Goal: Task Accomplishment & Management: Manage account settings

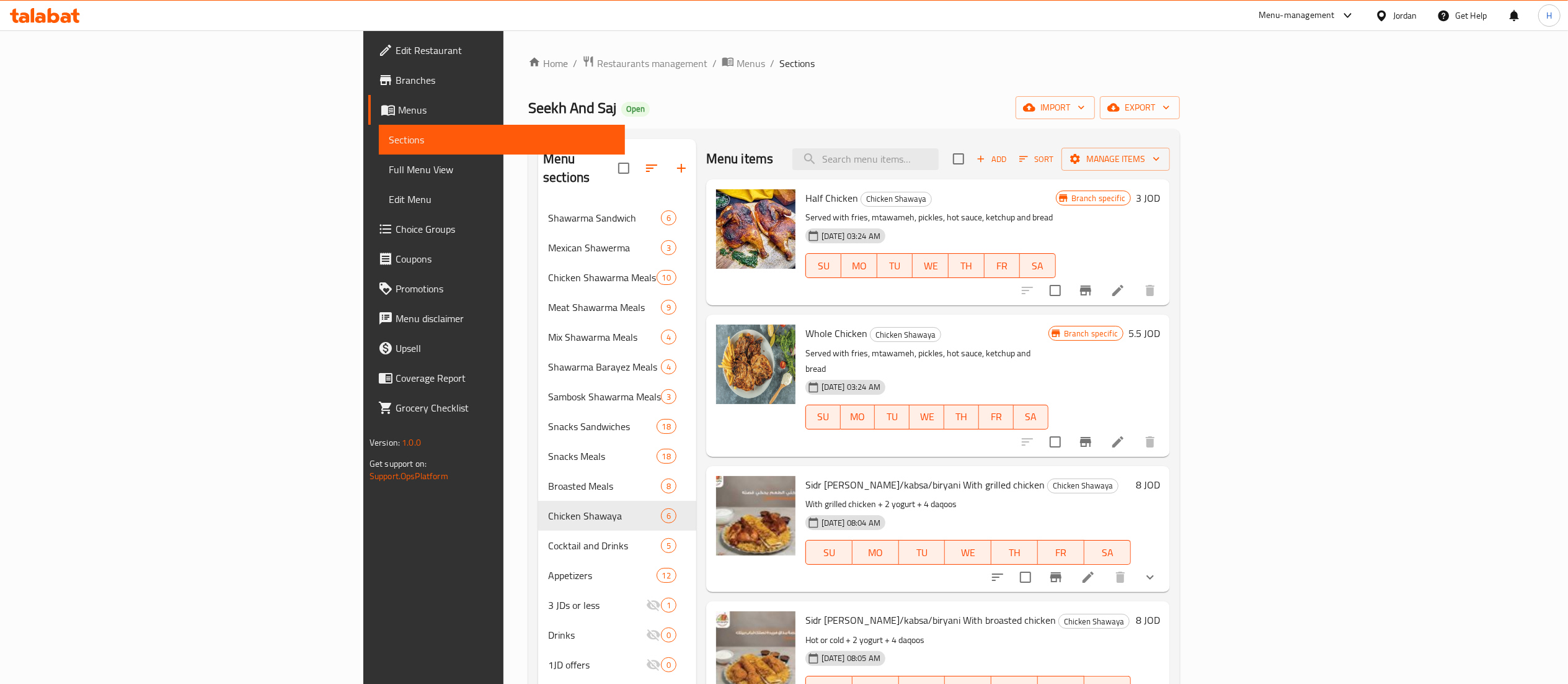
scroll to position [142, 0]
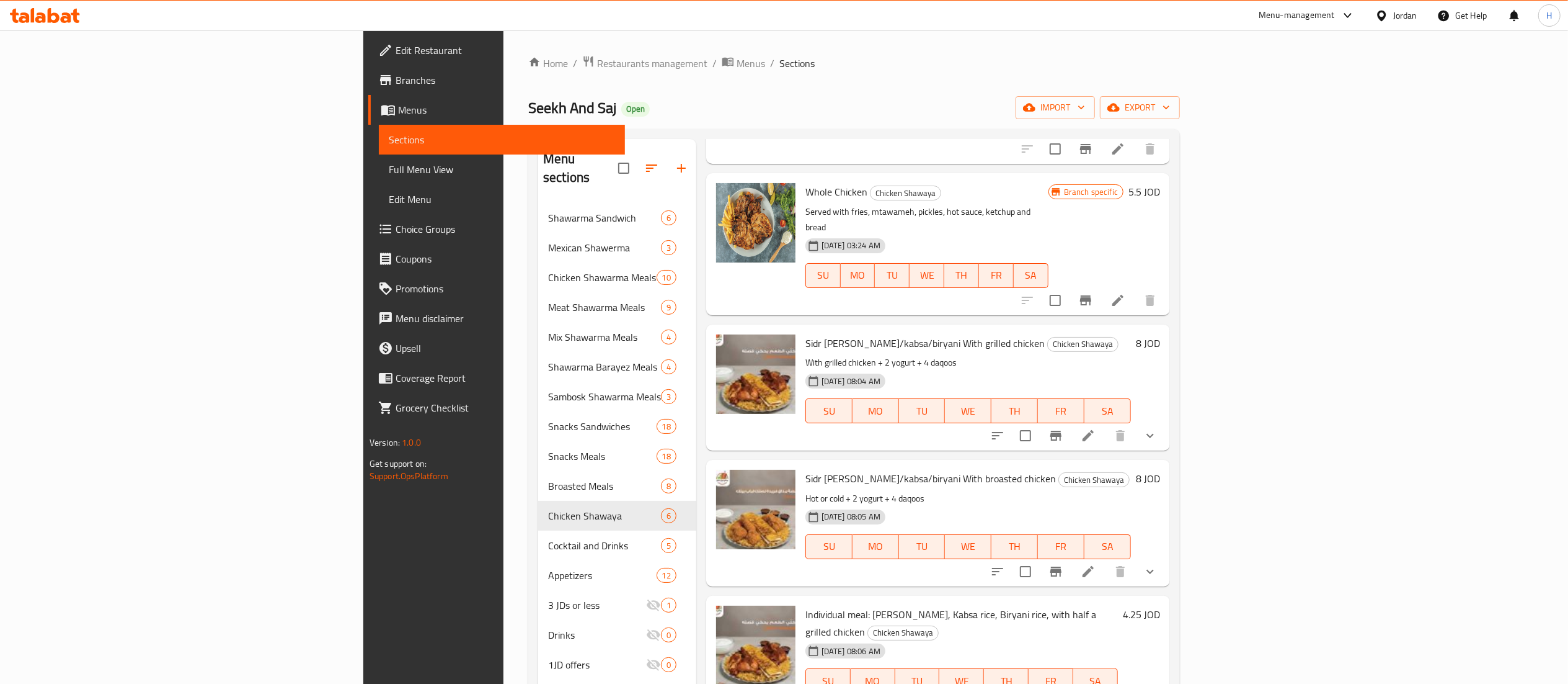
click at [66, 12] on icon at bounding box center [44, 15] width 70 height 15
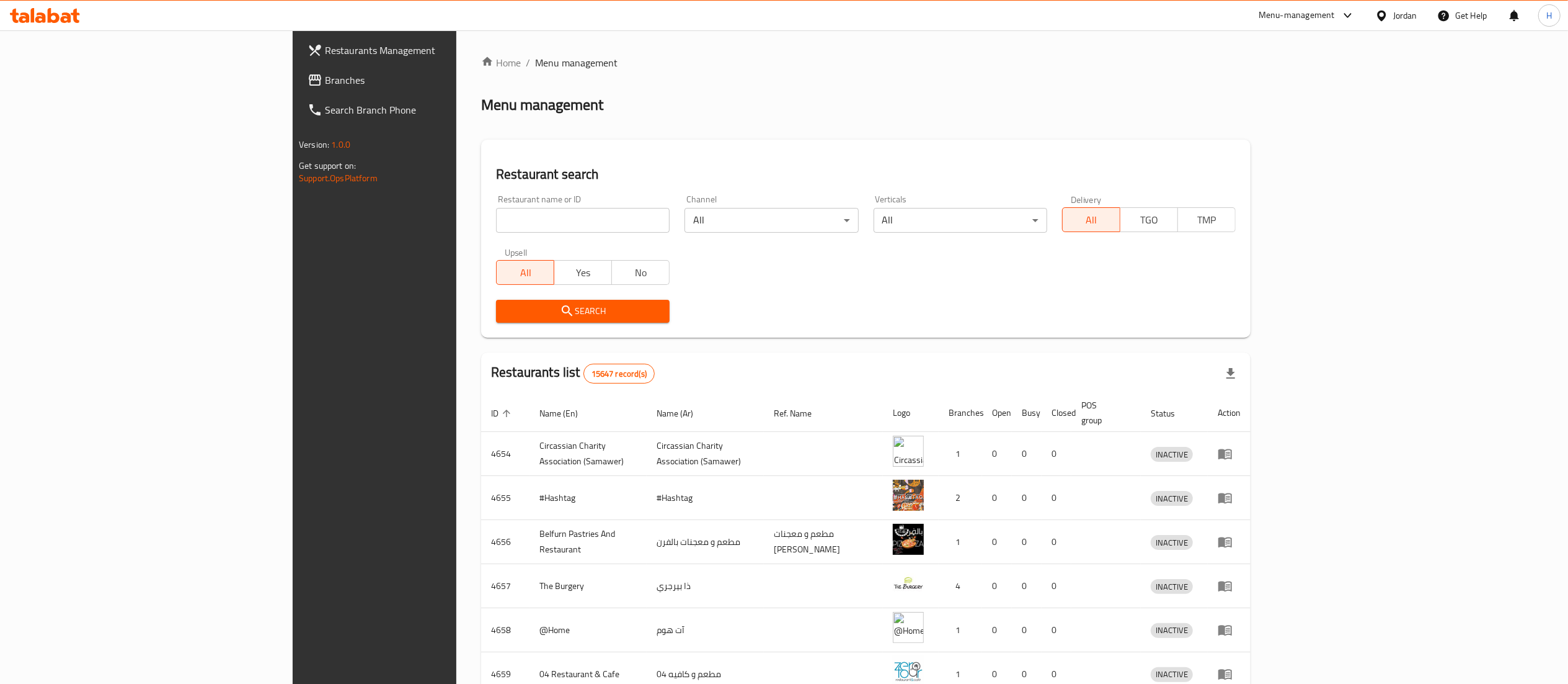
click at [325, 76] on span "Branches" at bounding box center [434, 80] width 219 height 15
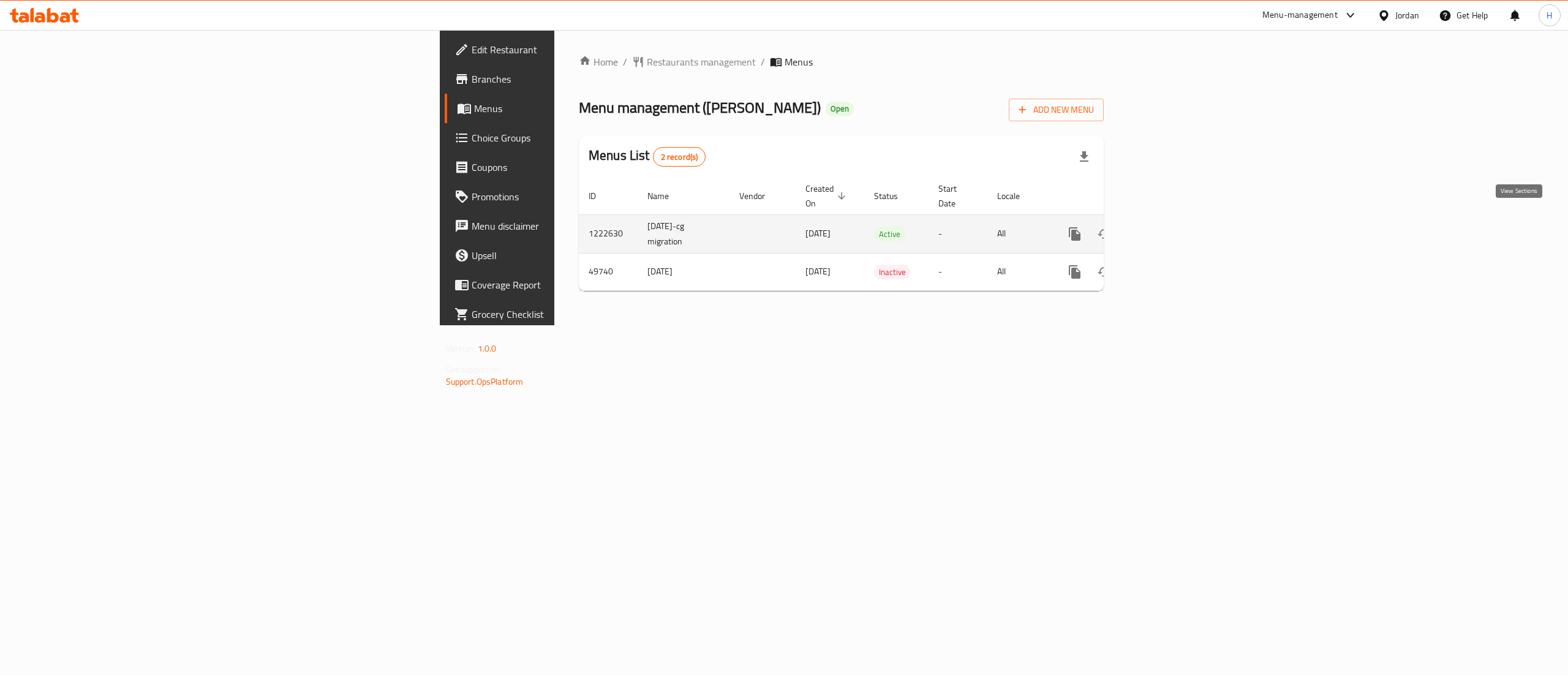
click at [1178, 225] on link "enhanced table" at bounding box center [1163, 234] width 29 height 29
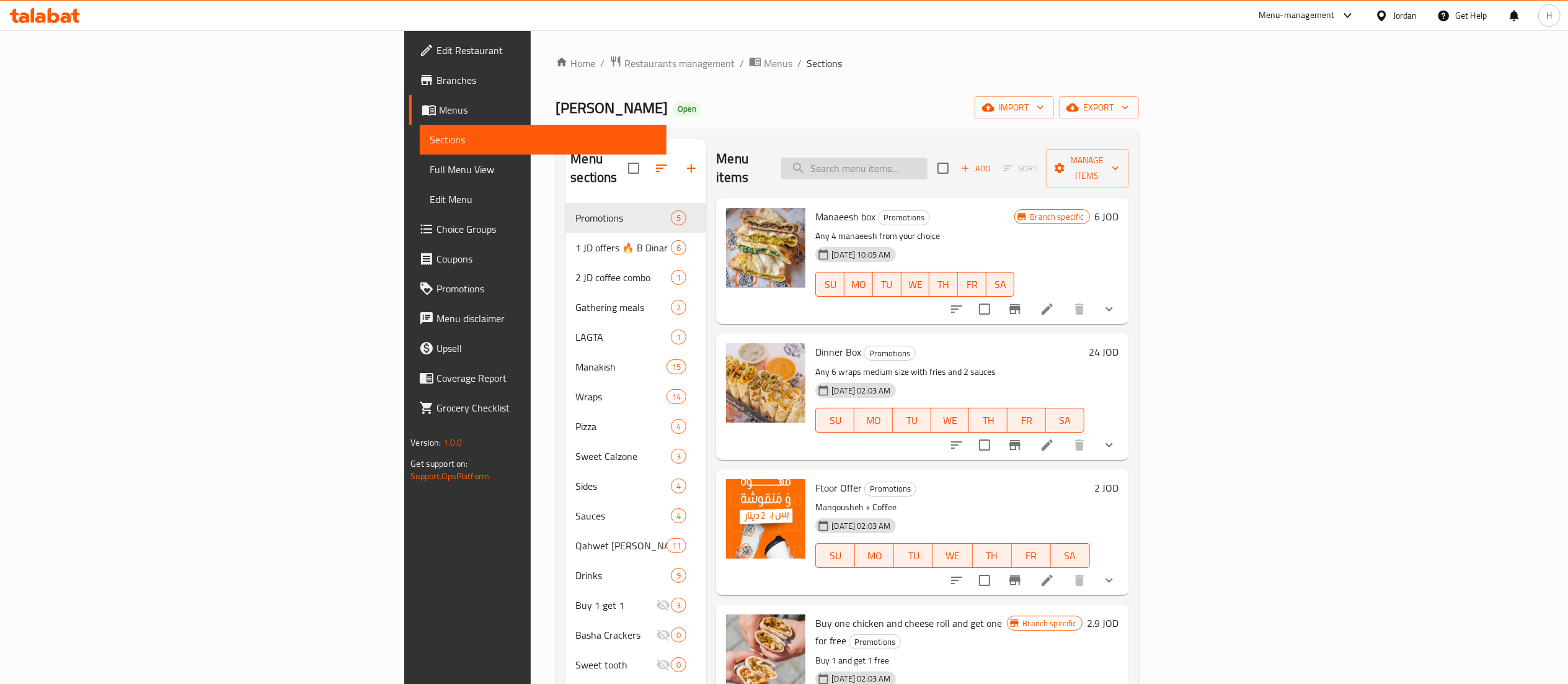
click at [928, 160] on input "search" at bounding box center [854, 169] width 146 height 22
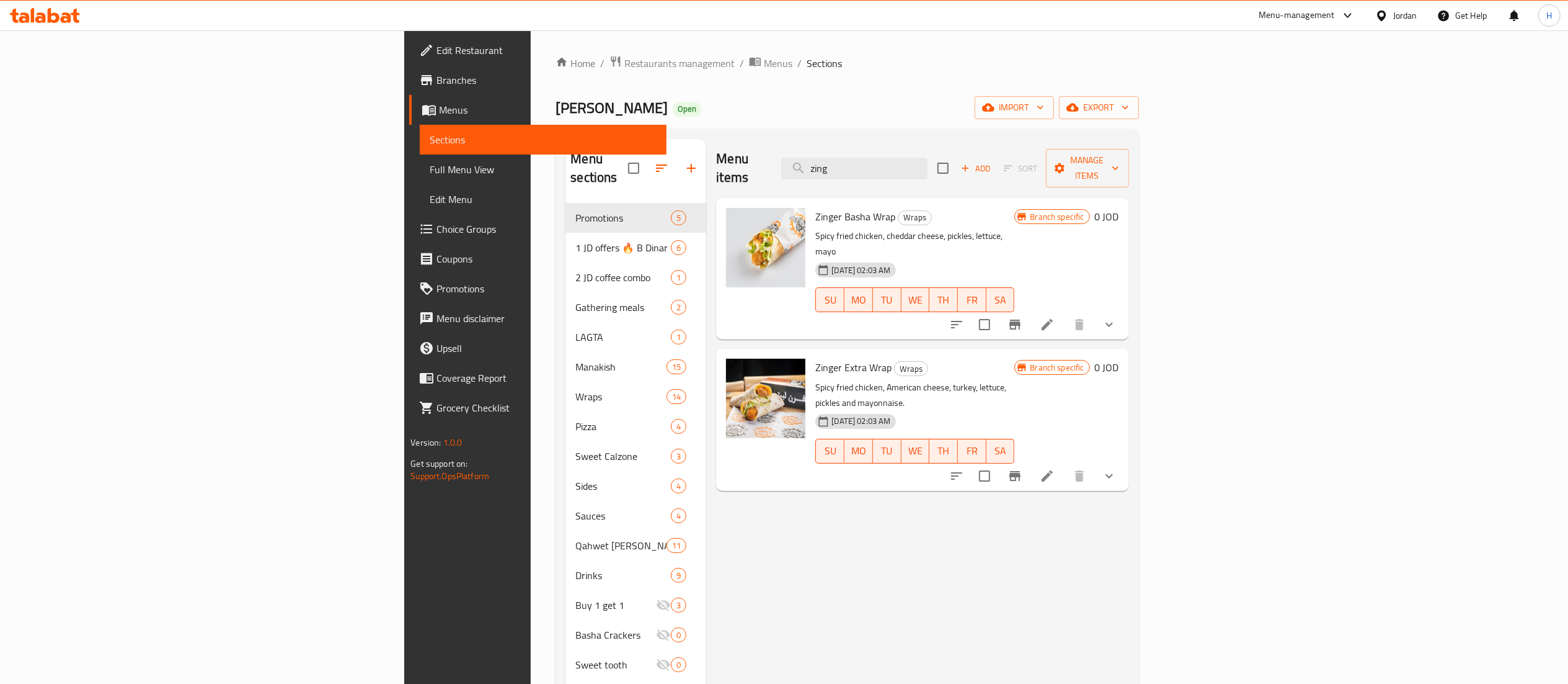
drag, startPoint x: 1000, startPoint y: 150, endPoint x: 715, endPoint y: 113, distance: 287.4
click at [715, 113] on div "Home / Restaurants management / Menus / Sections Manoush Basha Open import expo…" at bounding box center [846, 444] width 583 height 777
type input "زن"
click at [436, 230] on span "Choice Groups" at bounding box center [546, 229] width 219 height 15
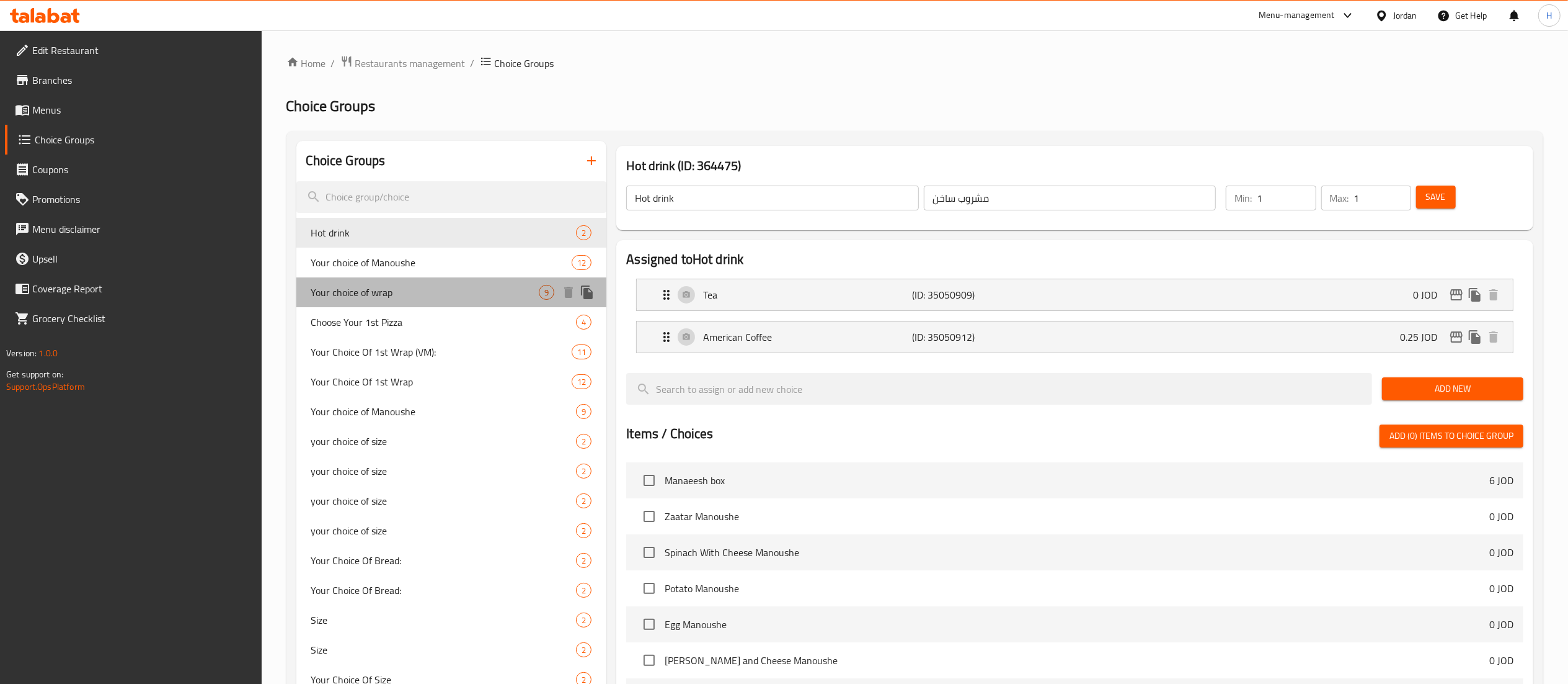
click at [370, 288] on span "Your choice of wrap" at bounding box center [425, 292] width 228 height 15
type input "Your choice of wrap"
type input "اختيارك من الراب"
type input "6"
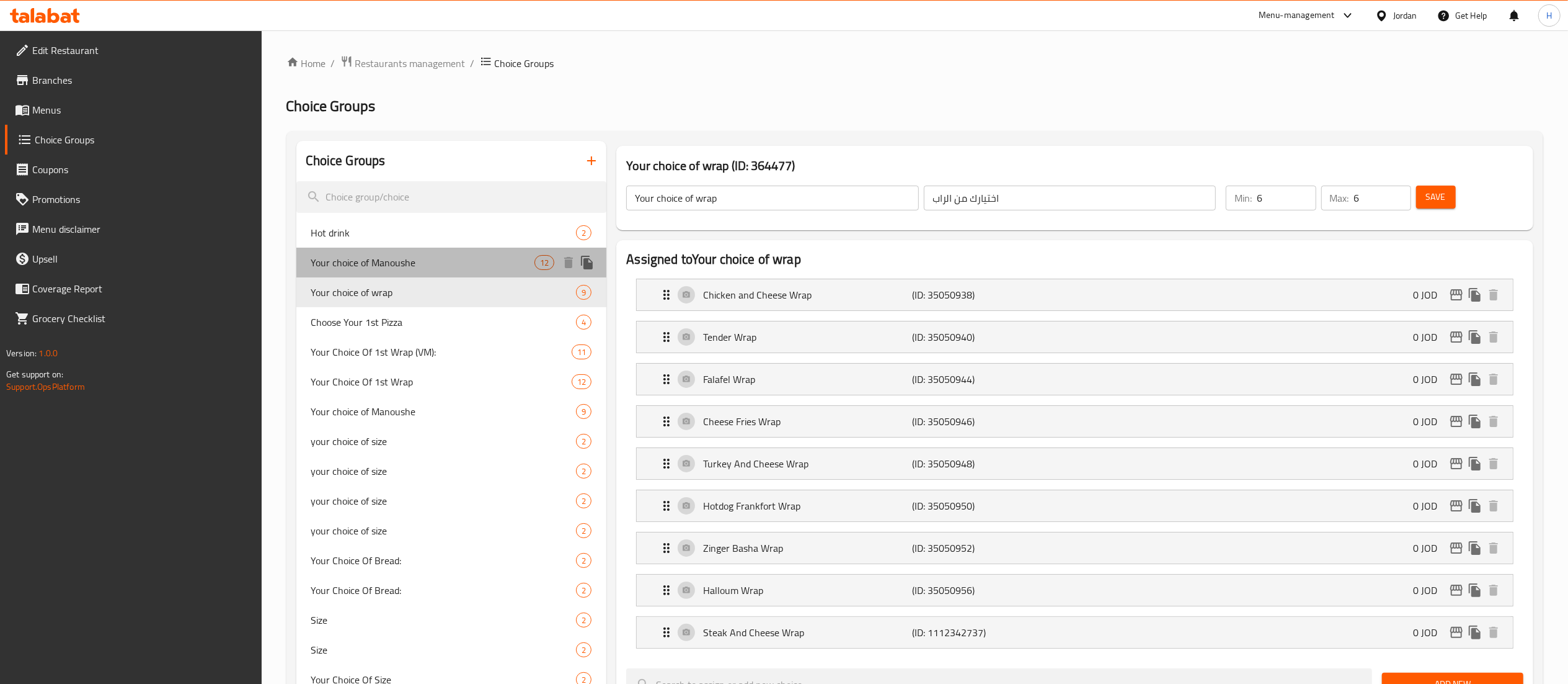
click at [371, 258] on span "Your choice of Manoushe" at bounding box center [424, 262] width 224 height 15
type input "Your choice of Manoushe"
type input "اختيارك من المنقوشة"
type input "1"
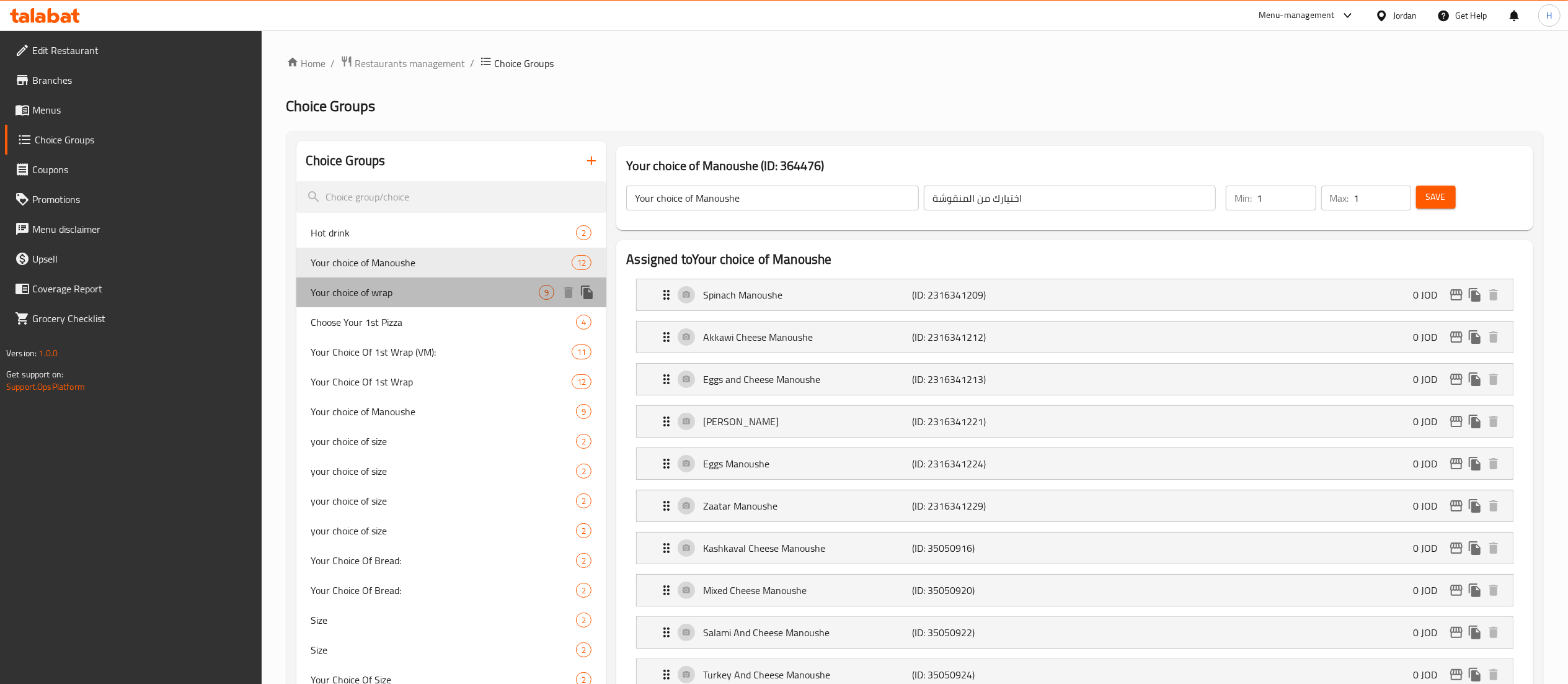
click at [371, 305] on div "Your choice of wrap 9" at bounding box center [451, 292] width 311 height 30
type input "Your choice of wrap"
type input "اختيارك من الراب"
type input "6"
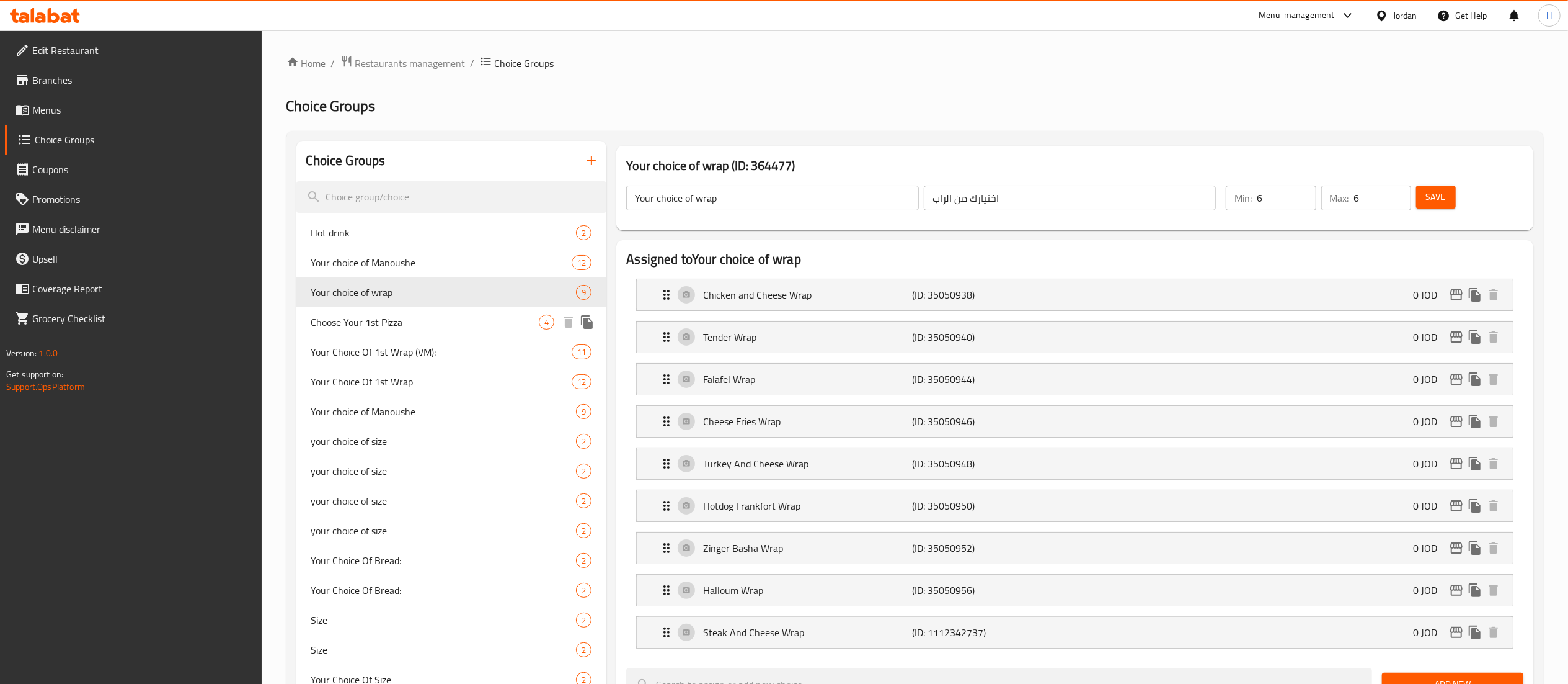
click at [371, 327] on span "Choose Your 1st Pizza" at bounding box center [425, 321] width 228 height 15
type input "Choose Your 1st Pizza"
type input "اختيارك الأول من البتزا"
type input "1"
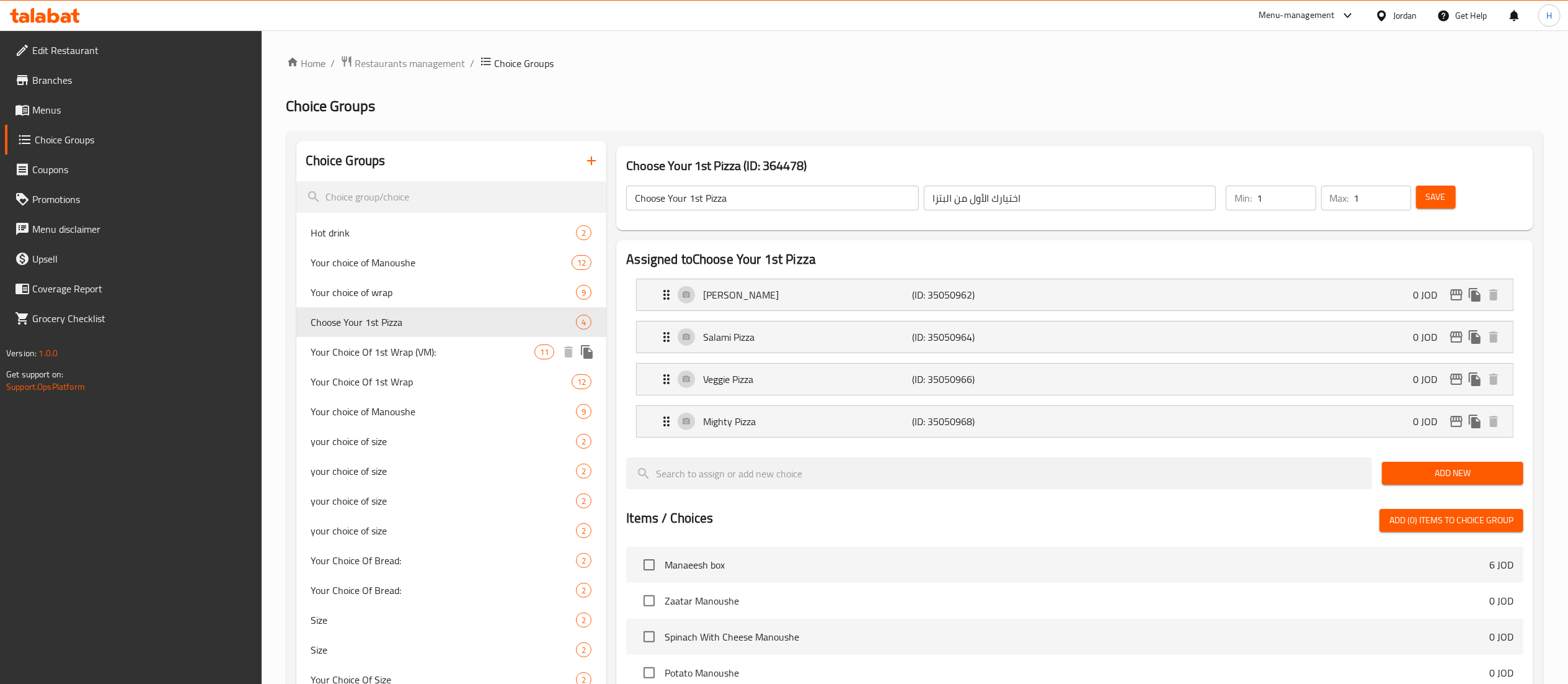
click at [371, 347] on span "Your Choice Of 1st Wrap (VM):" at bounding box center [424, 352] width 224 height 15
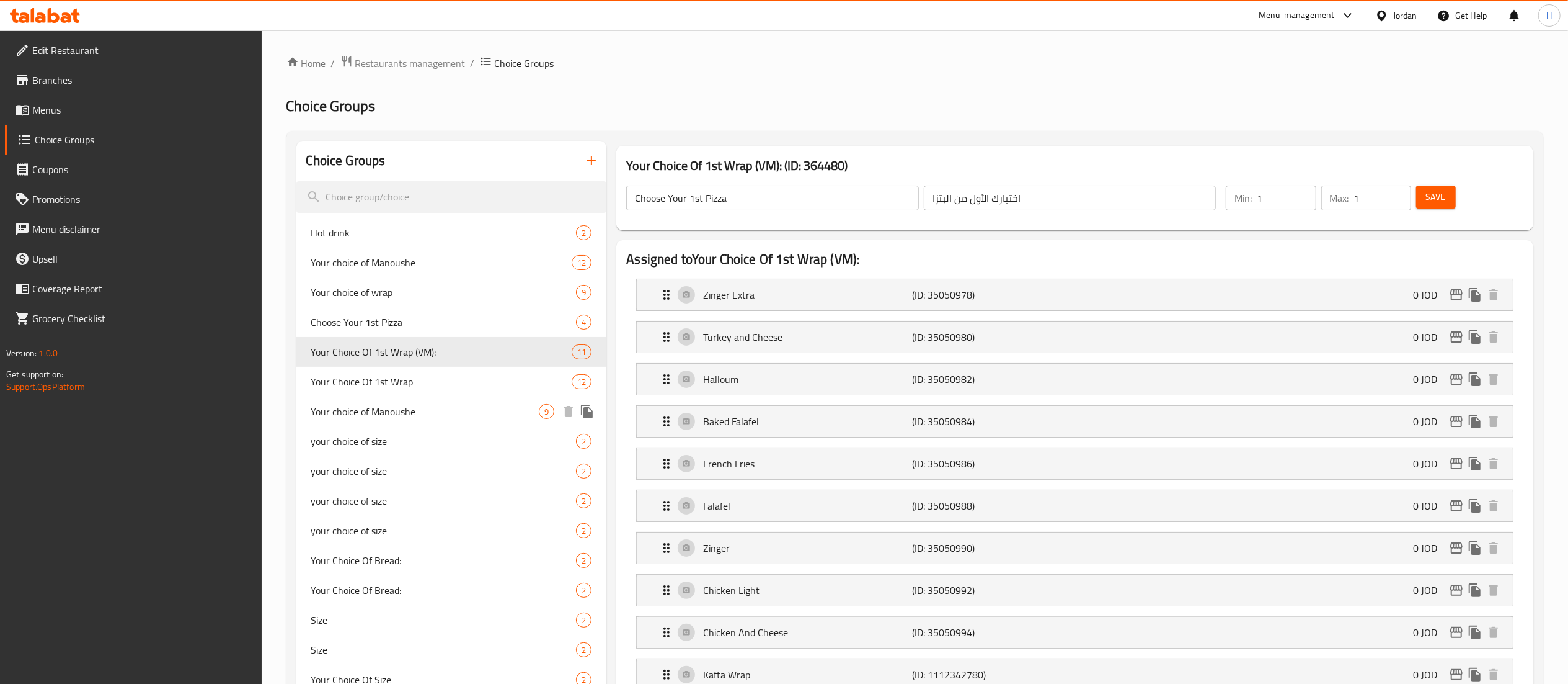
type input "Your Choice Of 1st Wrap (VM):"
type input "اختيارك من الراب الأول:"
click at [392, 435] on span "your choice of size" at bounding box center [425, 441] width 228 height 15
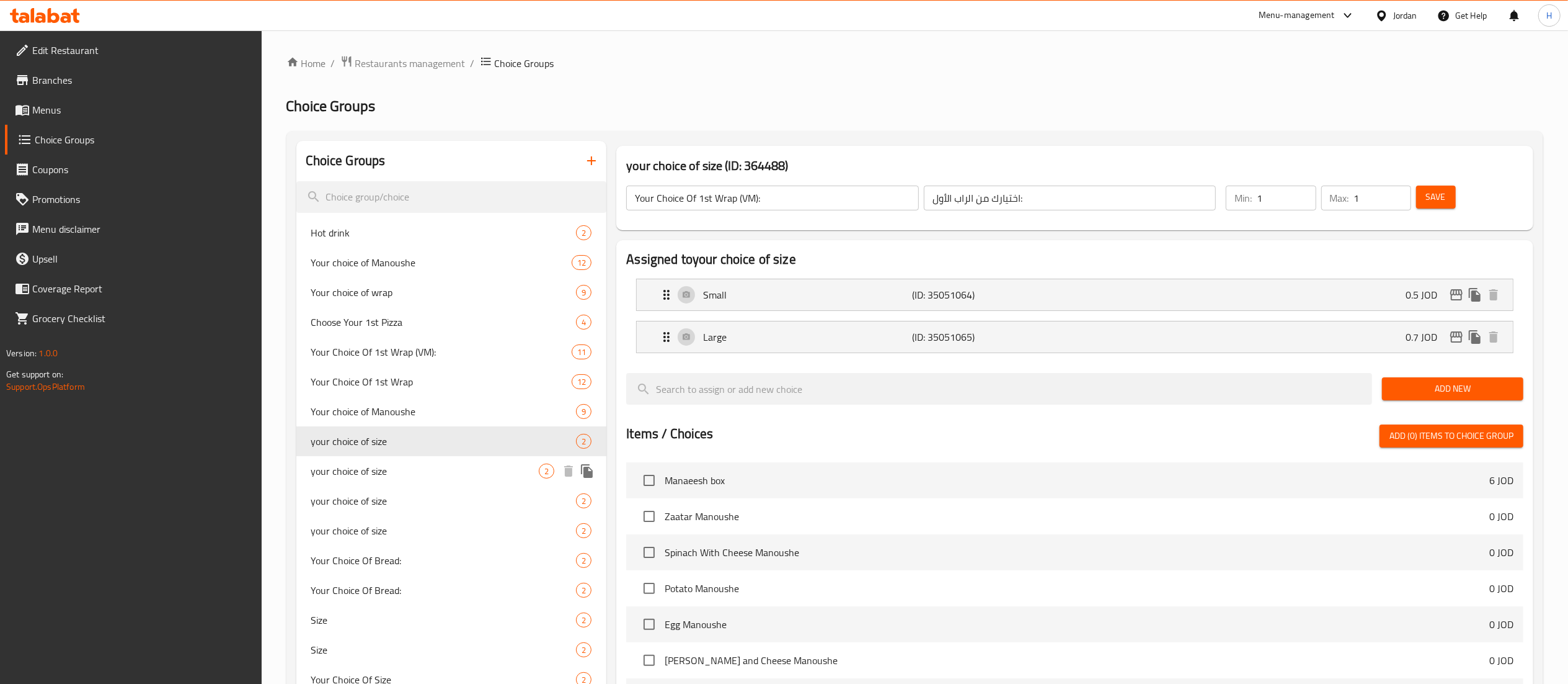
type input "your choice of size"
type input "اختيارك من الحجم"
click at [405, 493] on div "your choice of size 2" at bounding box center [451, 500] width 311 height 30
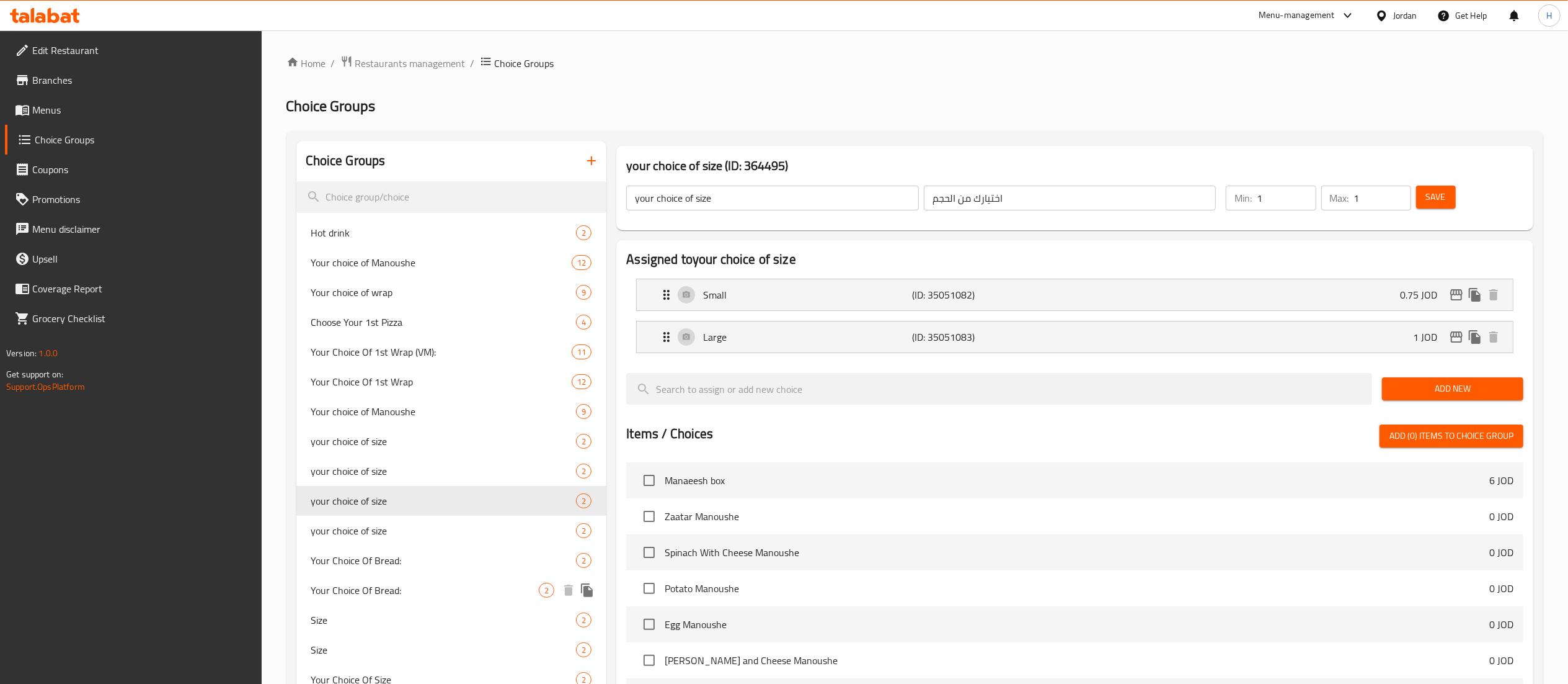
click at [397, 576] on div "Your Choice Of Bread: 2" at bounding box center [451, 590] width 311 height 30
type input "Your Choice Of Bread:"
type input "إختيارك من الخبز:"
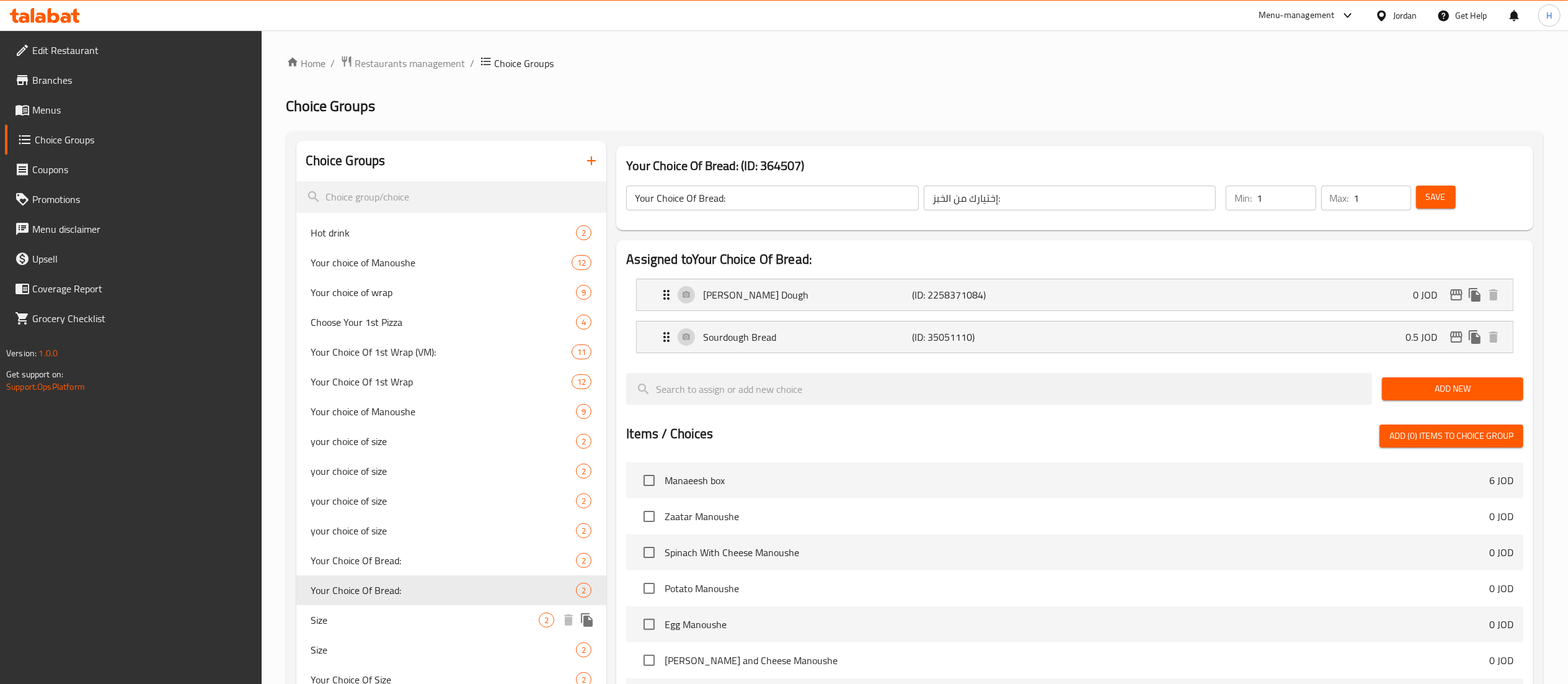
click at [382, 619] on span "Size" at bounding box center [425, 620] width 228 height 15
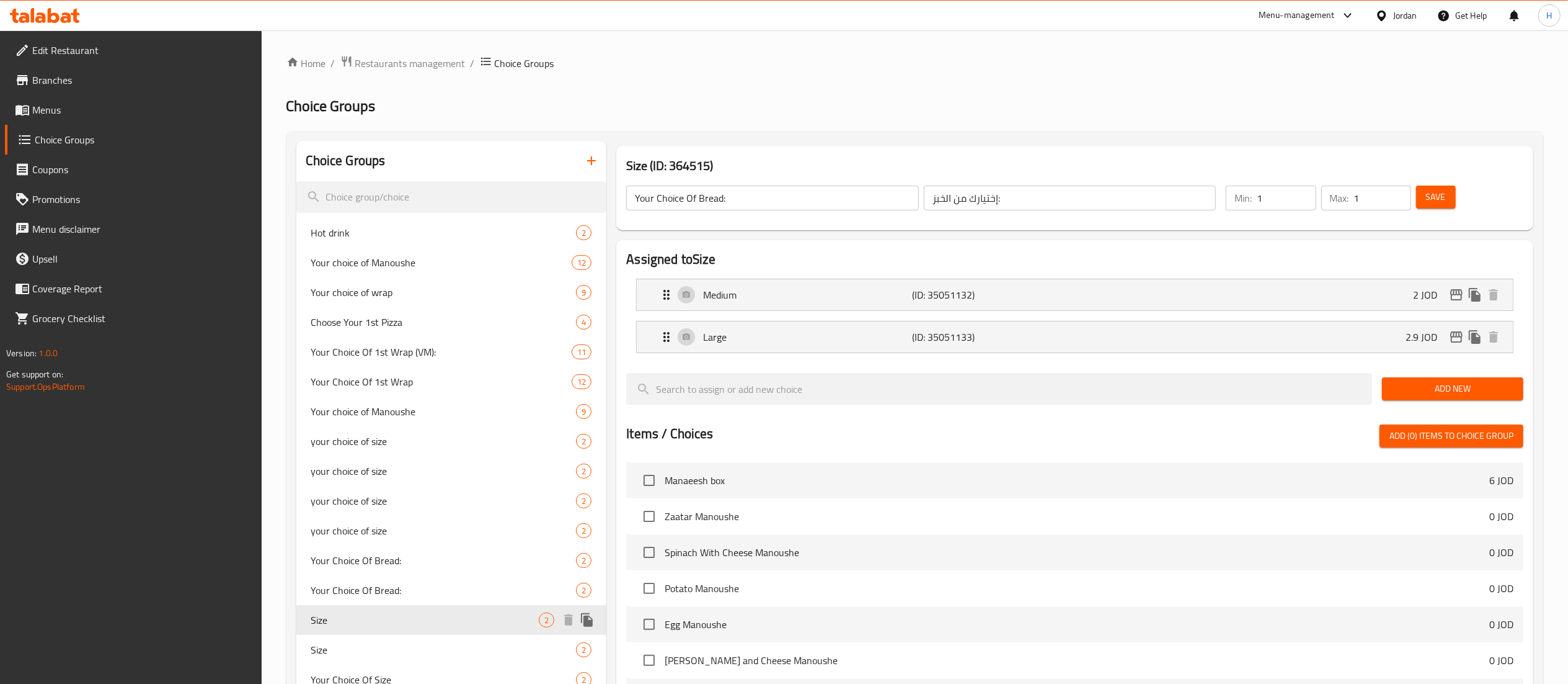
type input "Size"
type input "الحجم"
click at [376, 648] on span "Size" at bounding box center [425, 649] width 228 height 15
type input "Size"
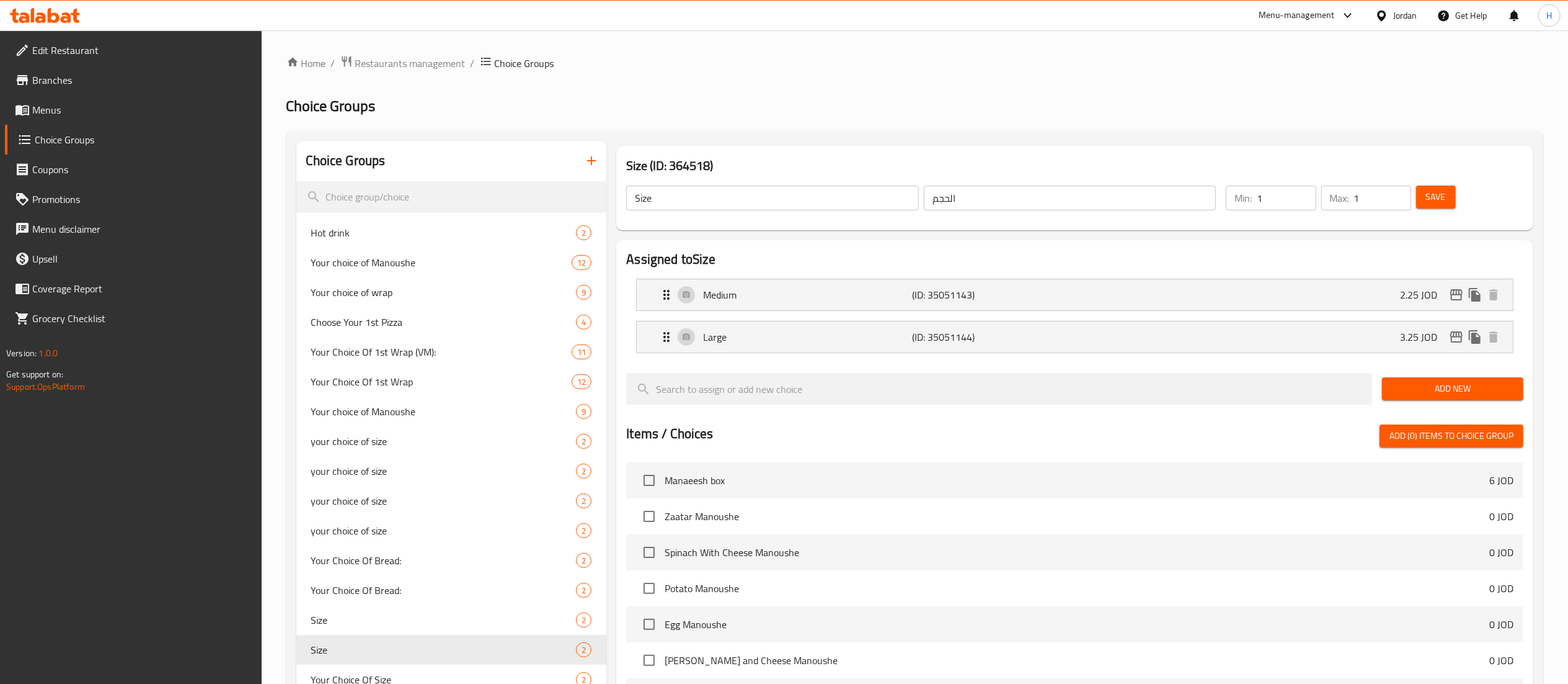
click at [588, 164] on icon "button" at bounding box center [591, 160] width 15 height 15
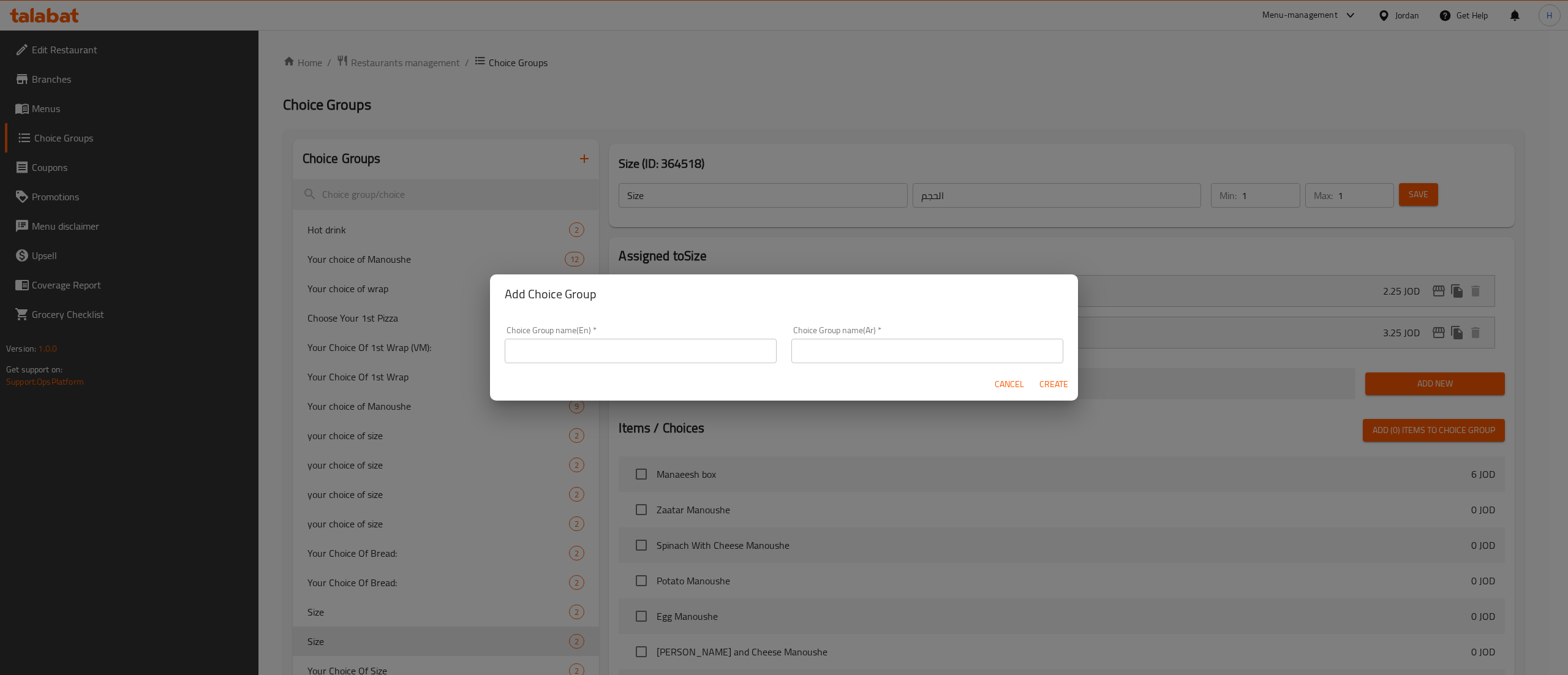
click at [643, 357] on input "text" at bounding box center [641, 351] width 272 height 25
type input "Your Choice Of~"
type input "اختيارك من"
click at [1034, 373] on button "Create" at bounding box center [1054, 385] width 39 height 23
type input "Your Choice Of~"
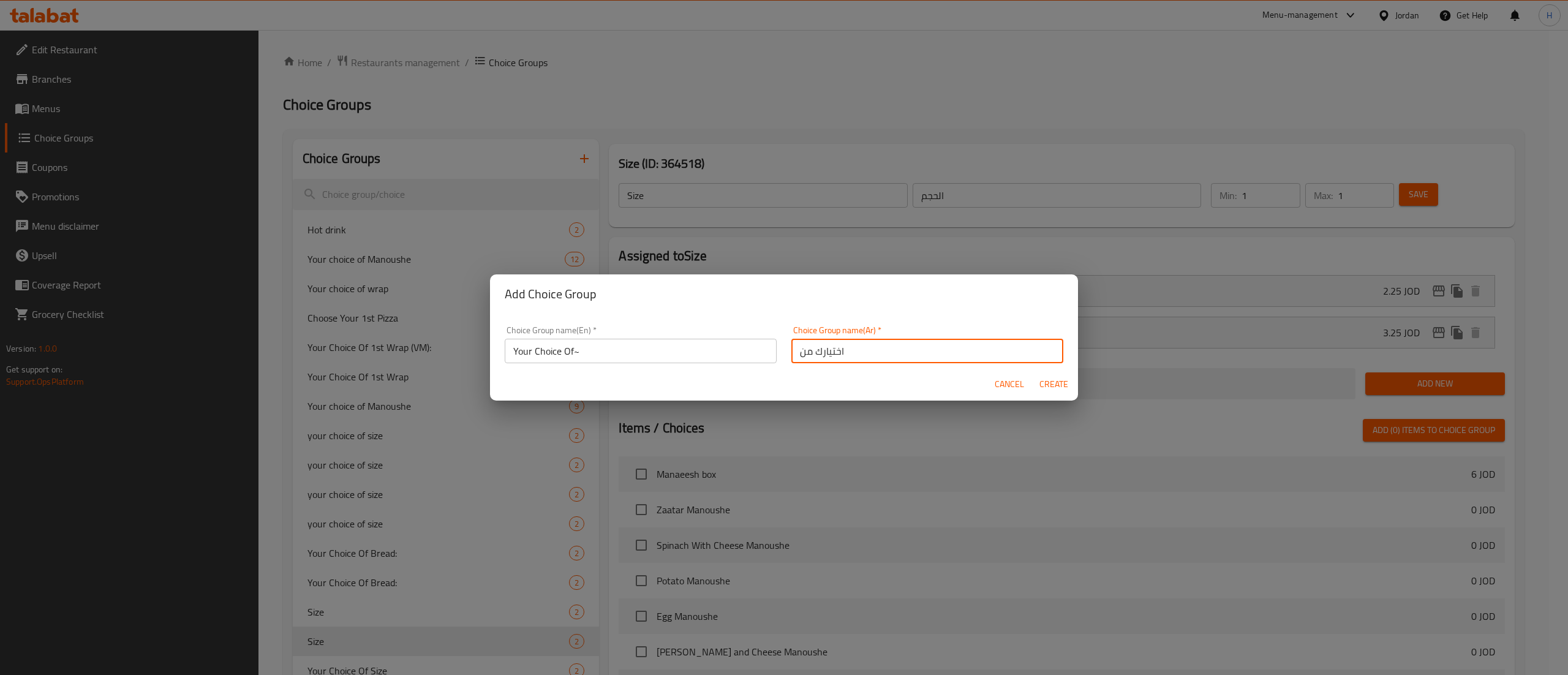
type input "اختيارك من"
type input "0"
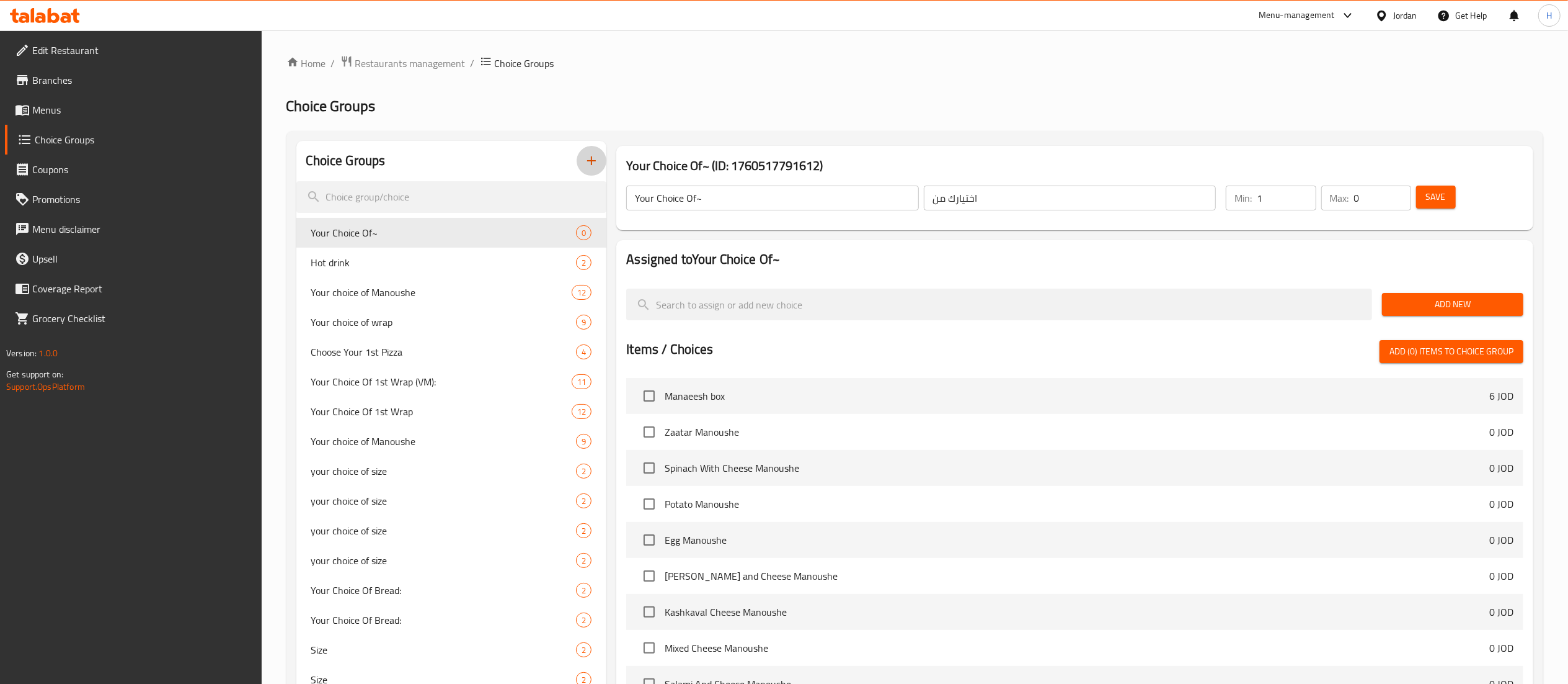
type input "1"
click at [1301, 196] on input "1" at bounding box center [1287, 198] width 59 height 25
type input "1"
click at [1395, 193] on input "1" at bounding box center [1383, 198] width 57 height 25
click at [1424, 302] on span "Add New" at bounding box center [1453, 304] width 122 height 15
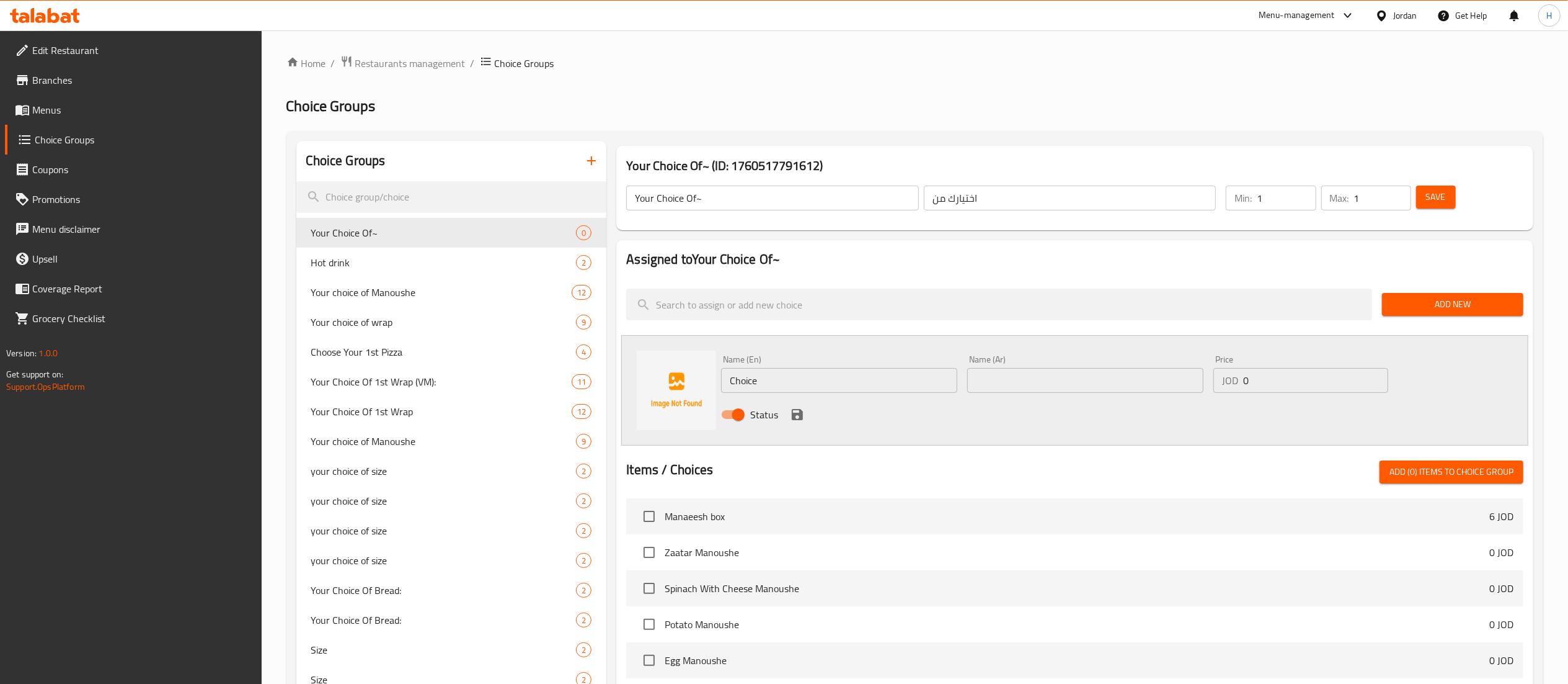
click at [1123, 383] on input "text" at bounding box center [1085, 380] width 236 height 25
type input "بارد"
type input "R"
type input "regular"
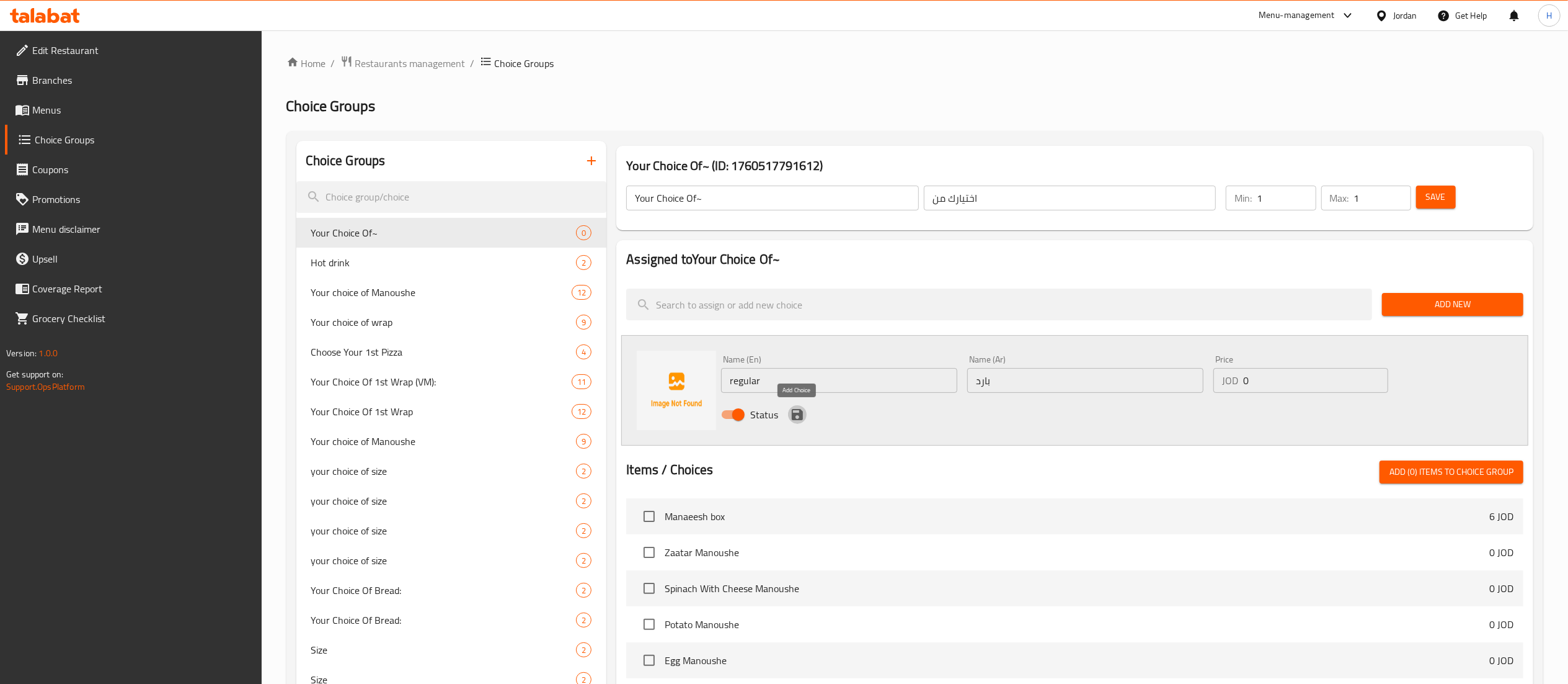
click at [794, 407] on icon "save" at bounding box center [797, 414] width 15 height 15
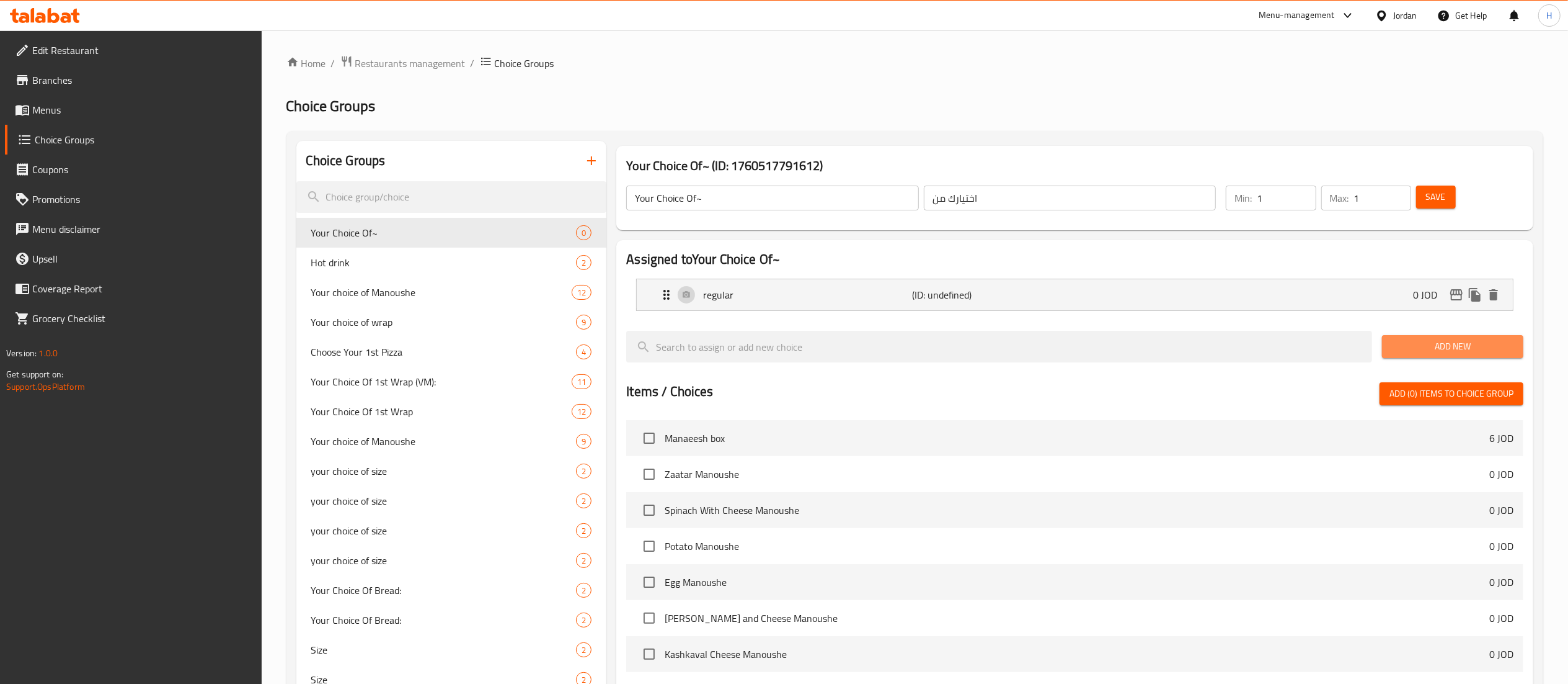
click at [1401, 349] on span "Add New" at bounding box center [1453, 347] width 122 height 15
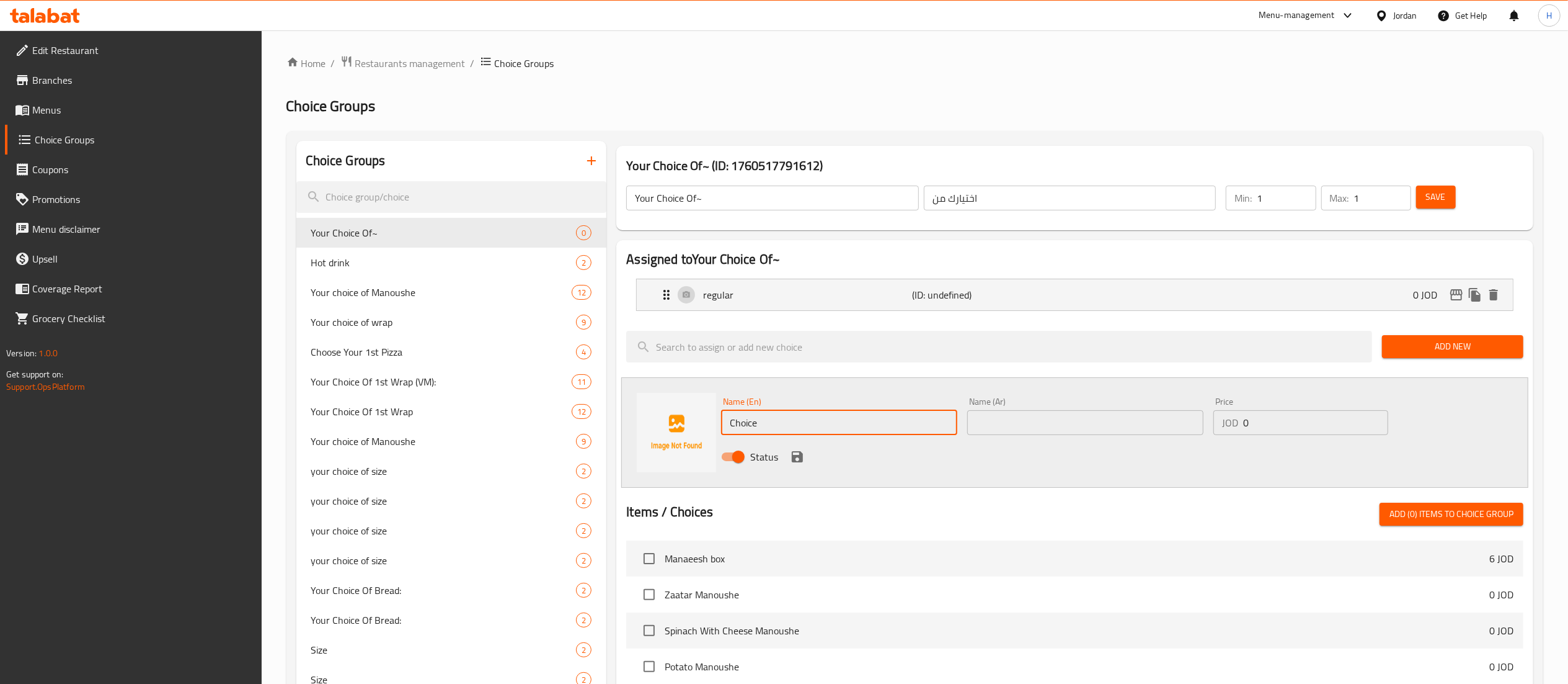
drag, startPoint x: 829, startPoint y: 422, endPoint x: 432, endPoint y: 404, distance: 397.4
type input "spicy"
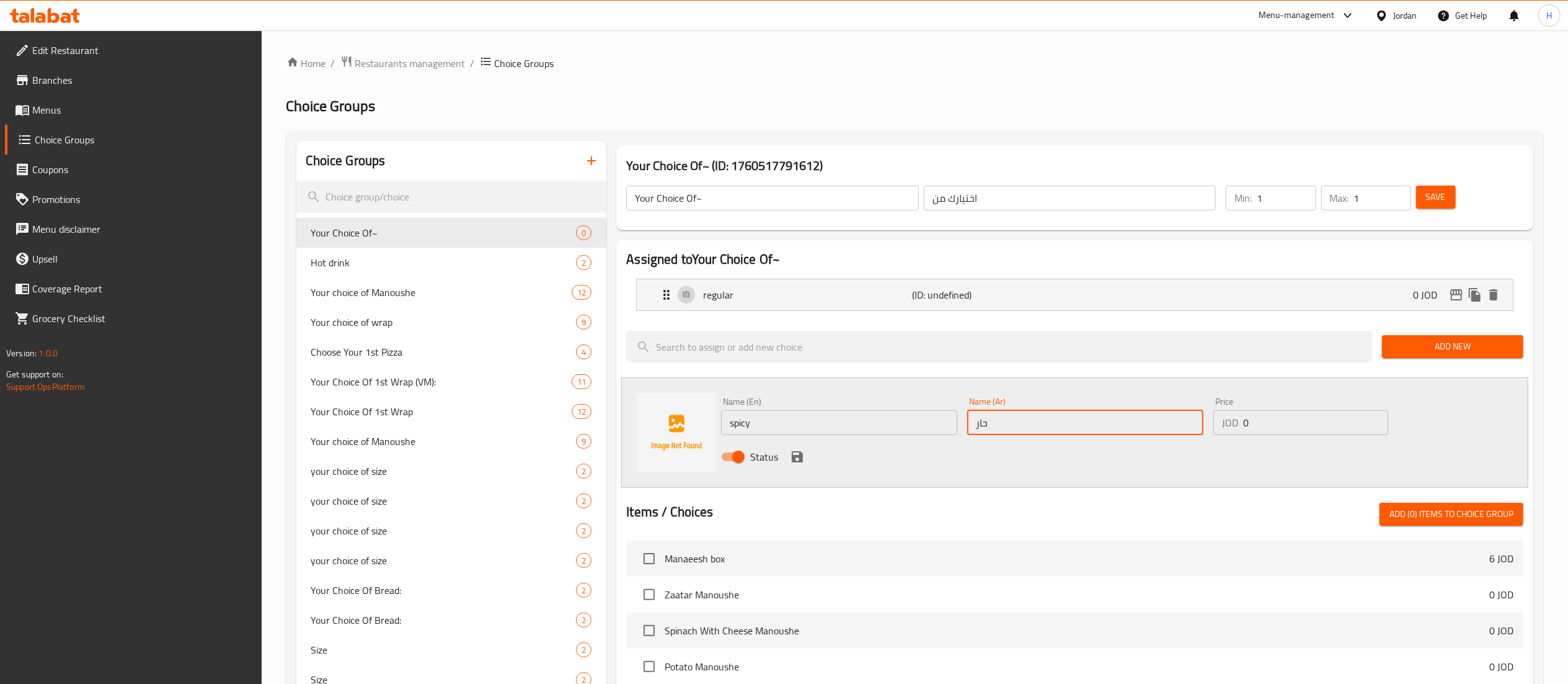
type input "حار"
click at [795, 451] on icon "save" at bounding box center [797, 456] width 15 height 15
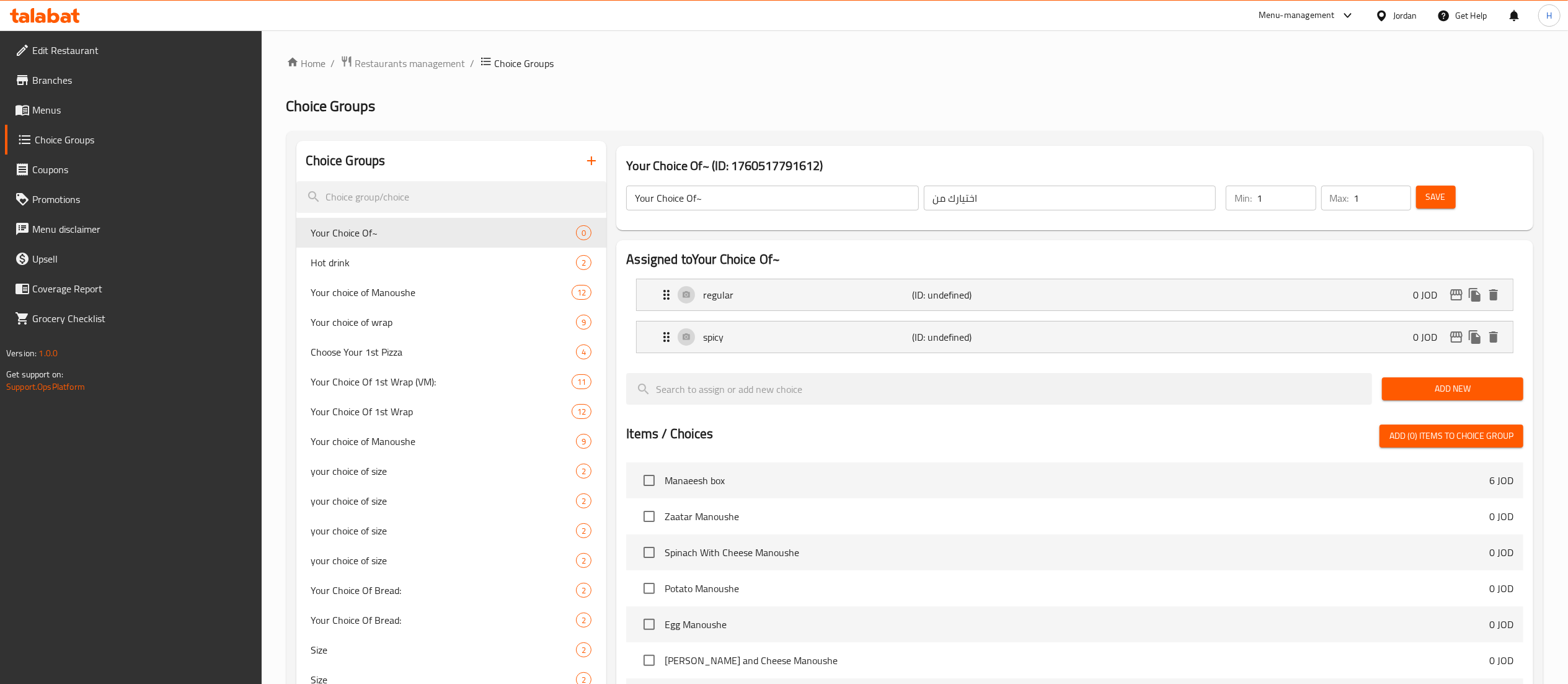
click at [1430, 195] on span "Save" at bounding box center [1436, 197] width 20 height 15
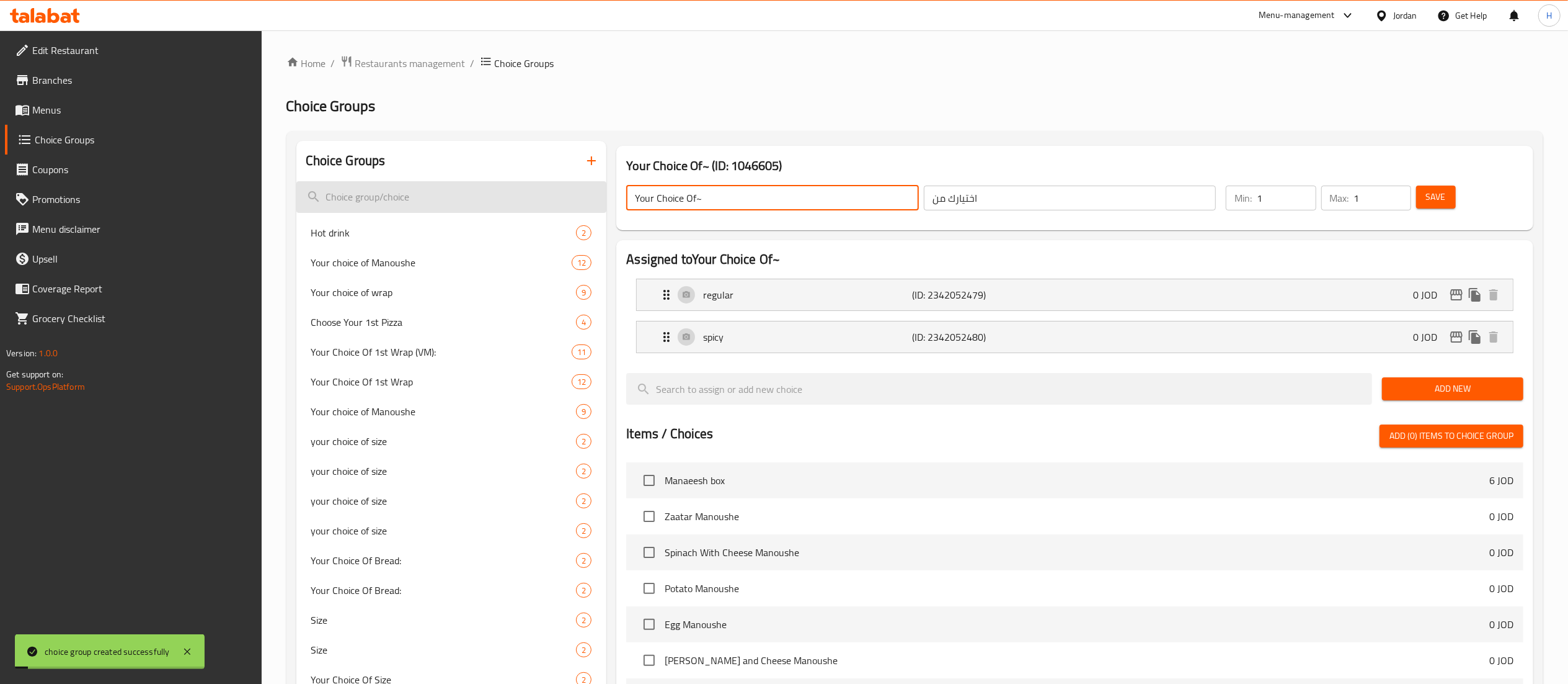
drag, startPoint x: 740, startPoint y: 204, endPoint x: 398, endPoint y: 180, distance: 342.8
click at [767, 191] on input "Your Choice Of~" at bounding box center [772, 198] width 293 height 25
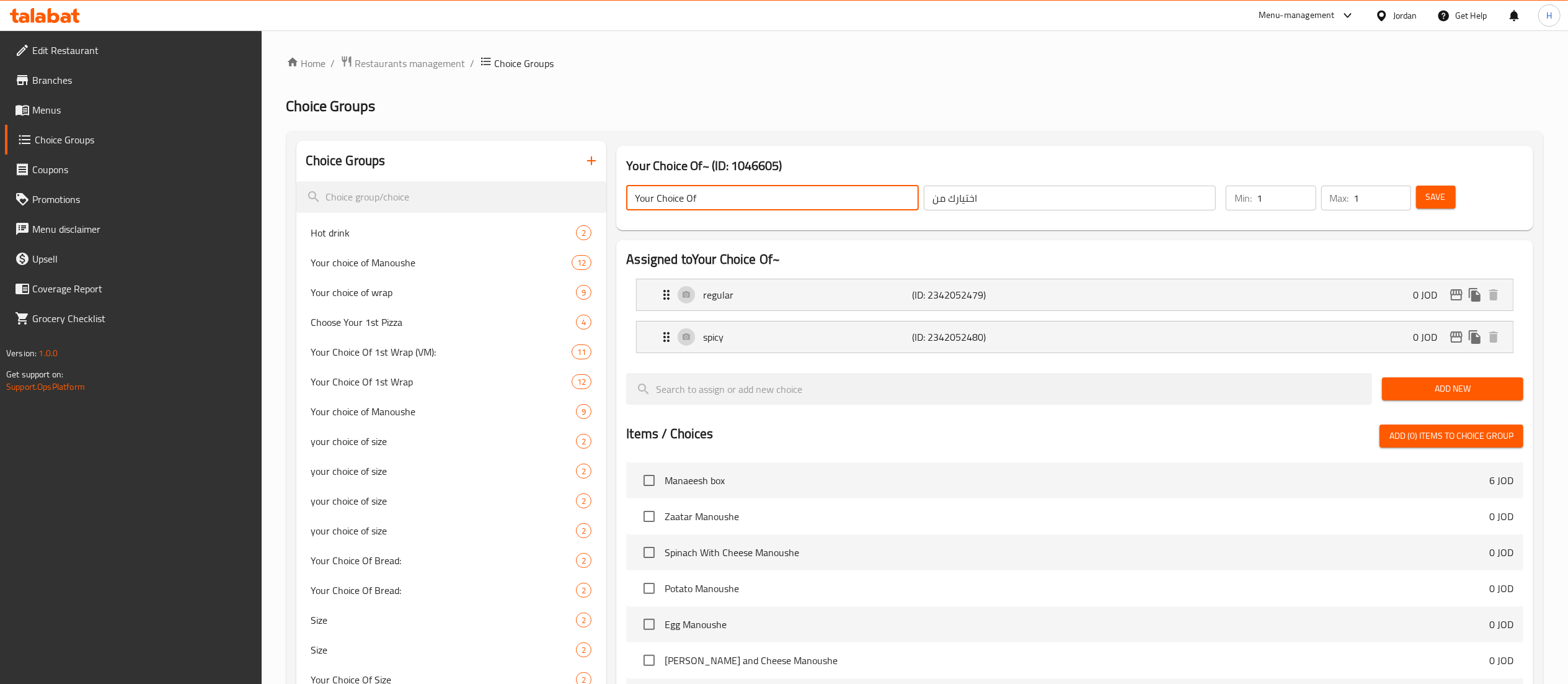
type input "Your Choice Of"
click at [1437, 200] on span "Save" at bounding box center [1436, 197] width 20 height 15
click at [44, 23] on icon at bounding box center [41, 17] width 10 height 10
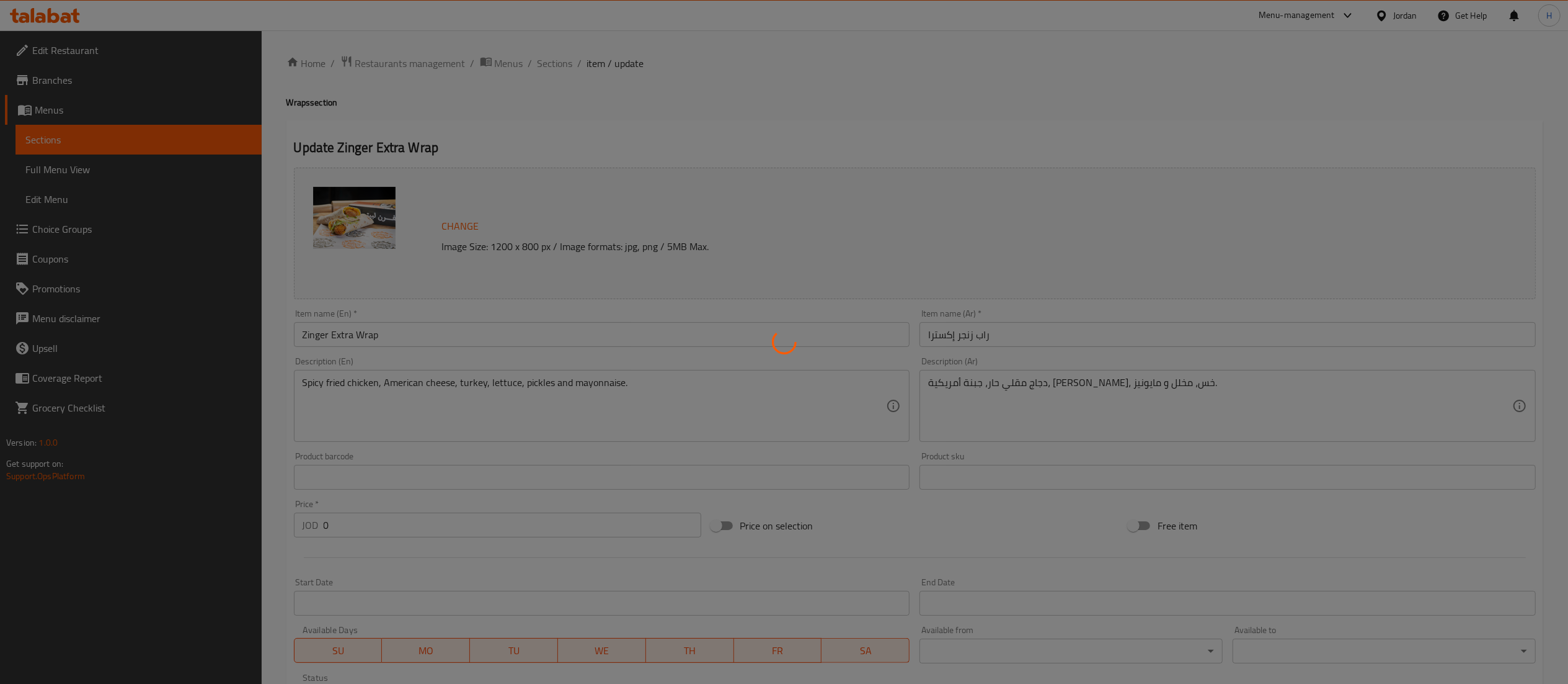
type input "إختيارك من الحجم:"
type input "1"
type input "إختيارك من الخيز:"
type input "1"
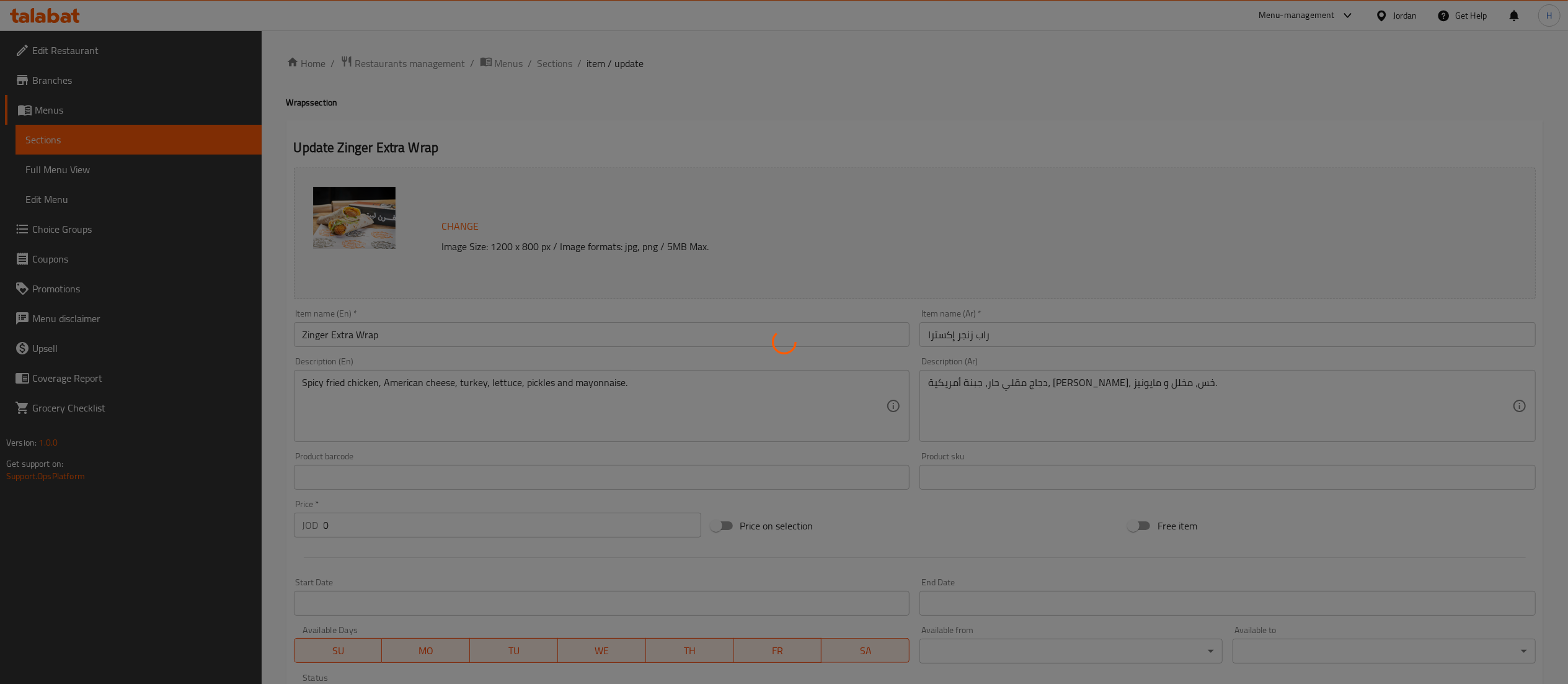
type input "1"
type input "إختيارك من الإضافات:"
type input "0"
type input "3"
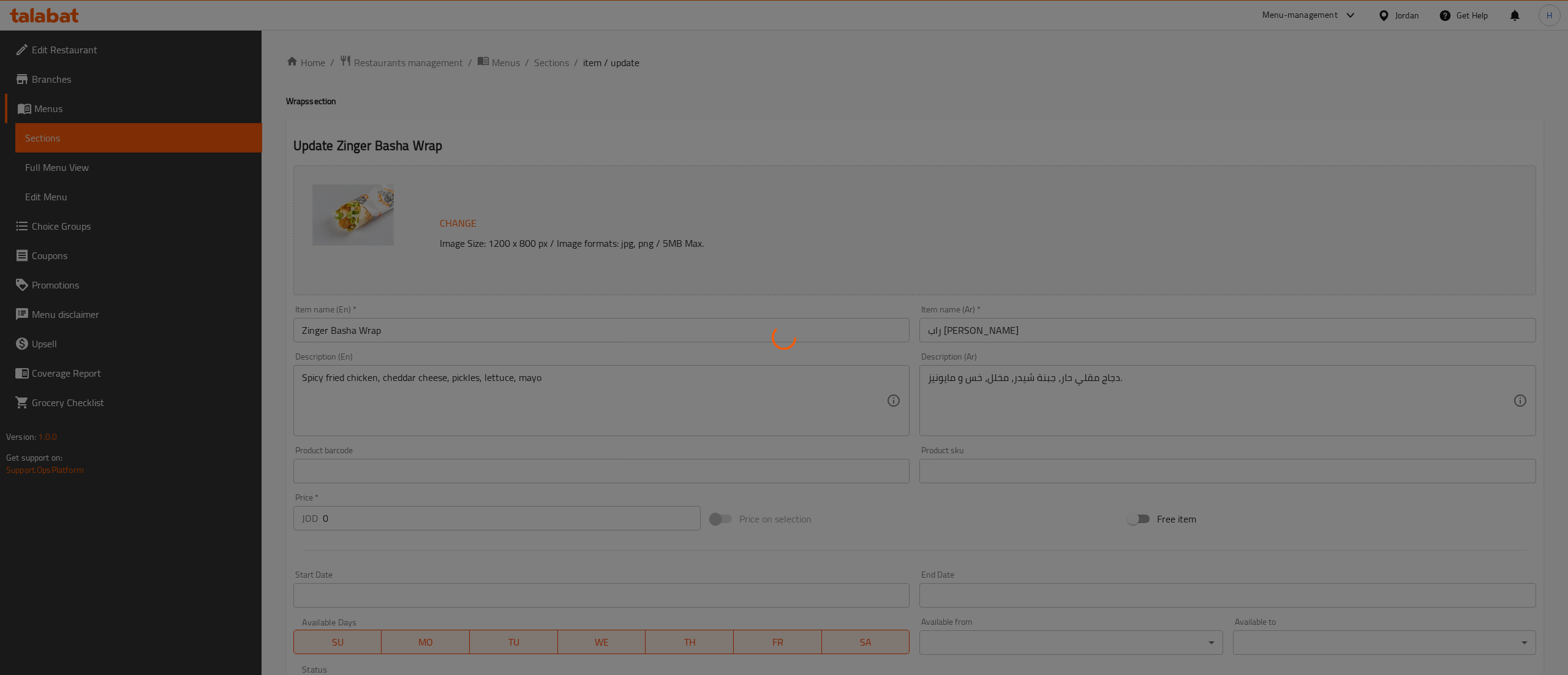
type input "إختيارك من الخبز:"
type input "1"
type input "اضافات"
type input "0"
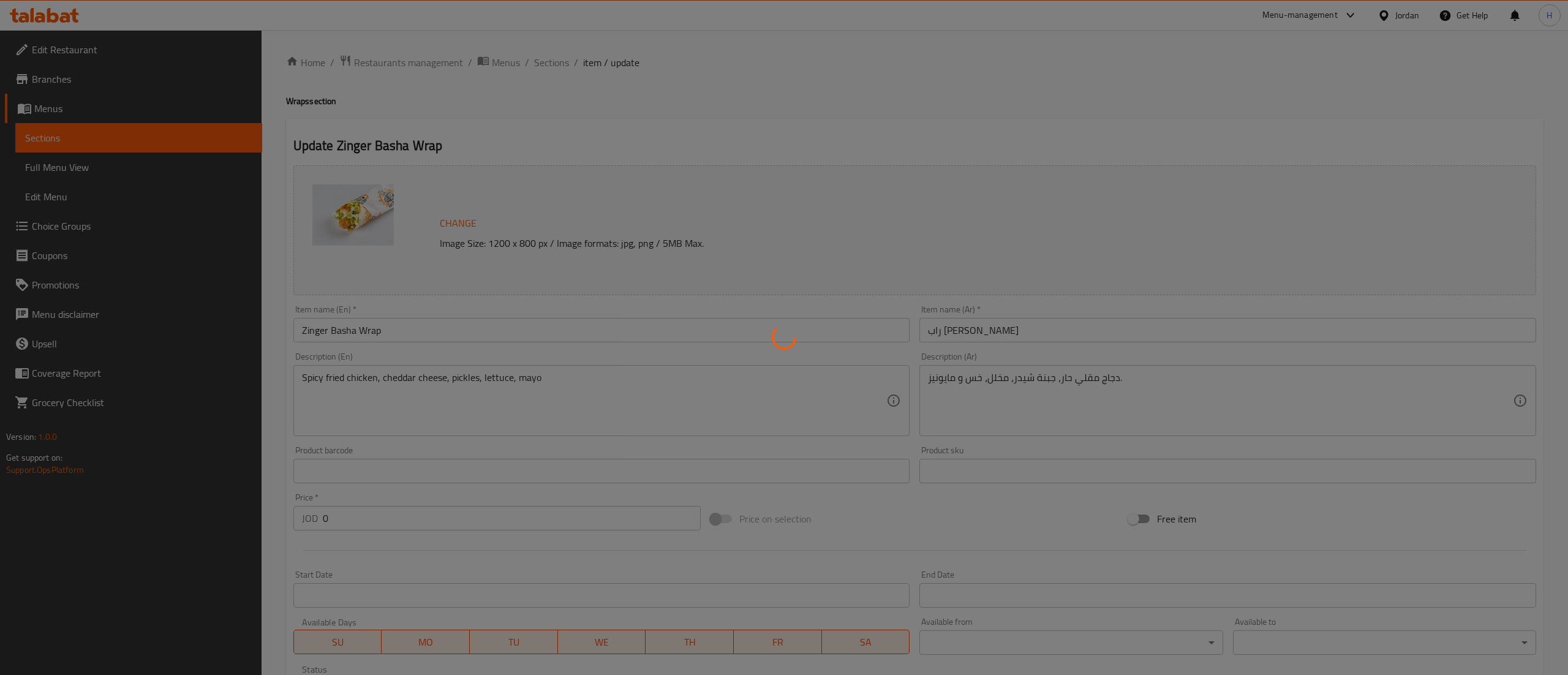
type input "3"
type input "إختيارك من الخبز:"
type input "1"
type input "اضافات"
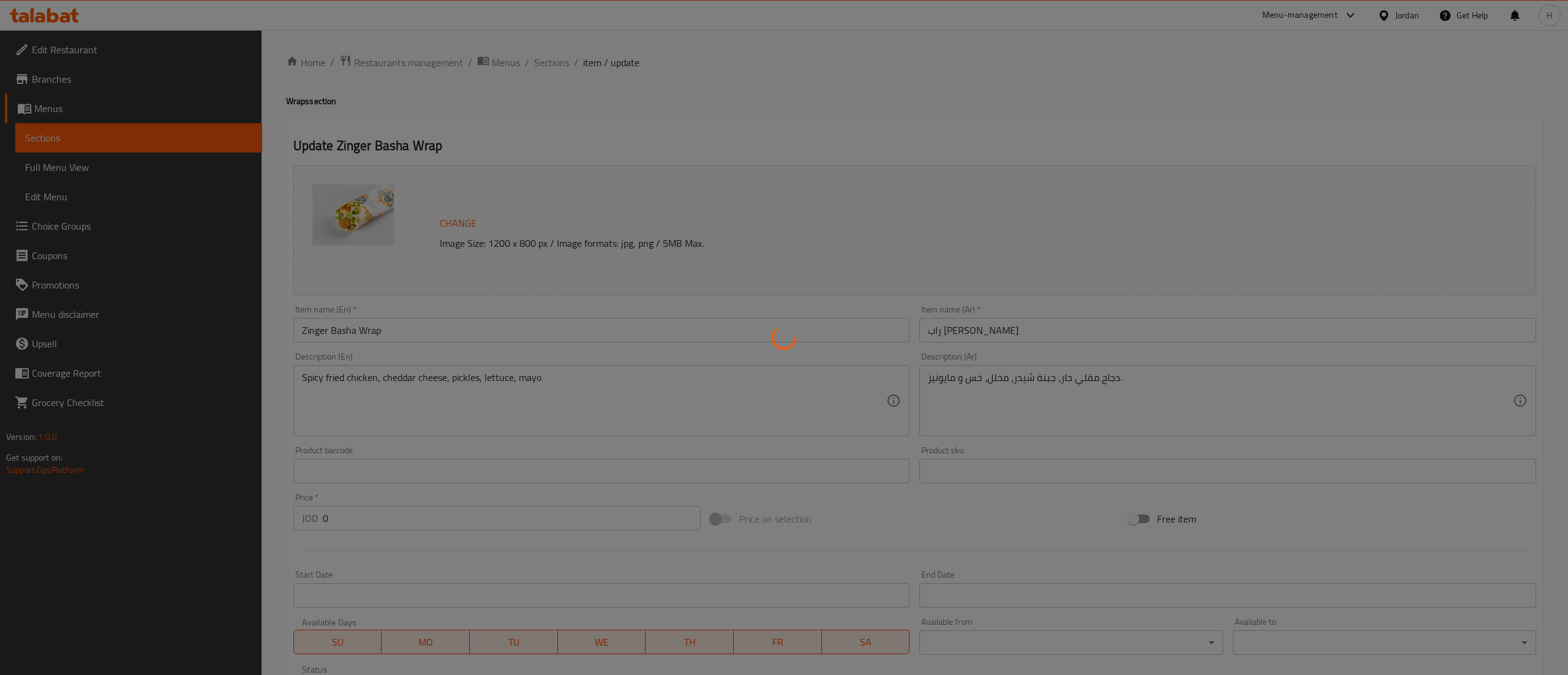
type input "0"
type input "3"
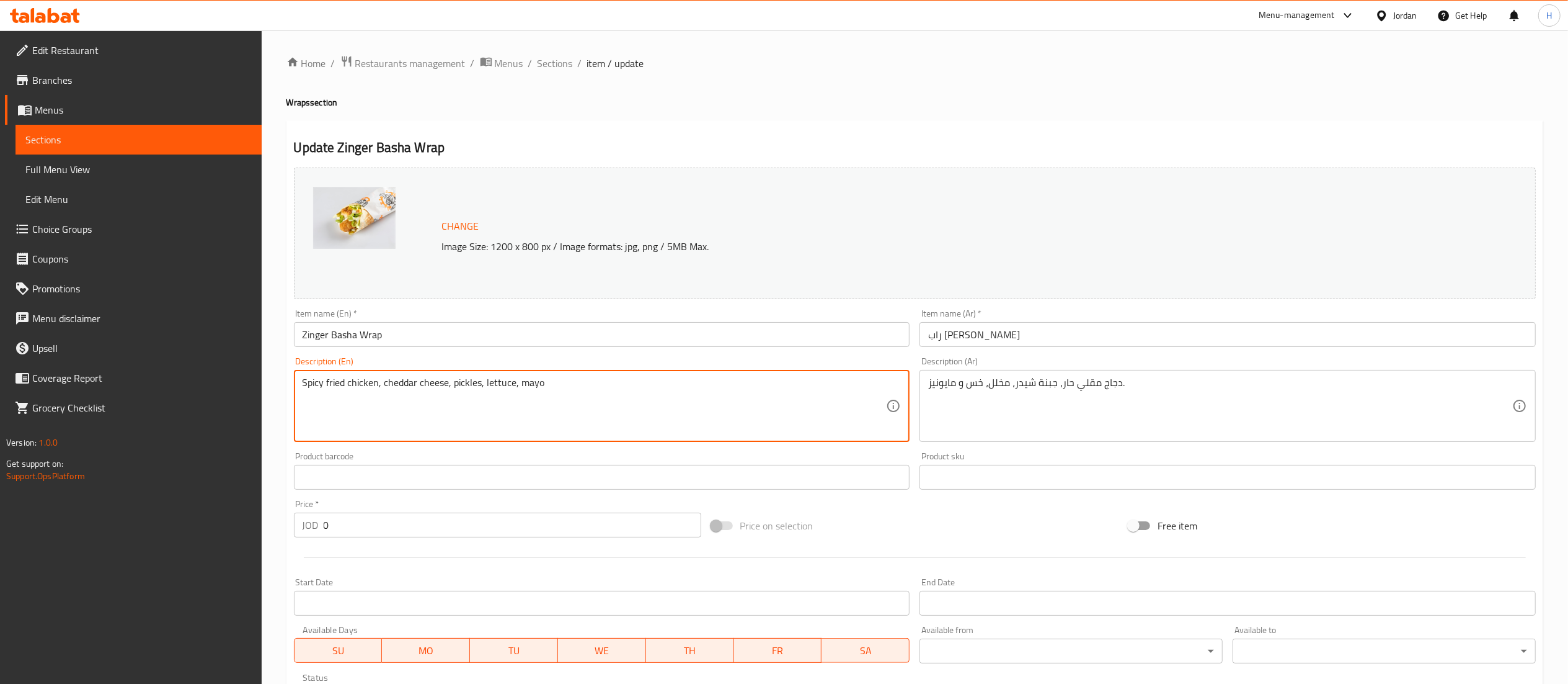
drag, startPoint x: 574, startPoint y: 387, endPoint x: 0, endPoint y: 382, distance: 574.0
paste textarea "Fried chicken strips, cheddar cheese, pickles, lettuce, mayonna"
type textarea "Fried chicken strips, cheddar cheese, pickles, lettuce, mayonnaise"
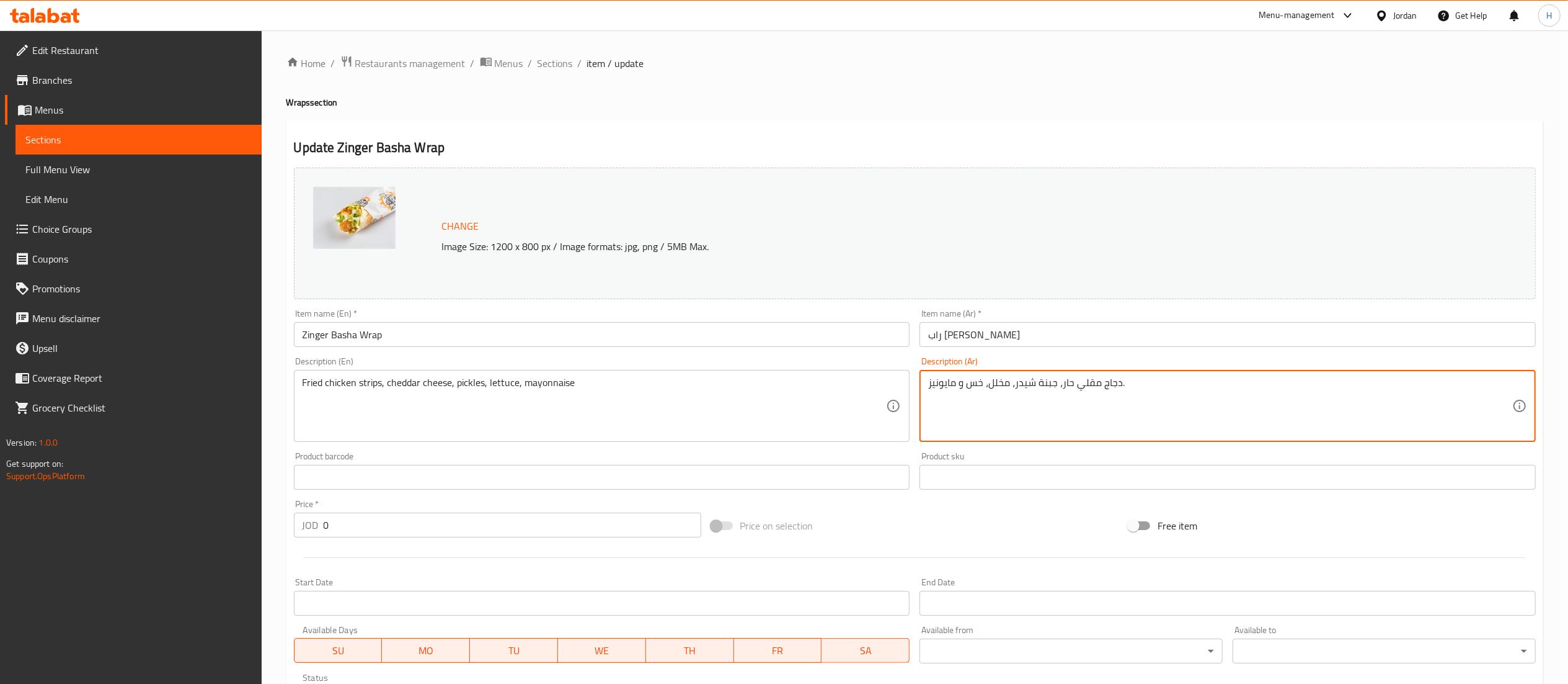
click at [1033, 392] on textarea "دجاج مقلي حار، جبنة شيدر، مخلل، خس و مايونيز." at bounding box center [1220, 406] width 584 height 59
click at [1033, 391] on textarea "دجاج مقلي حار، جبنة شيدر، مخلل، خس و مايونيز." at bounding box center [1220, 406] width 584 height 59
paste textarea "رائح دجاج مقلية، جبنة شيدر، مخلل، خس، مايونيز"
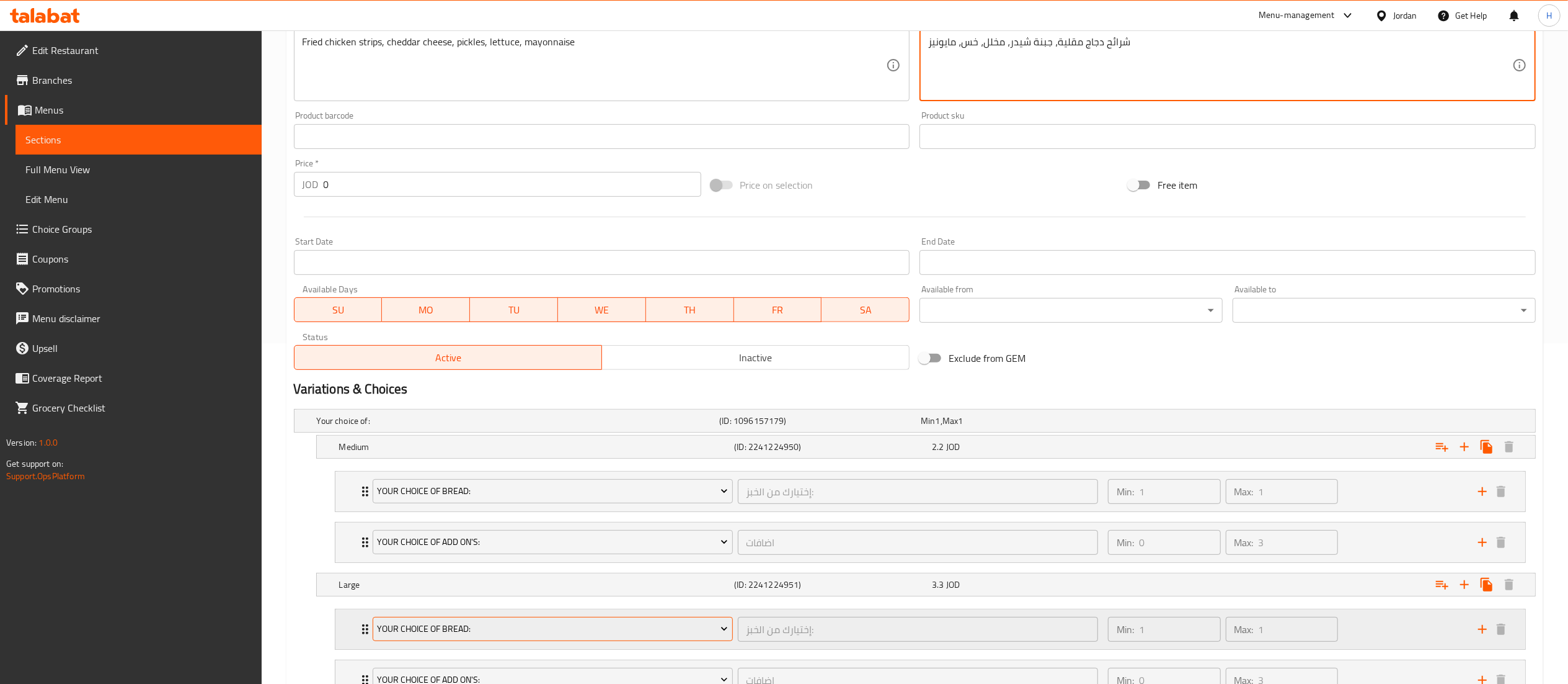
scroll to position [447, 0]
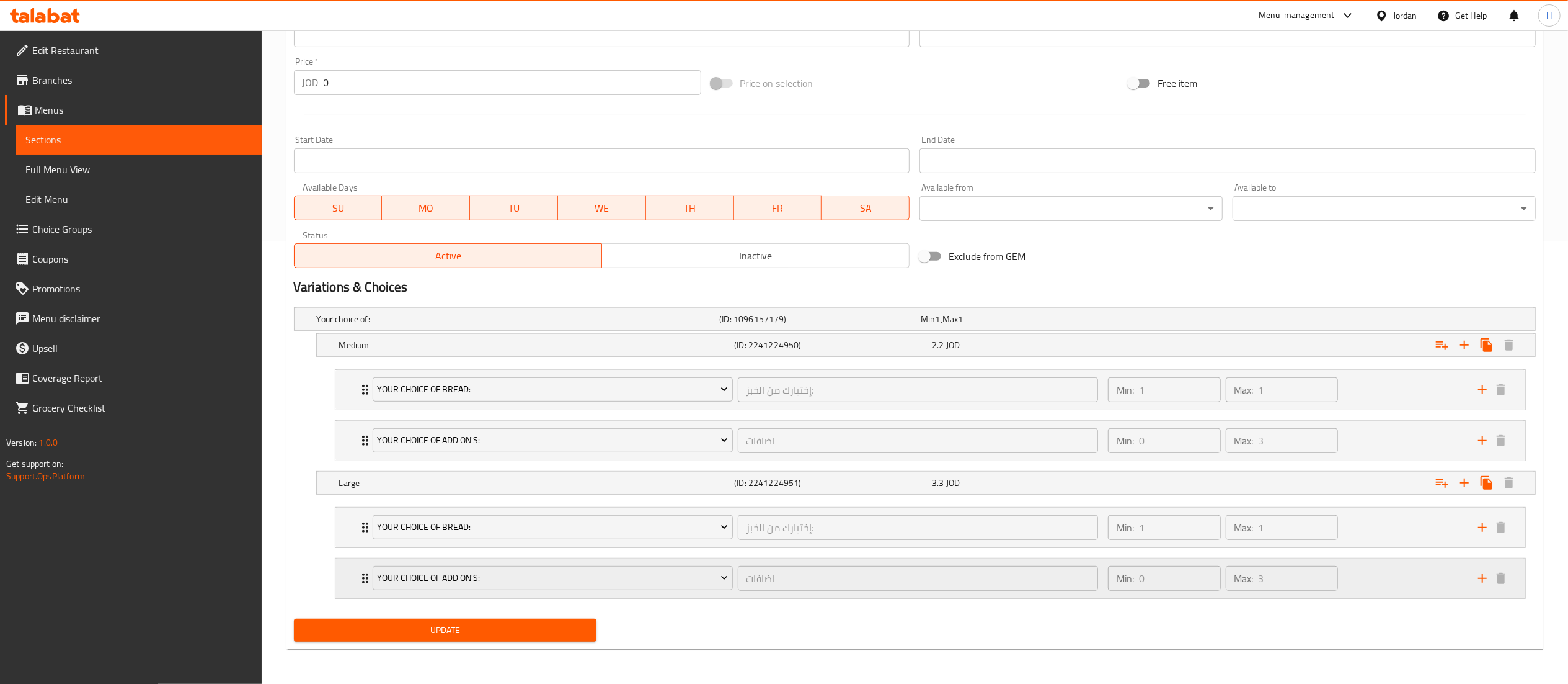
type textarea "شرائح دجاج مقلية، جبنة شيدر، مخلل، خس، مايونيز"
click at [502, 631] on span "Update" at bounding box center [445, 630] width 283 height 15
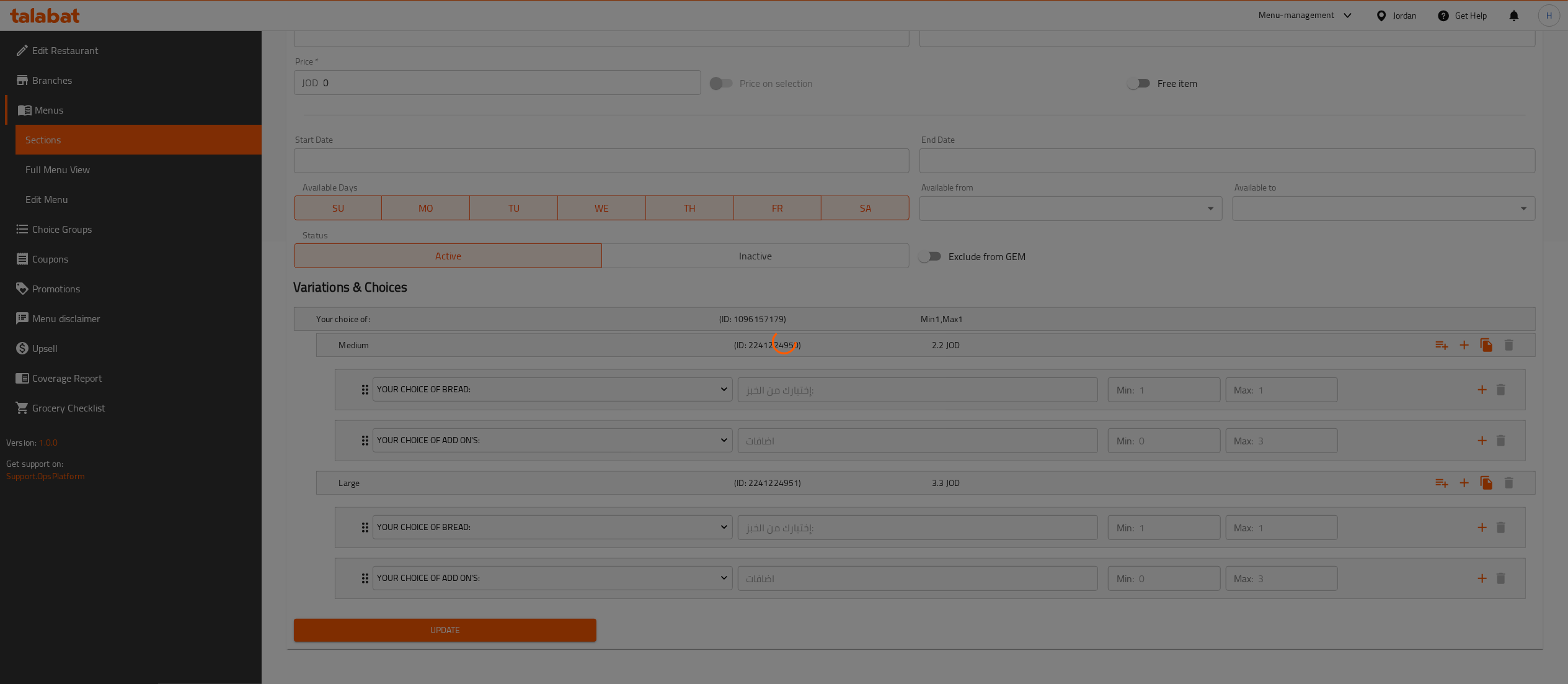
scroll to position [0, 0]
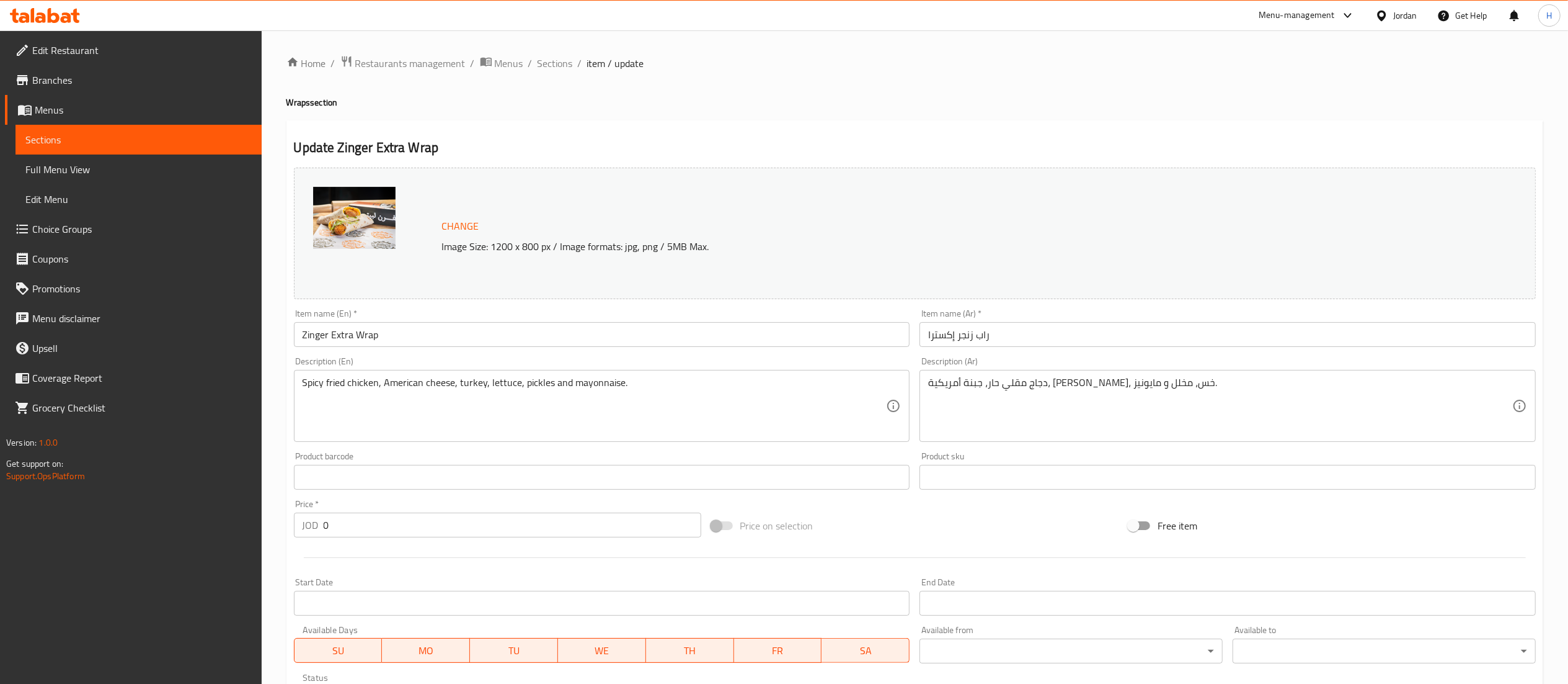
click at [1136, 374] on div "دجاج مقلي حار، جبنة أمريكية، ديك رومي، خس، مخلل و مايونيز. Description (Ar)" at bounding box center [1228, 406] width 617 height 72
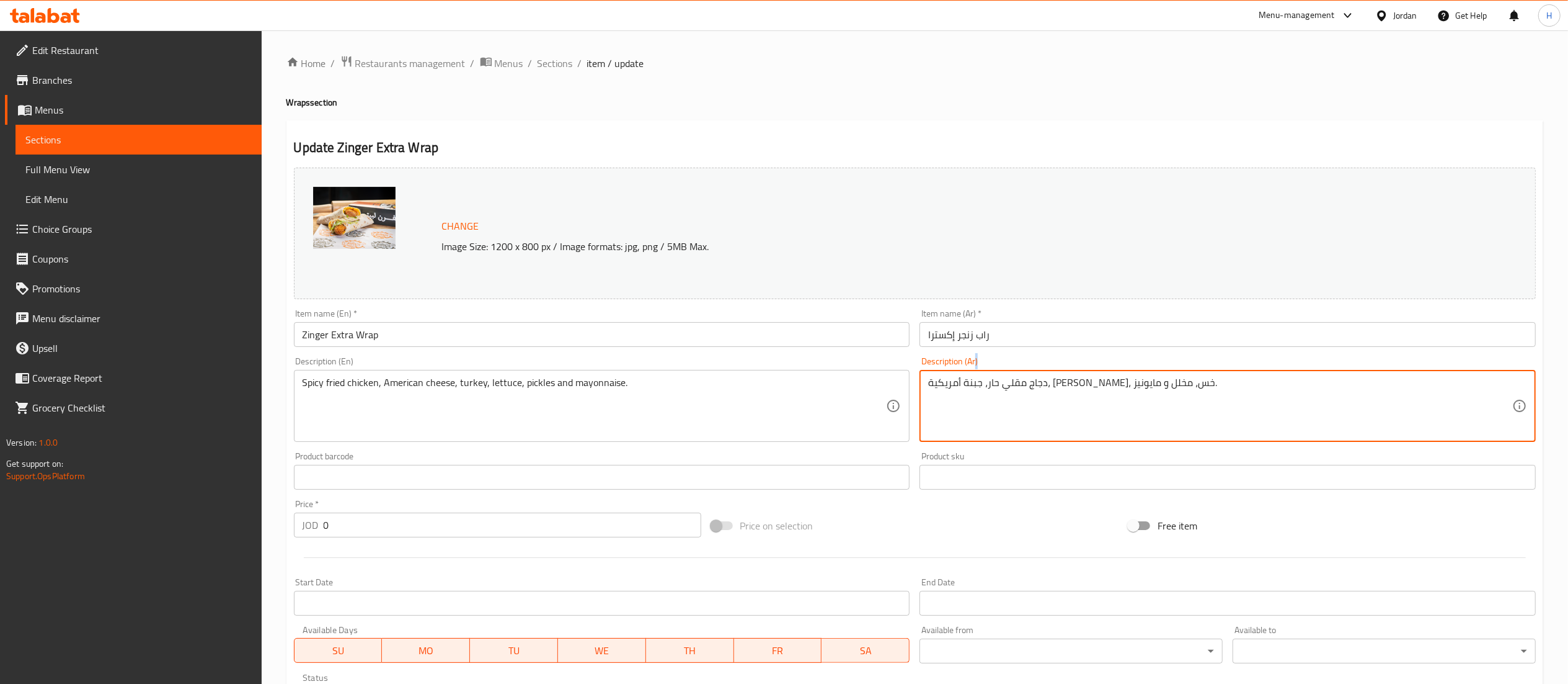
click at [1136, 374] on div "دجاج مقلي حار، جبنة أمريكية، ديك رومي، خس، مخلل و مايونيز. Description (Ar)" at bounding box center [1228, 406] width 617 height 72
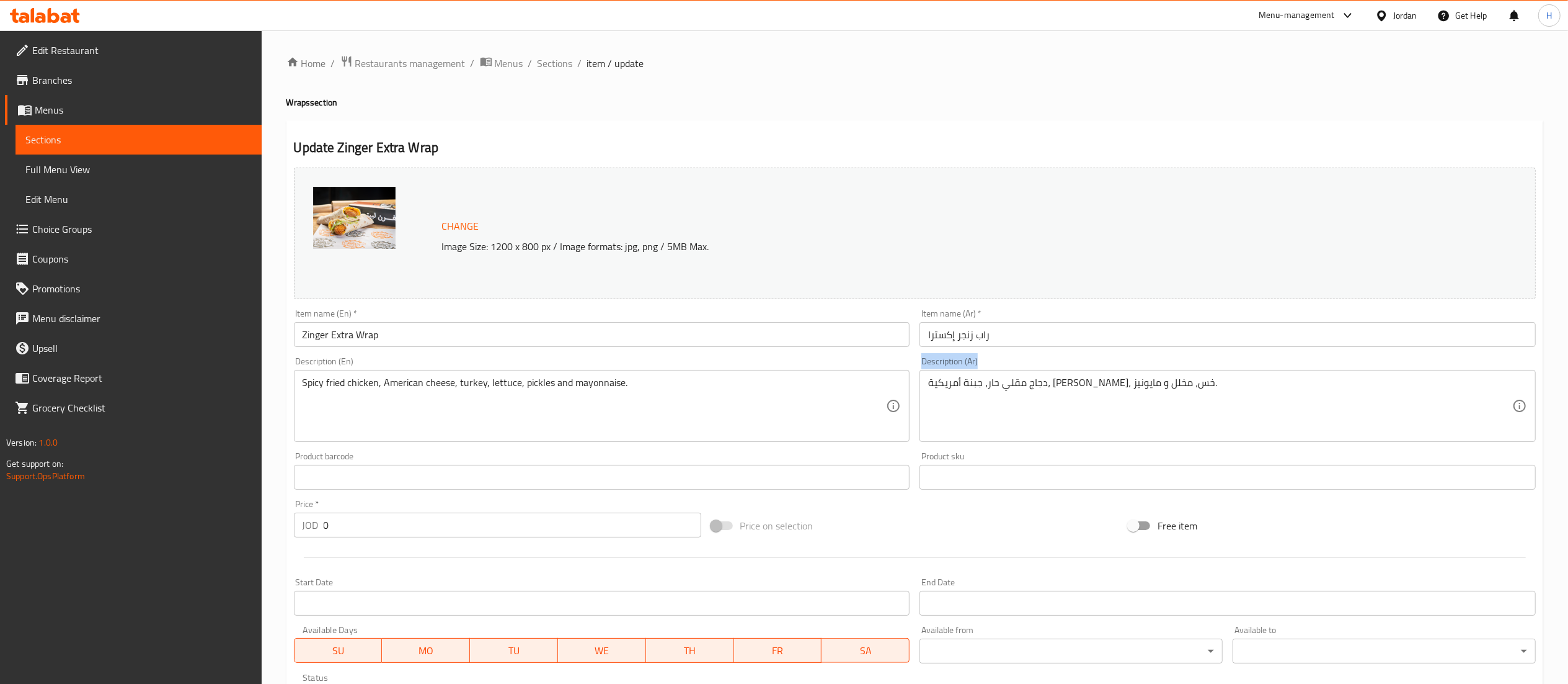
click at [1136, 374] on div "دجاج مقلي حار، جبنة أمريكية، ديك رومي، خس، مخلل و مايونيز. Description (Ar)" at bounding box center [1228, 406] width 617 height 72
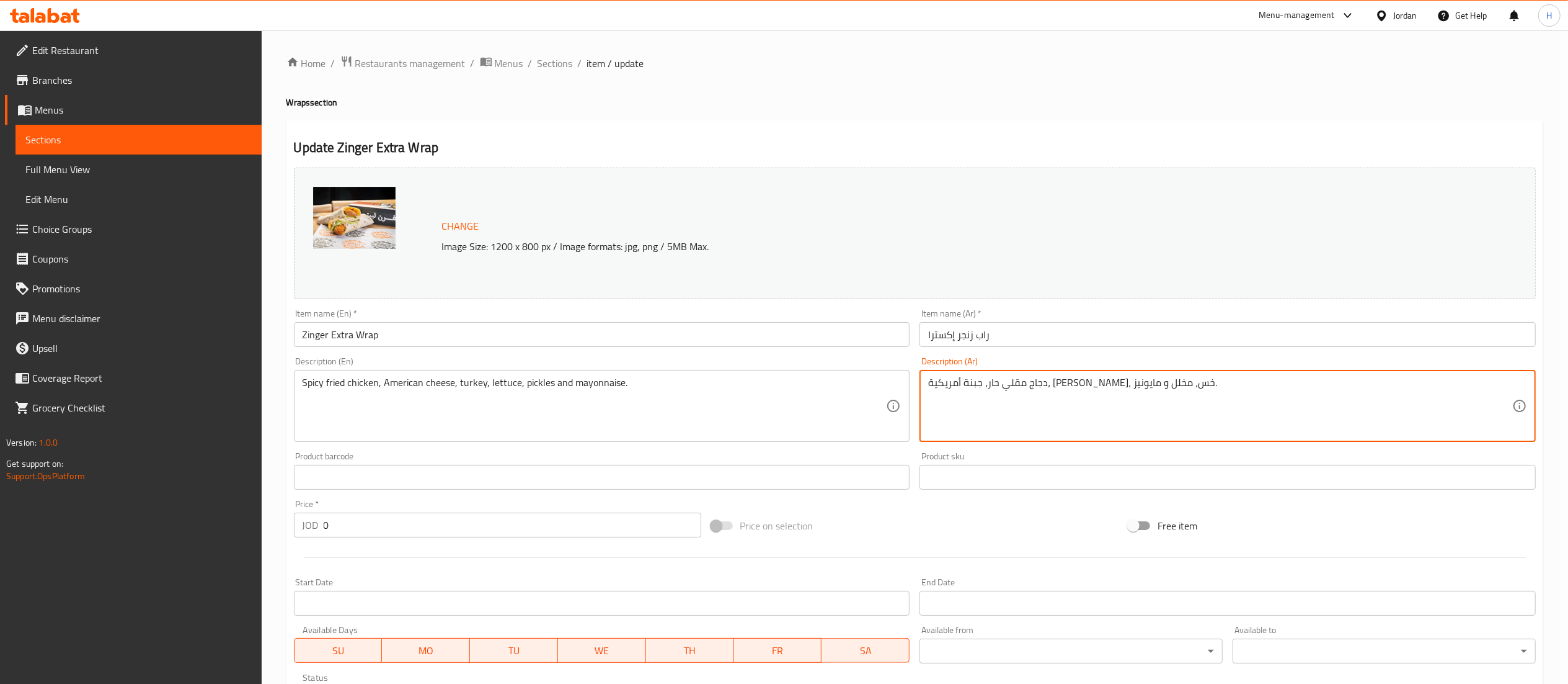
click at [1115, 384] on textarea "دجاج مقلي حار، جبنة أمريكية، ديك رومي، خس، مخلل و مايونيز." at bounding box center [1220, 406] width 584 height 59
paste textarea "رائح دجاج مقلية، جبنة شيدر، مخلل، خس، مايونيز"
type textarea "شرائح دجاج مقلية، جبنة شيدر، مخلل، خس، مايونيز"
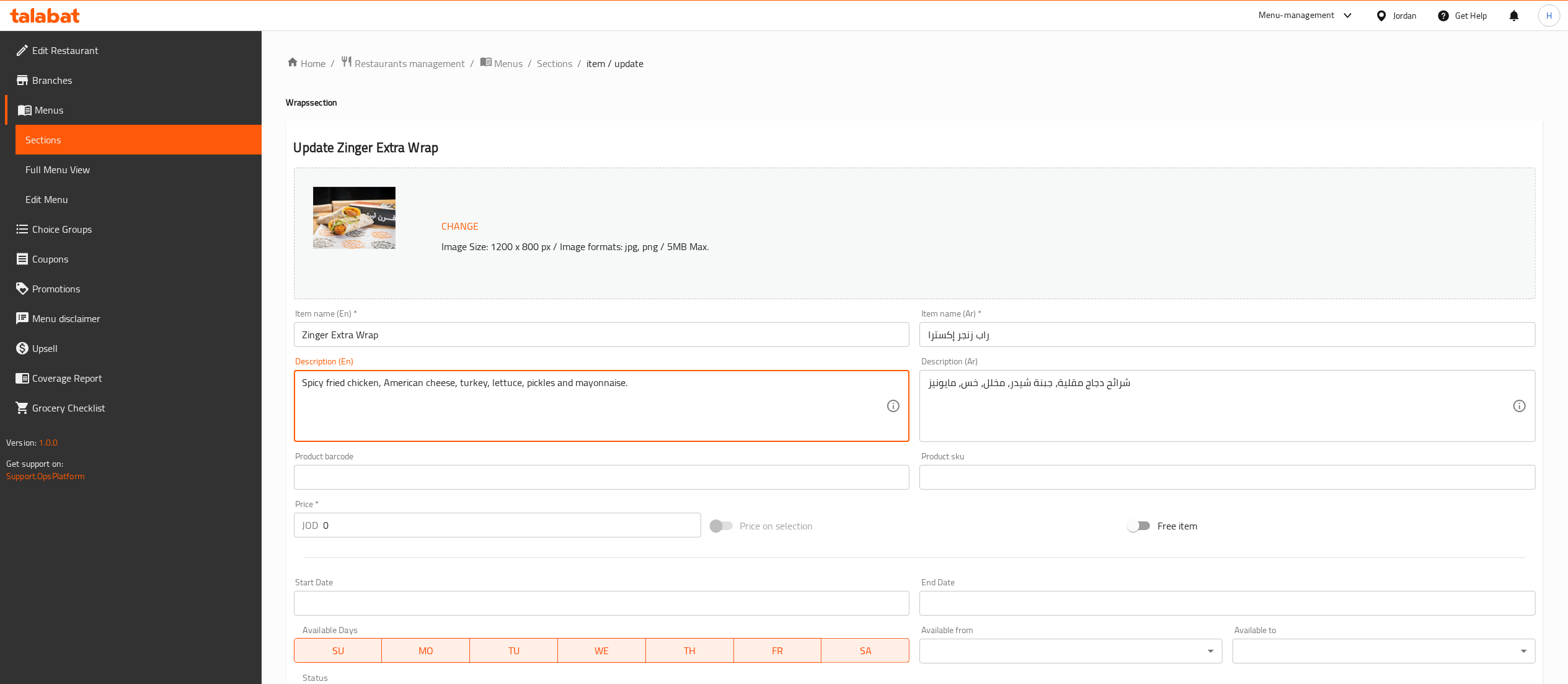
click at [444, 377] on textarea "Spicy fried chicken, American cheese, turkey, lettuce, pickles and mayonnaise." at bounding box center [594, 406] width 584 height 59
click at [444, 377] on textarea "Spicy fried chicken, American cheese, turkey, lettuce, pickles and mayonnaise." at bounding box center [594, 406] width 584 height 59
paste textarea "Fried chicken strips, cheddar cheese, pickles, lettuce, mayonnaise"
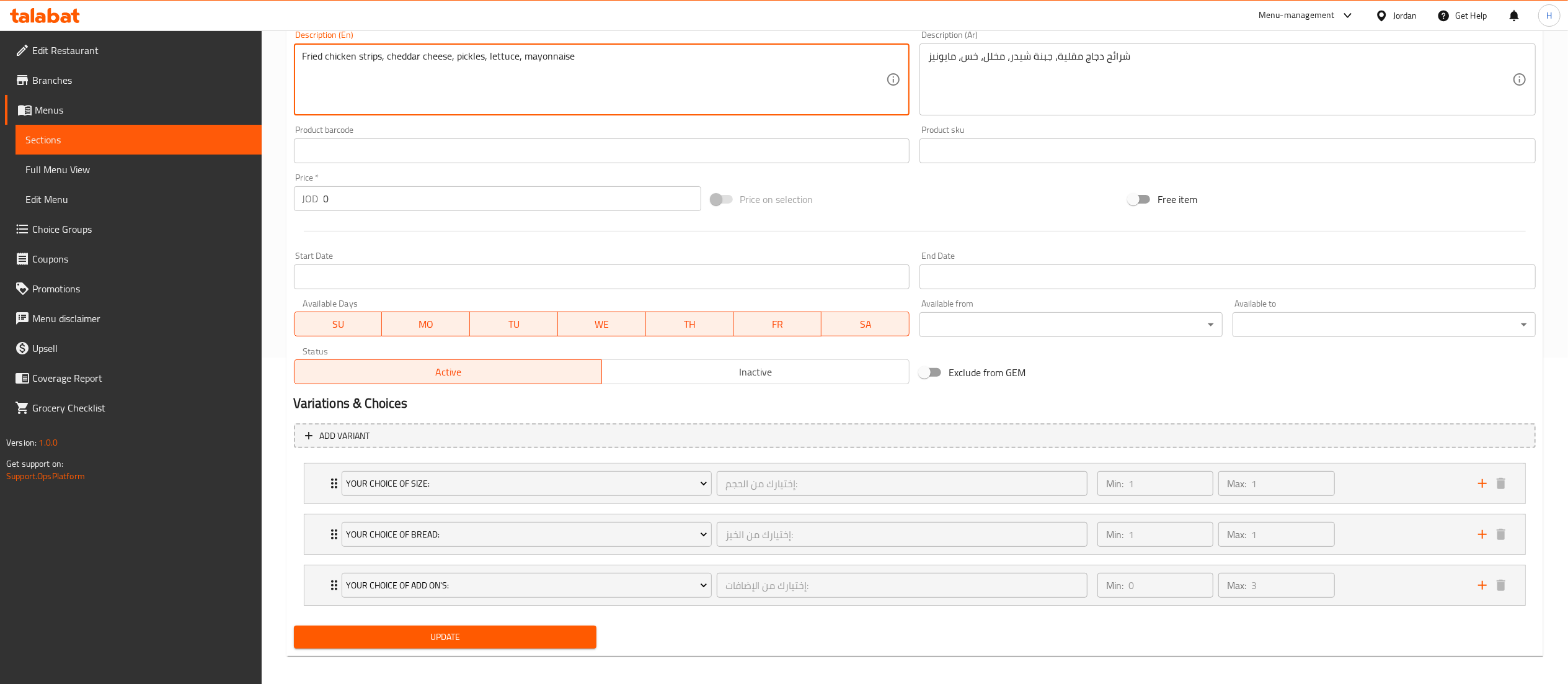
scroll to position [335, 0]
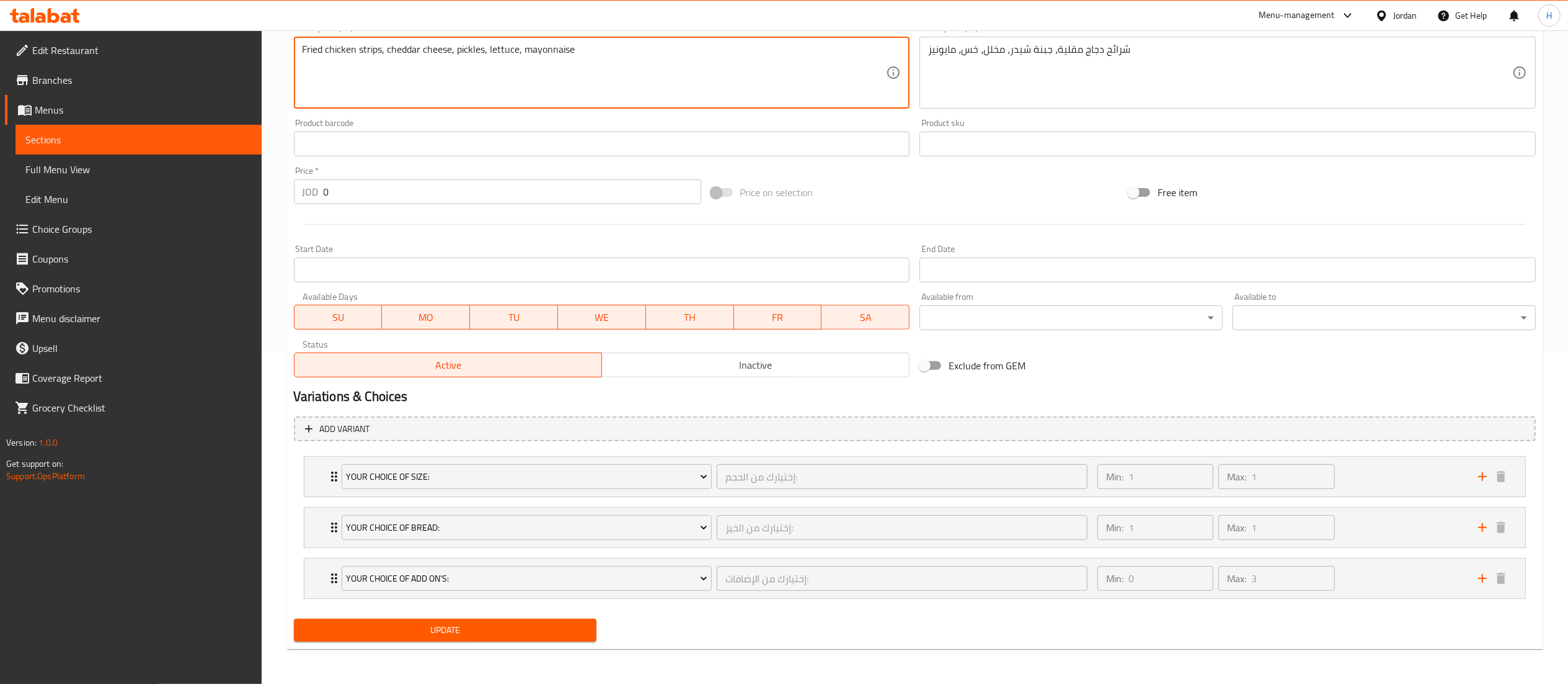
type textarea "Fried chicken strips, cheddar cheese, pickles, lettuce, mayonnaise"
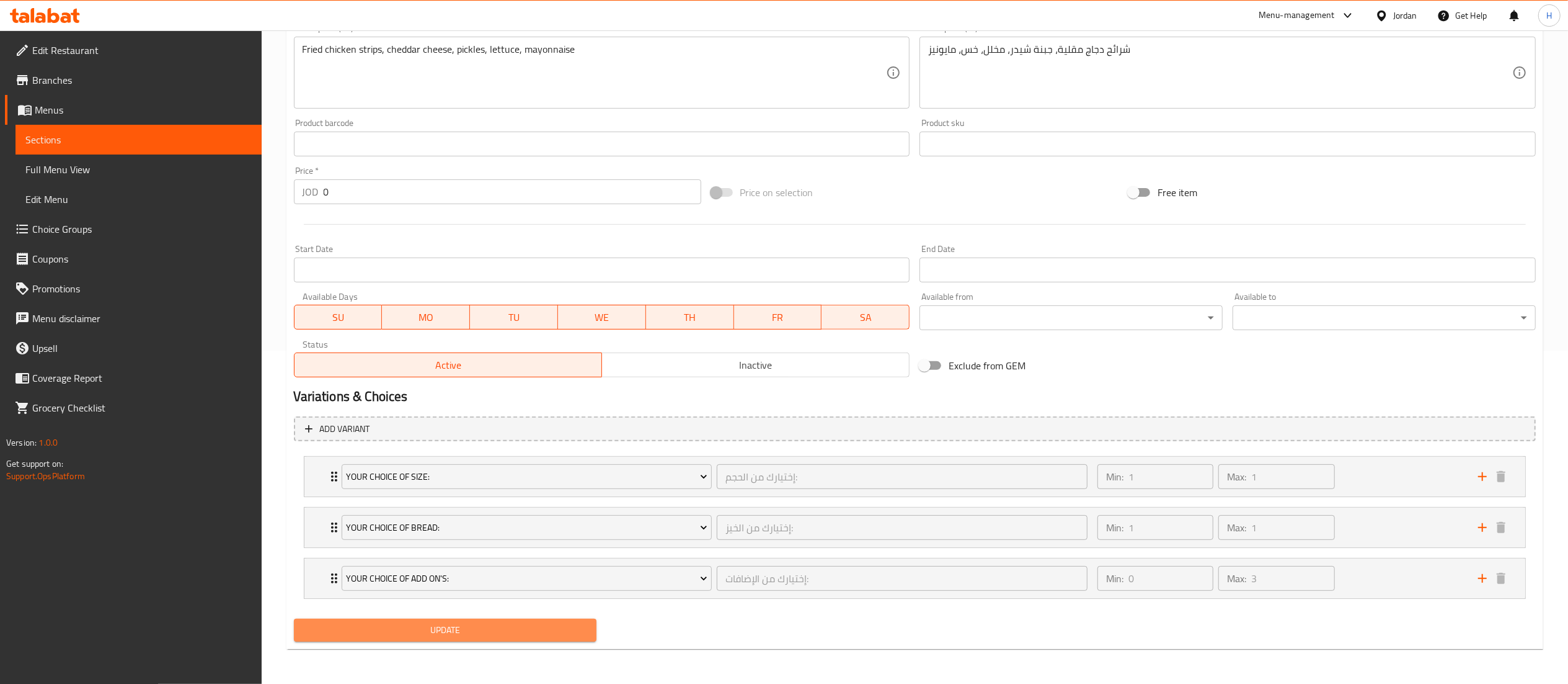
click at [378, 623] on span "Update" at bounding box center [445, 630] width 283 height 15
click at [514, 634] on span "Update" at bounding box center [445, 630] width 283 height 15
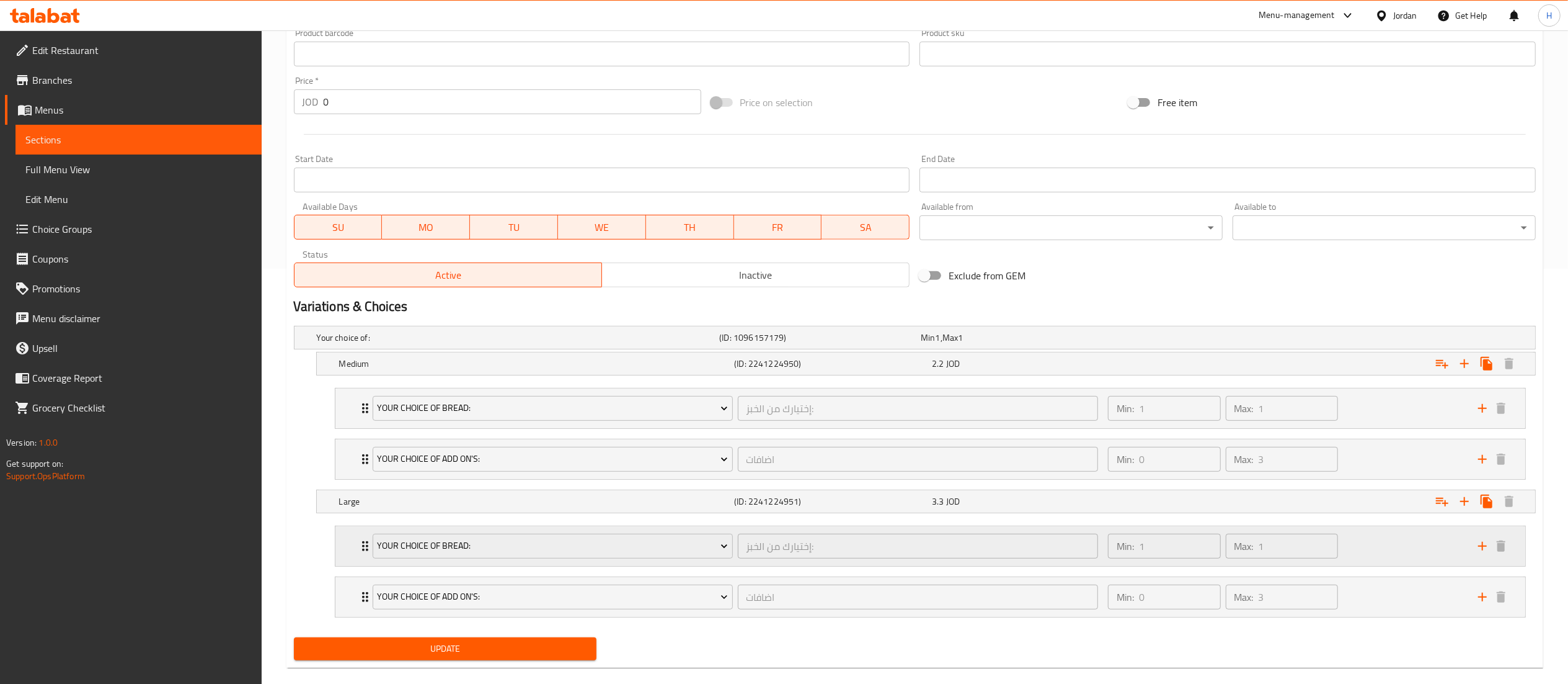
scroll to position [438, 0]
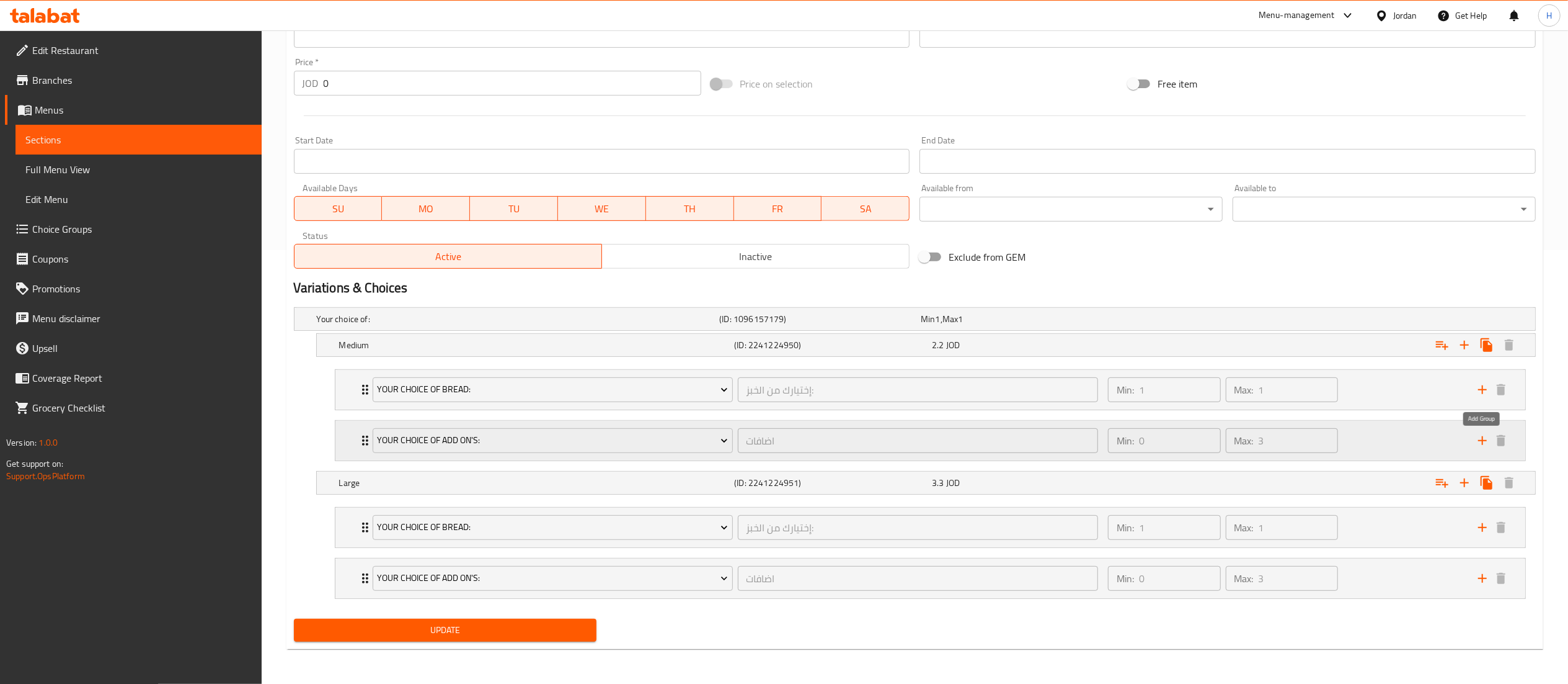
click at [1486, 439] on icon "add" at bounding box center [1482, 440] width 15 height 15
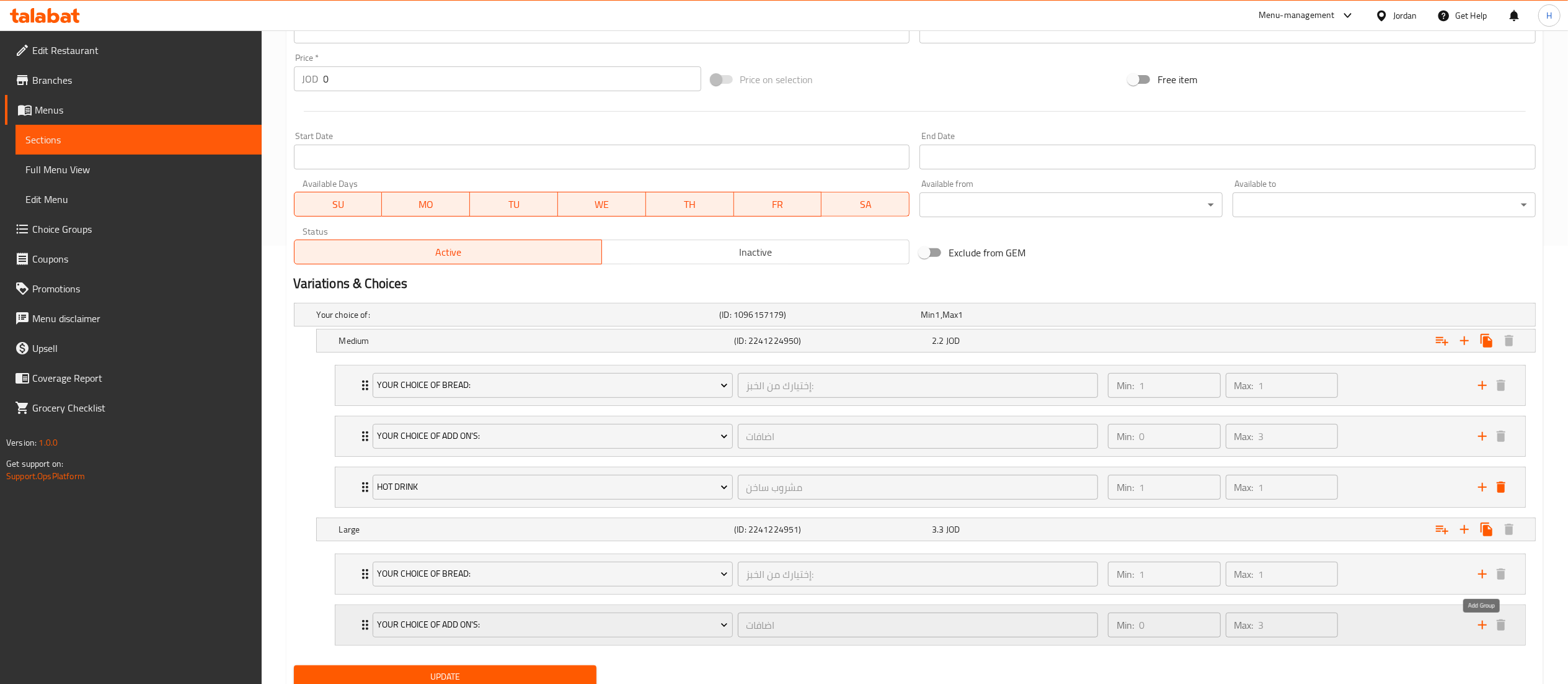
click at [1482, 629] on icon "add" at bounding box center [1482, 624] width 8 height 8
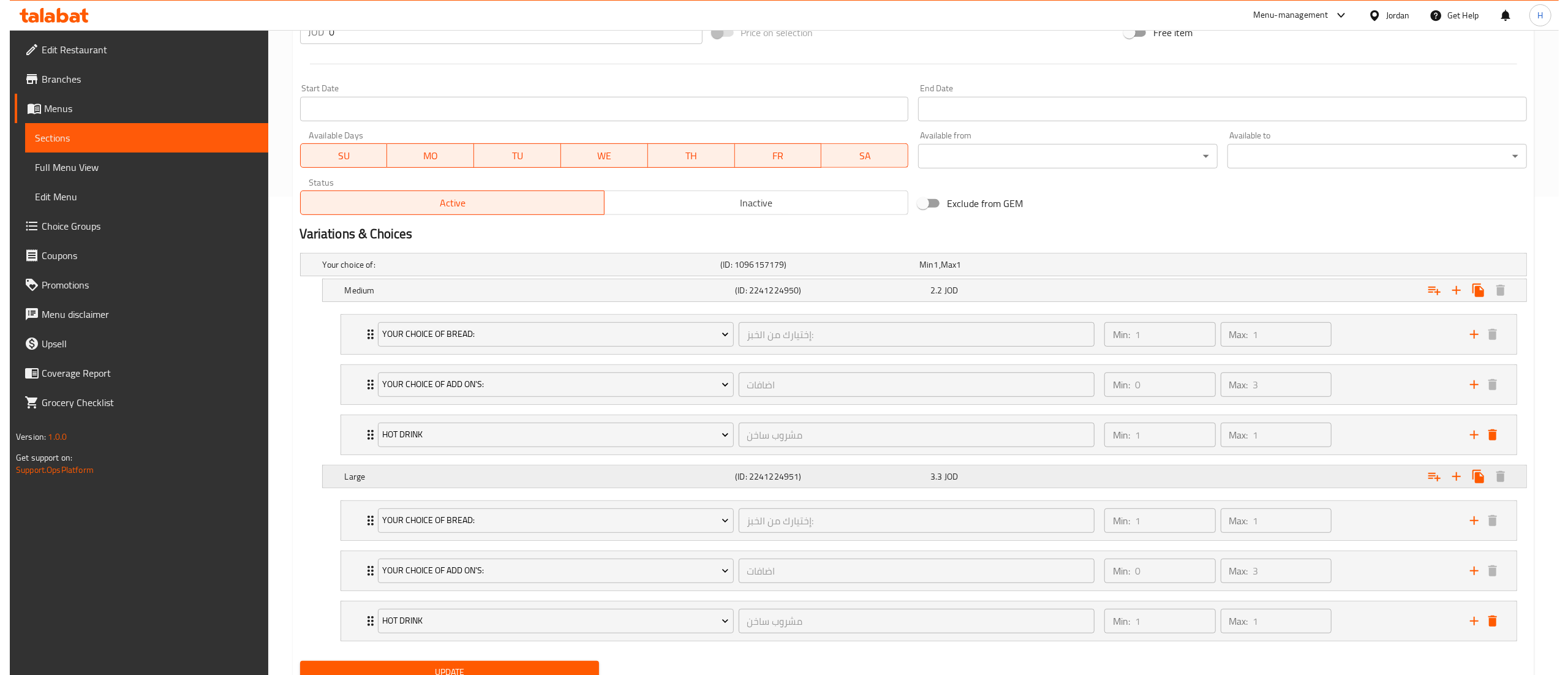
scroll to position [534, 0]
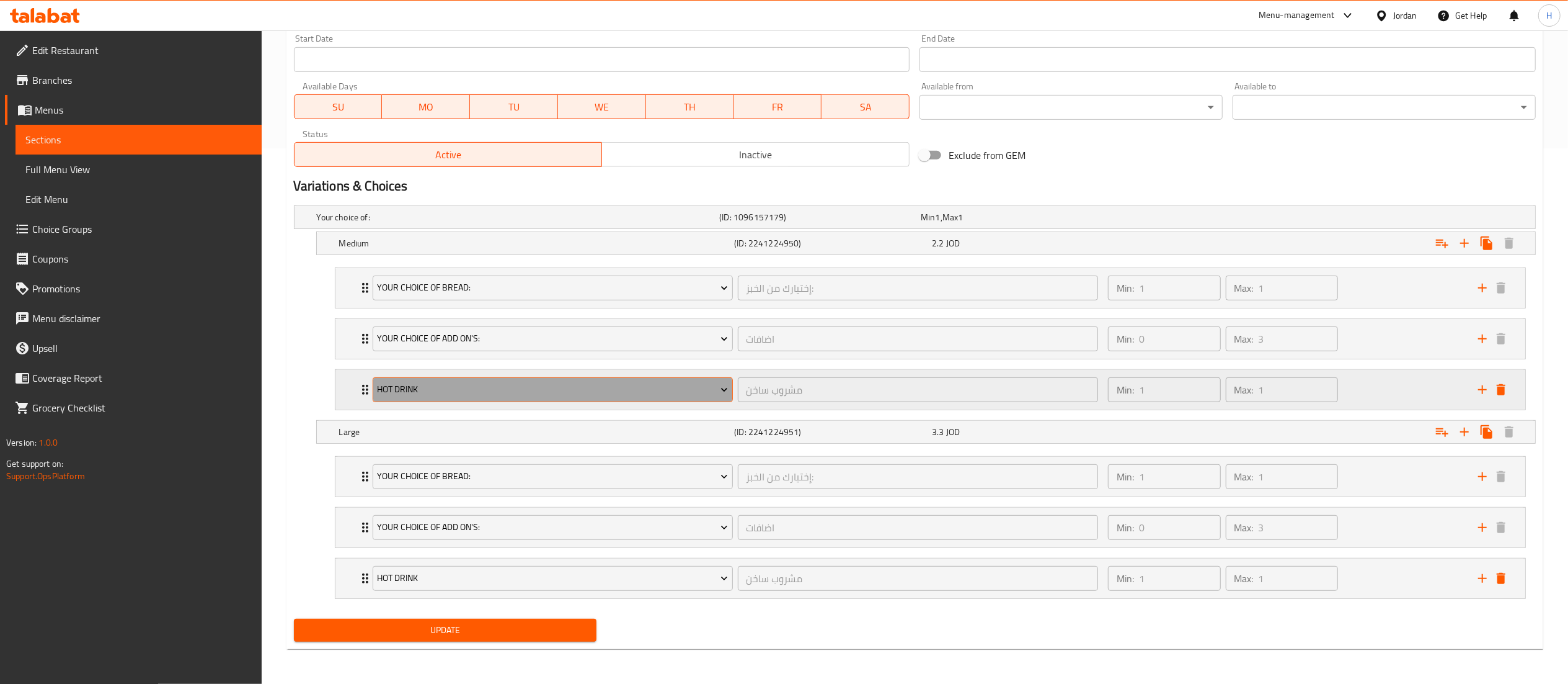
click at [437, 398] on button "Hot drink" at bounding box center [553, 390] width 360 height 25
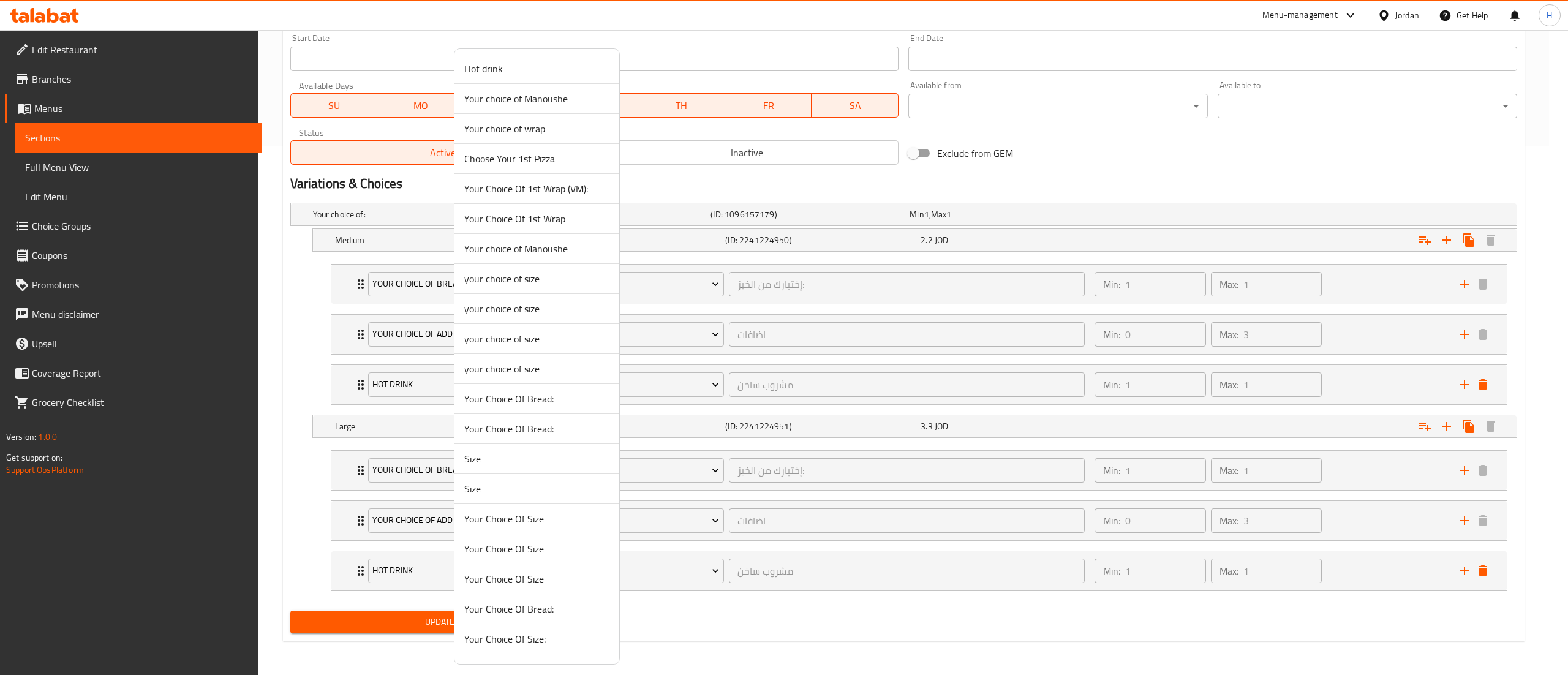
scroll to position [829, 0]
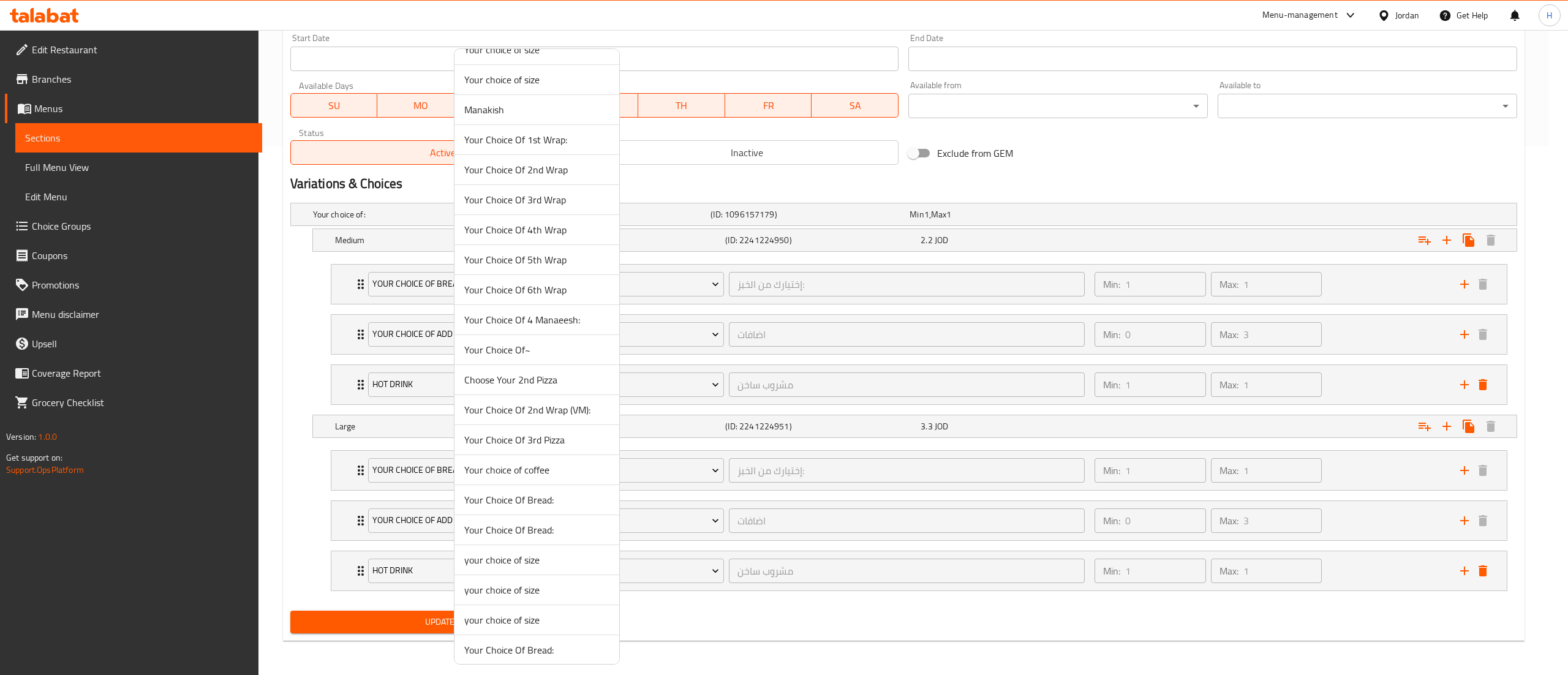
click at [554, 357] on span "Your Choice Of~" at bounding box center [537, 349] width 145 height 15
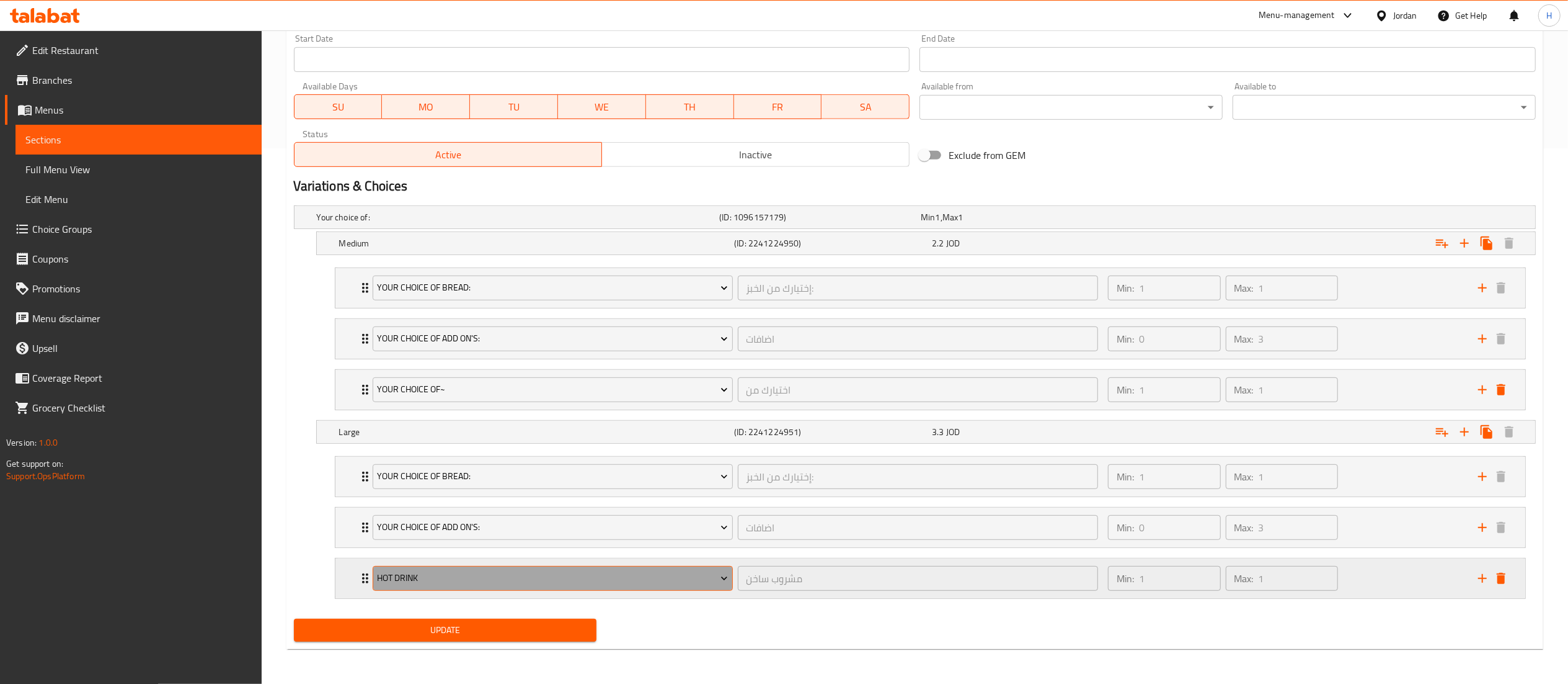
click at [594, 578] on span "Hot drink" at bounding box center [552, 578] width 351 height 15
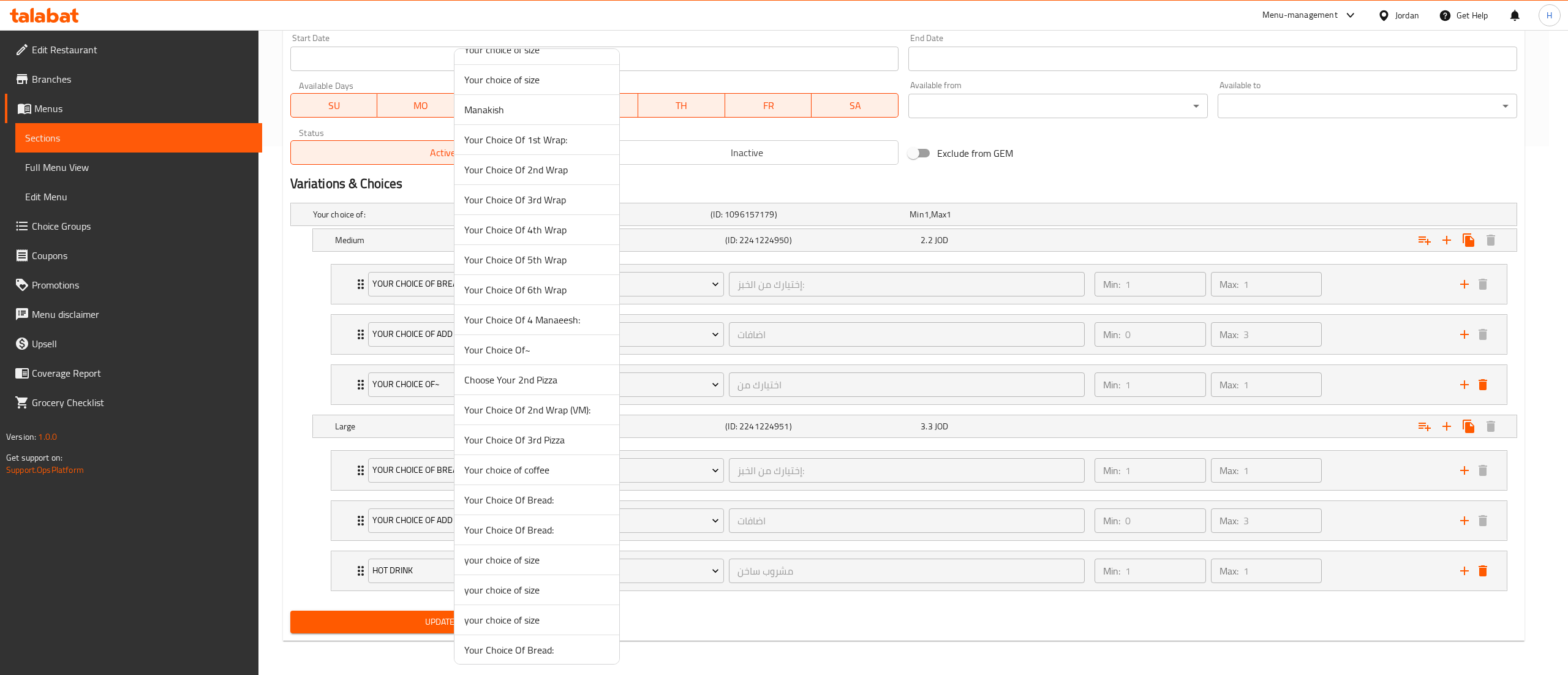
click at [545, 355] on span "Your Choice Of~" at bounding box center [537, 349] width 145 height 15
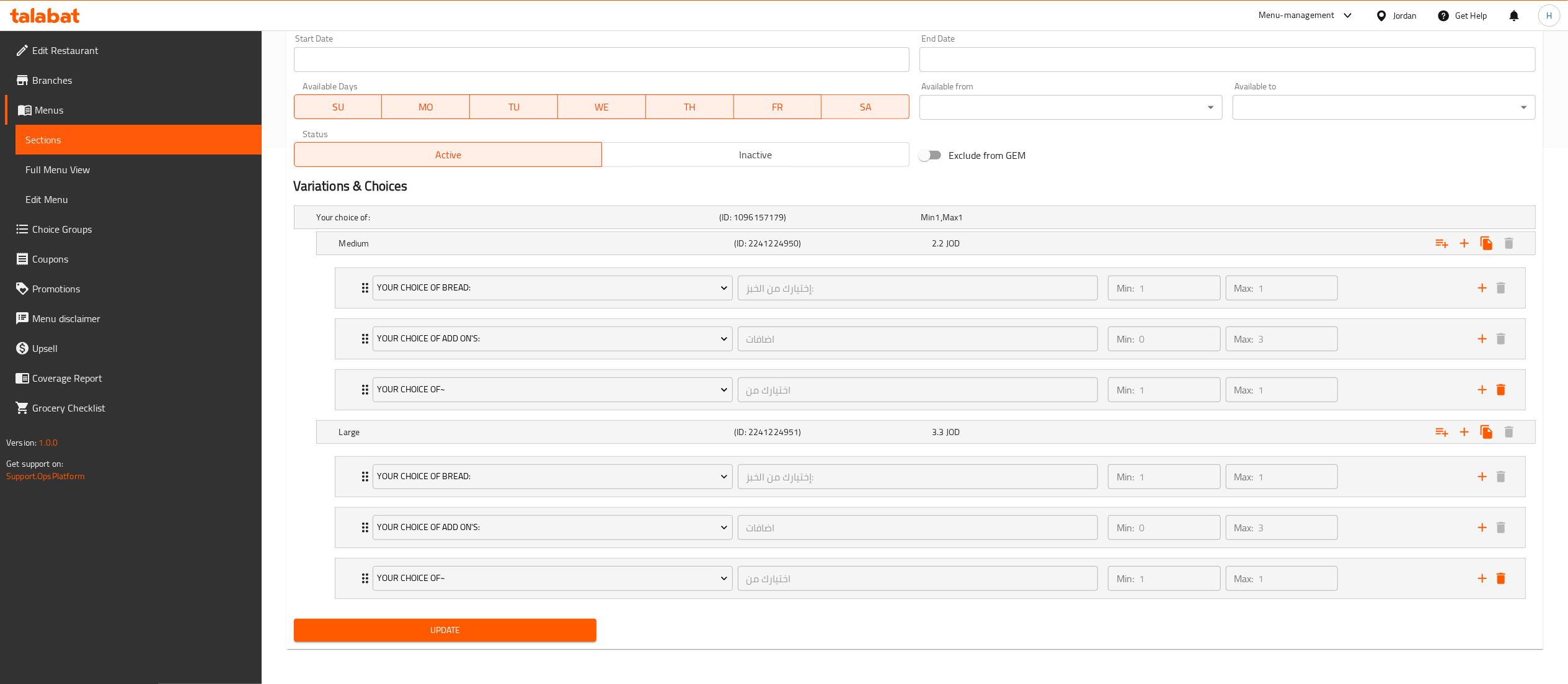
click at [507, 632] on span "Update" at bounding box center [445, 630] width 283 height 15
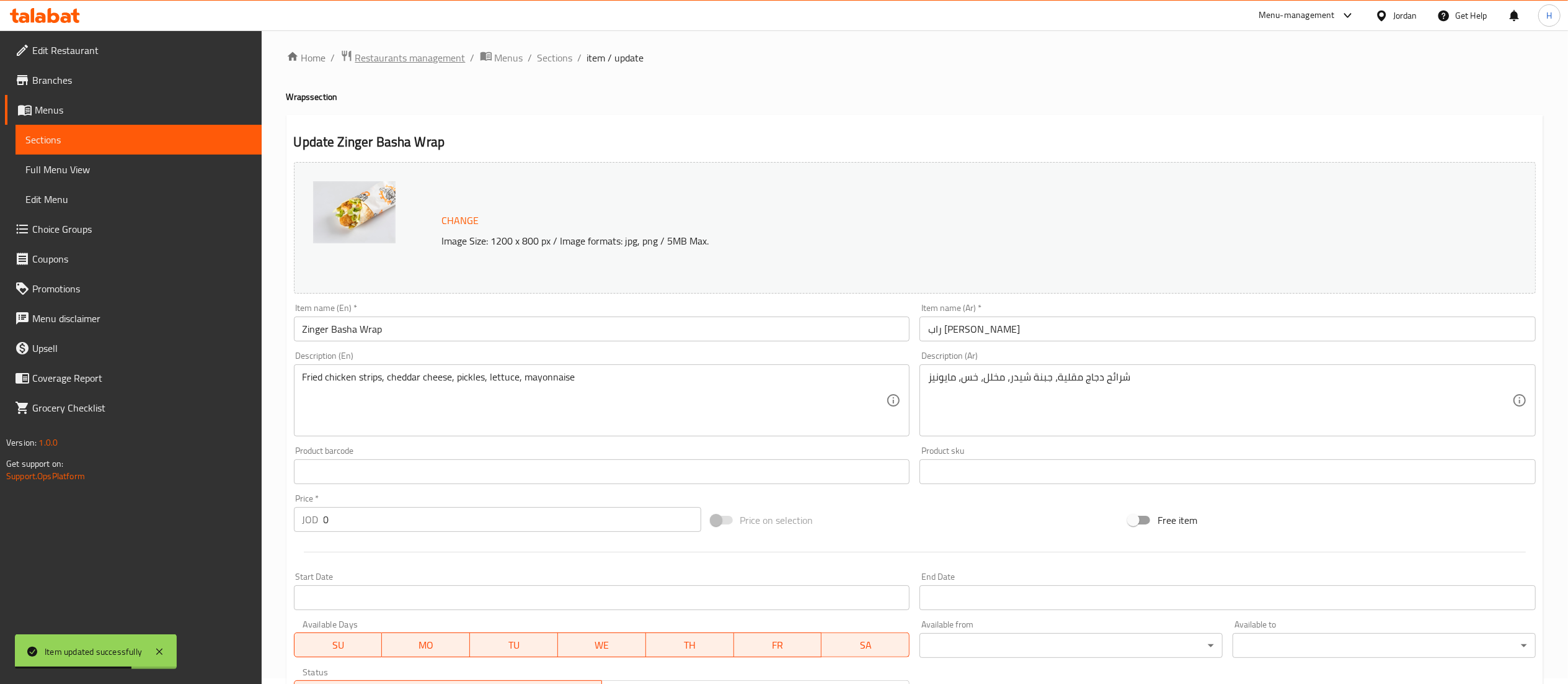
scroll to position [0, 0]
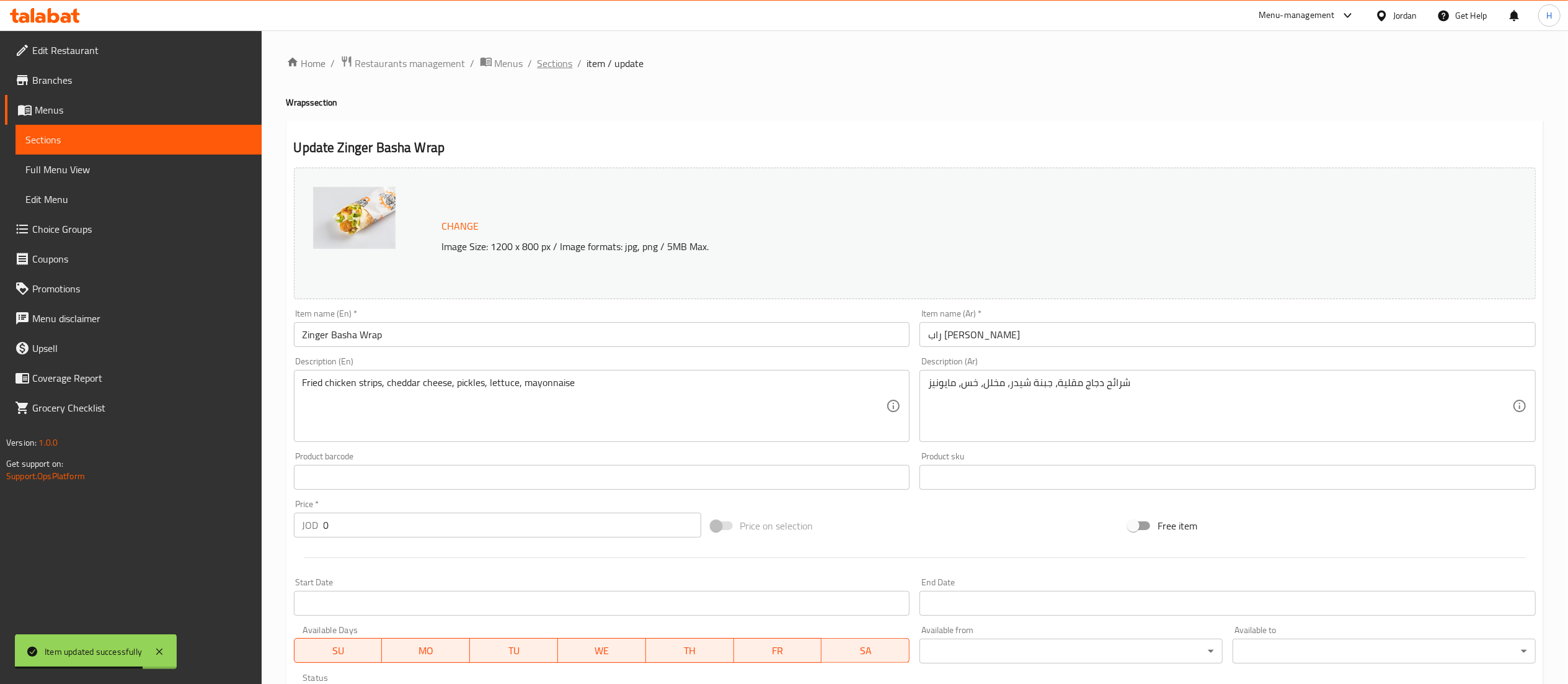
click at [561, 62] on span "Sections" at bounding box center [555, 63] width 35 height 15
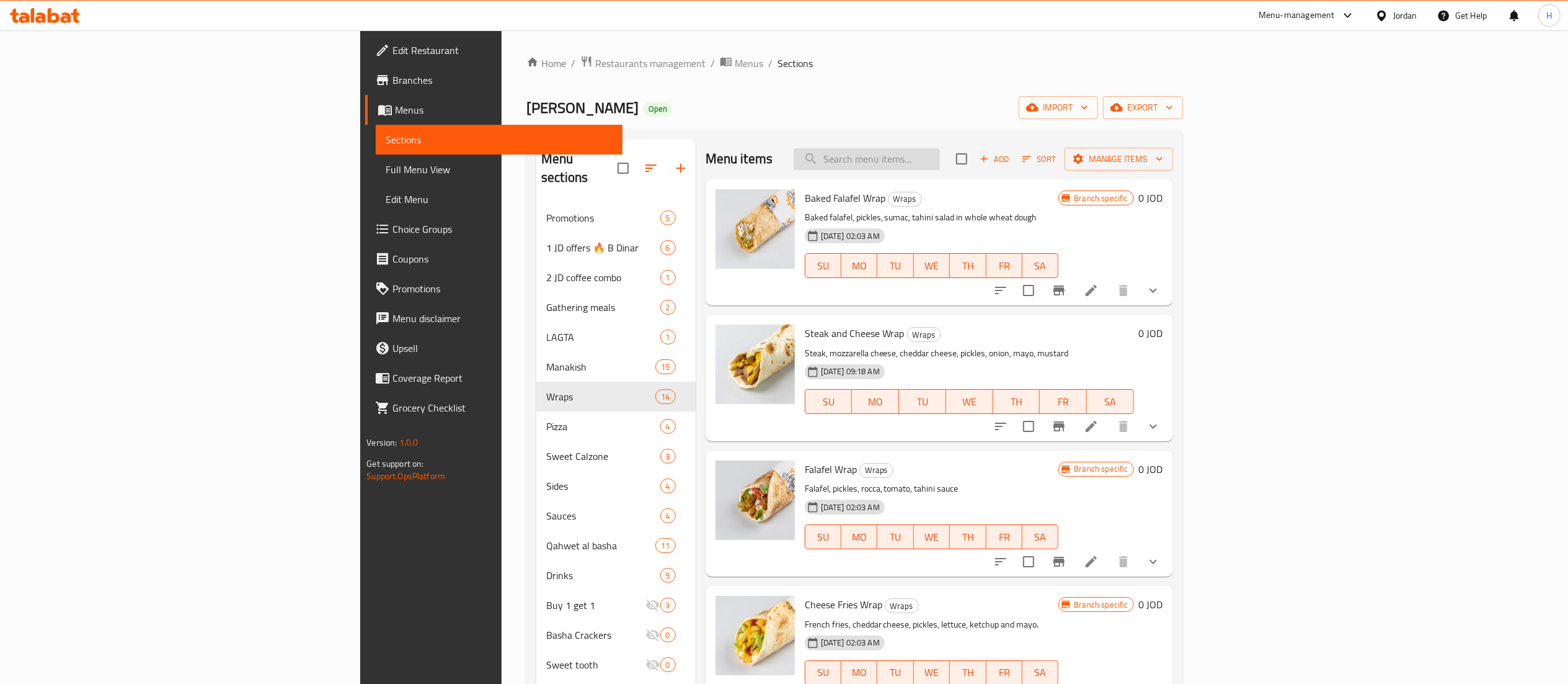
click at [940, 158] on input "search" at bounding box center [866, 159] width 146 height 22
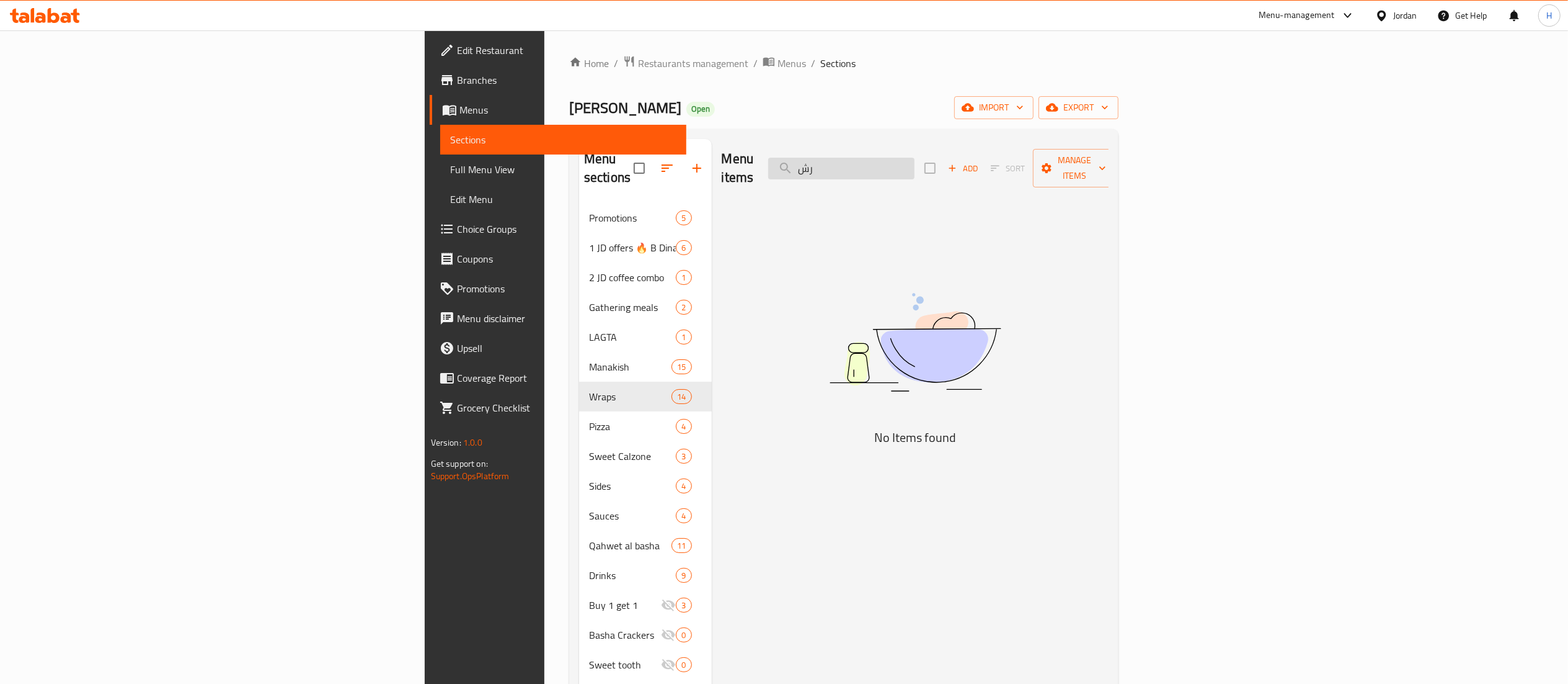
type input "ر"
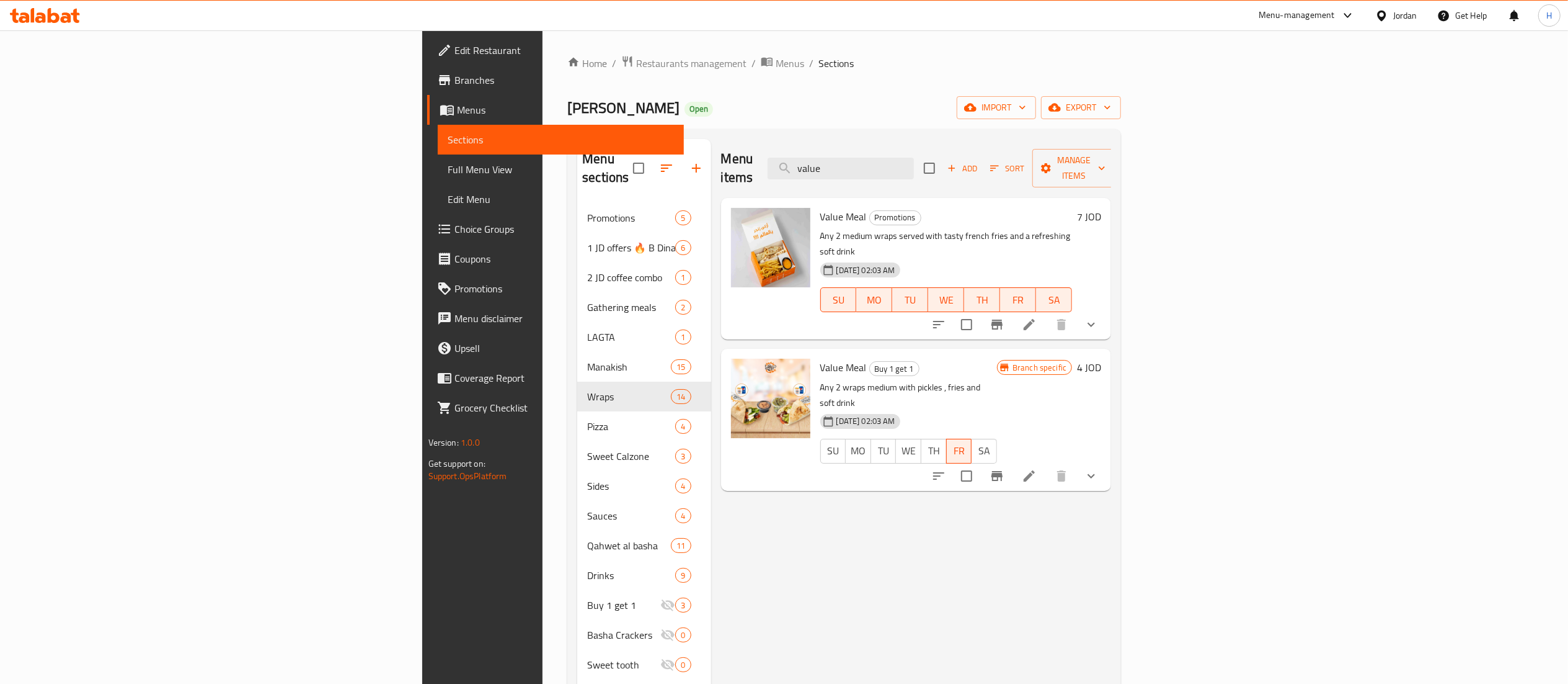
type input "value"
click at [1099, 317] on icon "show more" at bounding box center [1091, 324] width 15 height 15
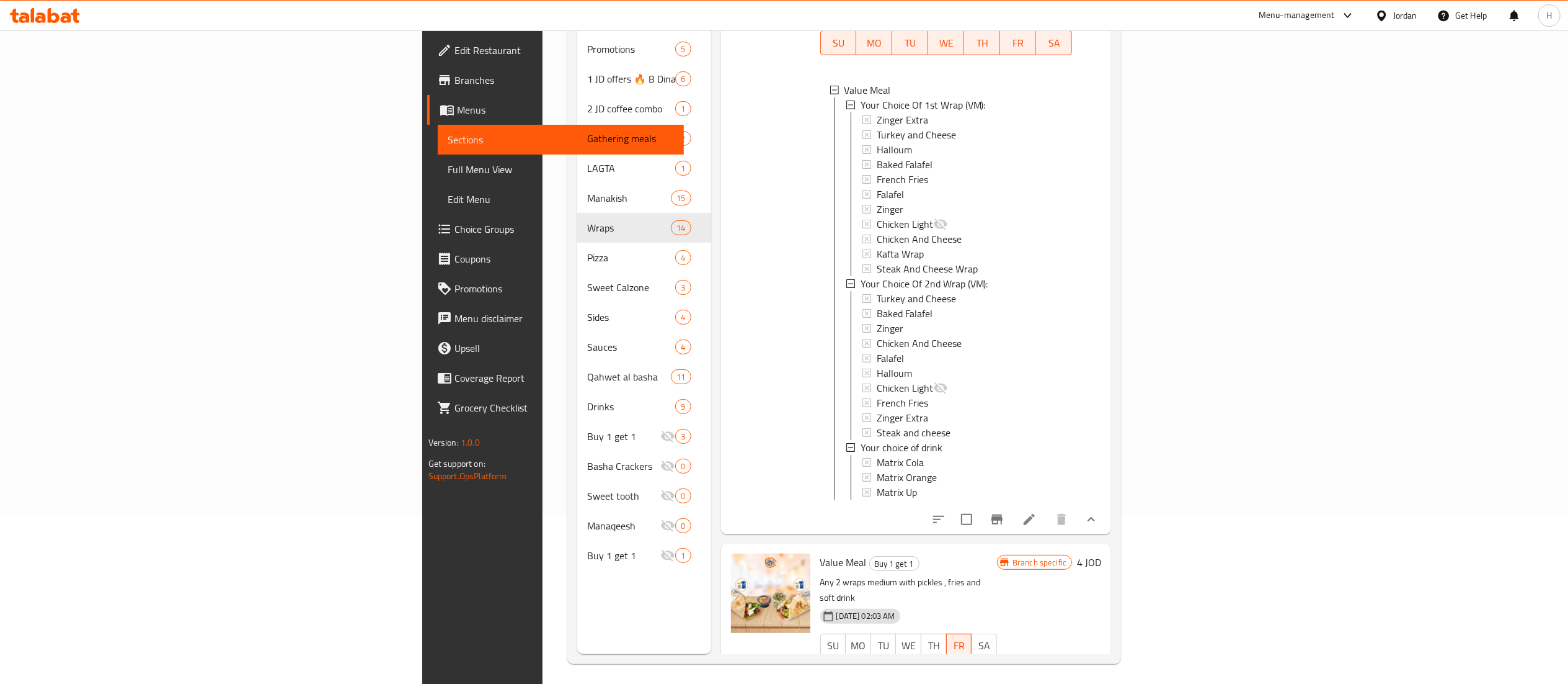
scroll to position [175, 0]
click at [1106, 651] on button "show more" at bounding box center [1091, 665] width 30 height 30
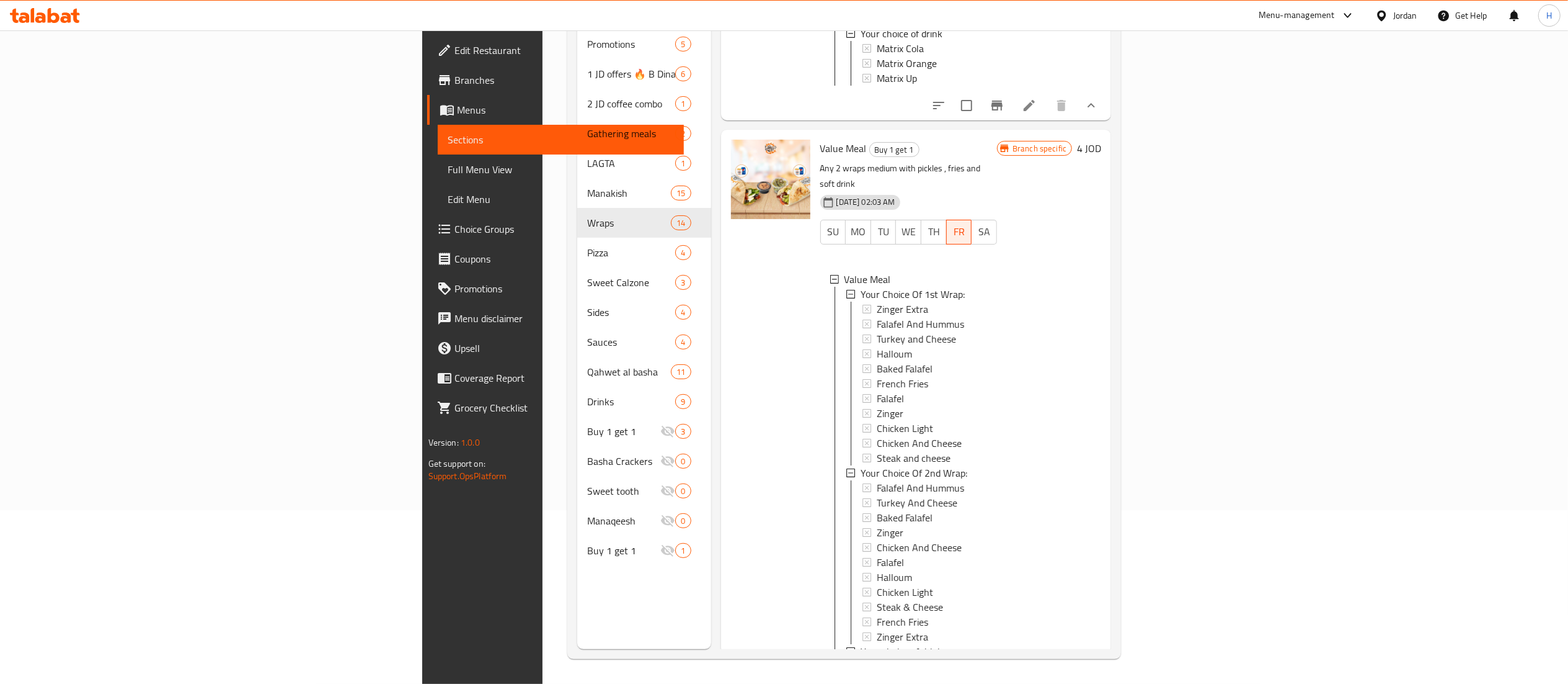
scroll to position [618, 0]
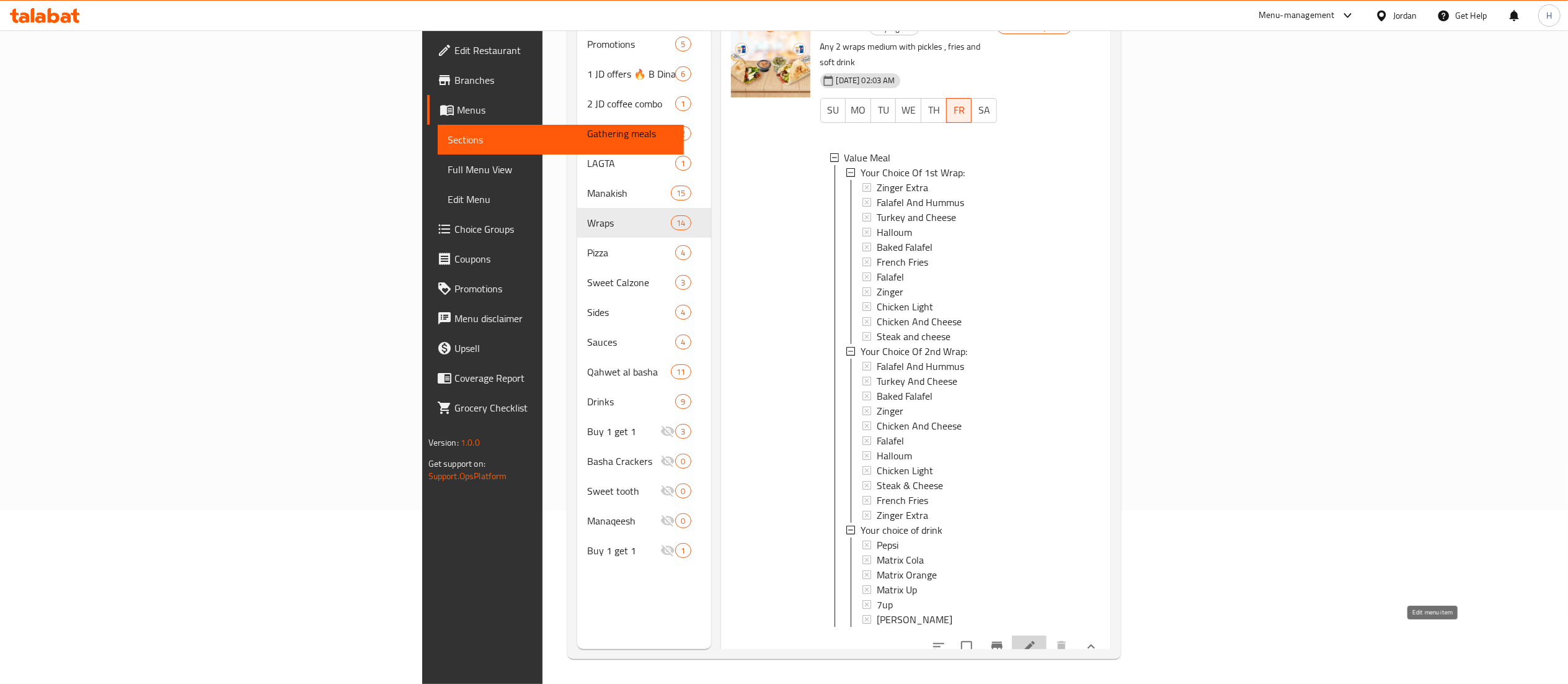
click at [1037, 639] on icon at bounding box center [1029, 646] width 15 height 15
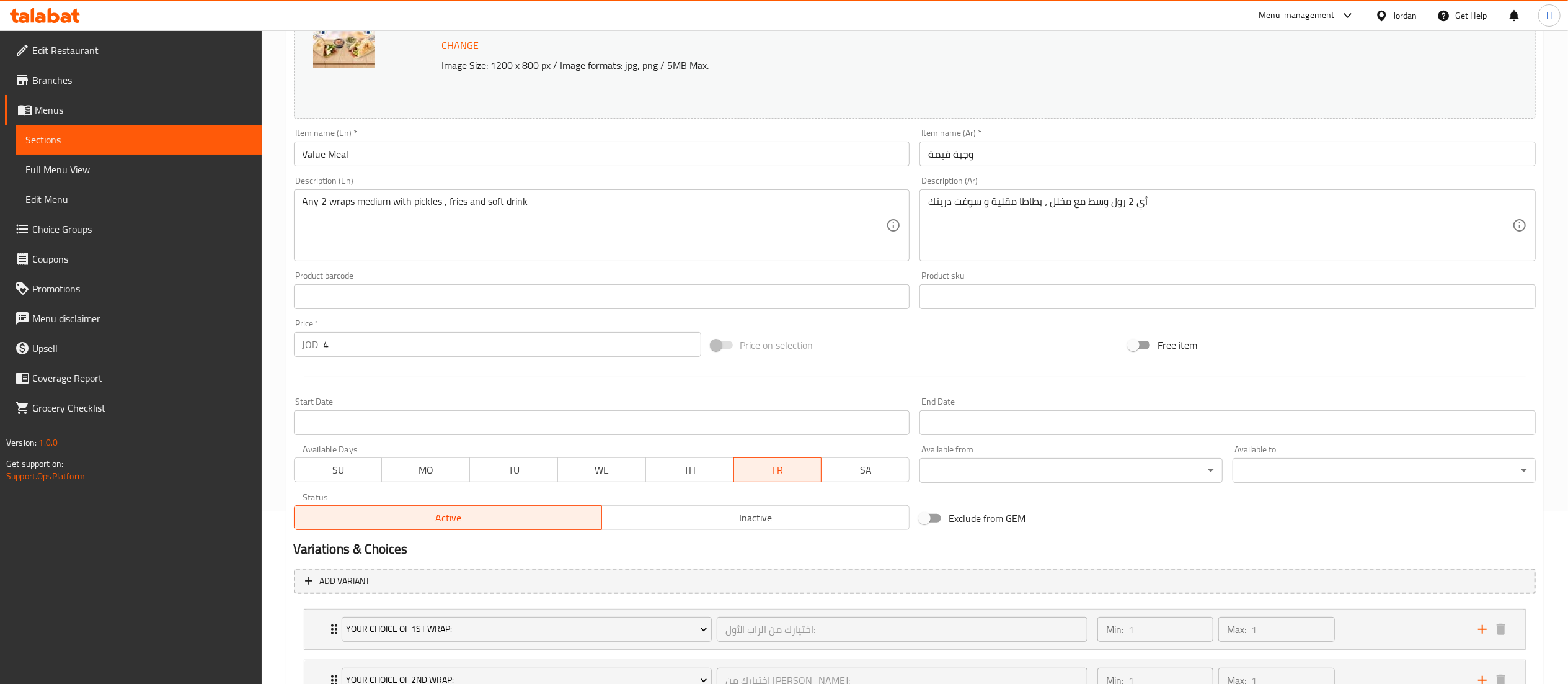
scroll to position [327, 0]
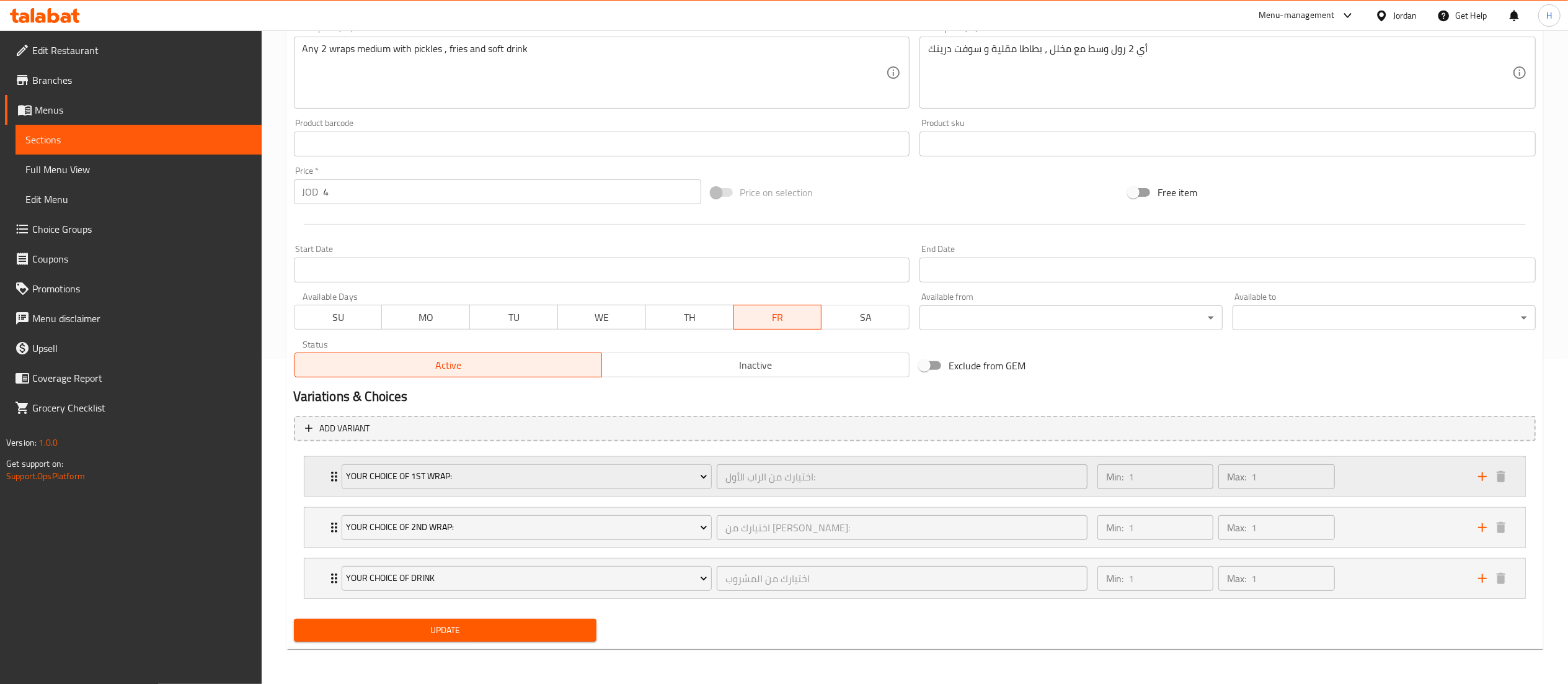
click at [1375, 478] on div "Min: 1 ​ Max: 1 ​" at bounding box center [1280, 477] width 380 height 40
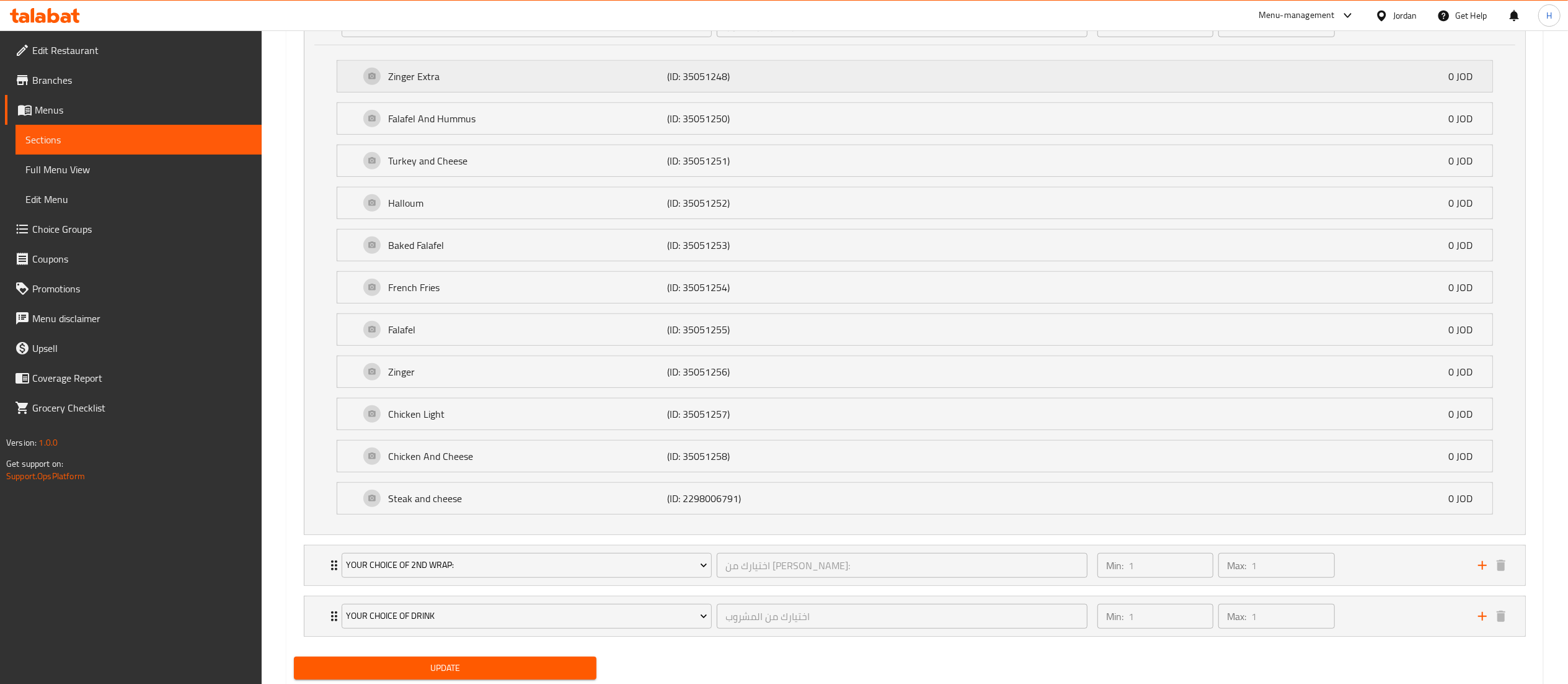
scroll to position [652, 0]
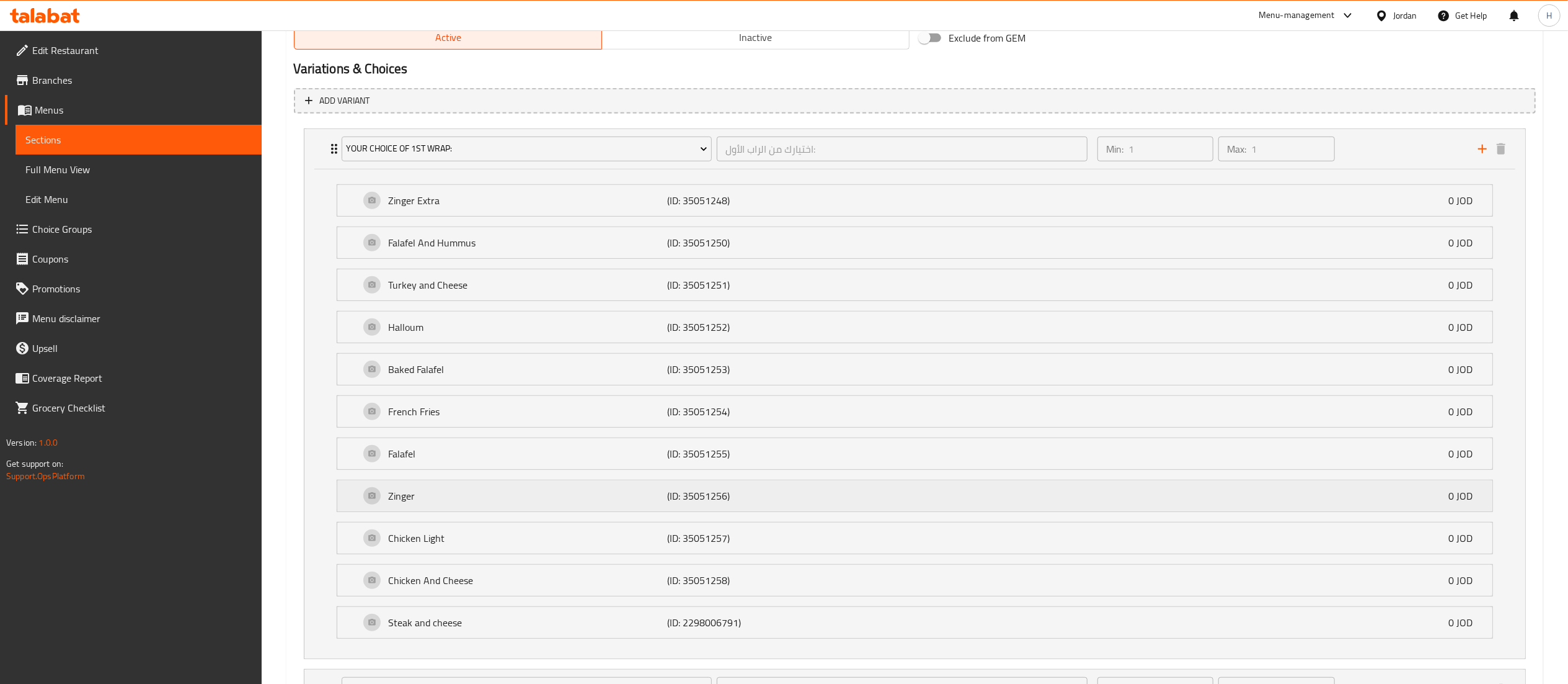
click at [566, 495] on p "Zinger" at bounding box center [528, 495] width 279 height 15
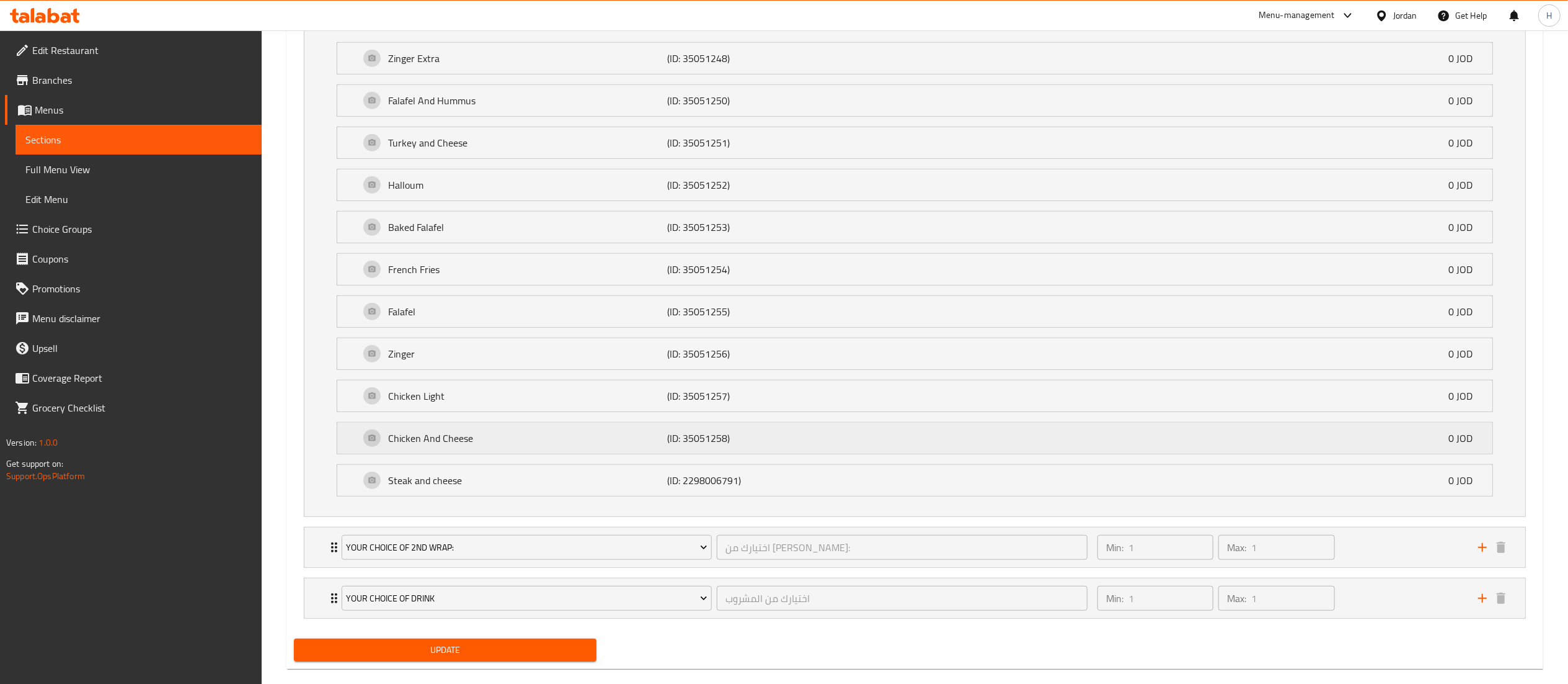
scroll to position [820, 0]
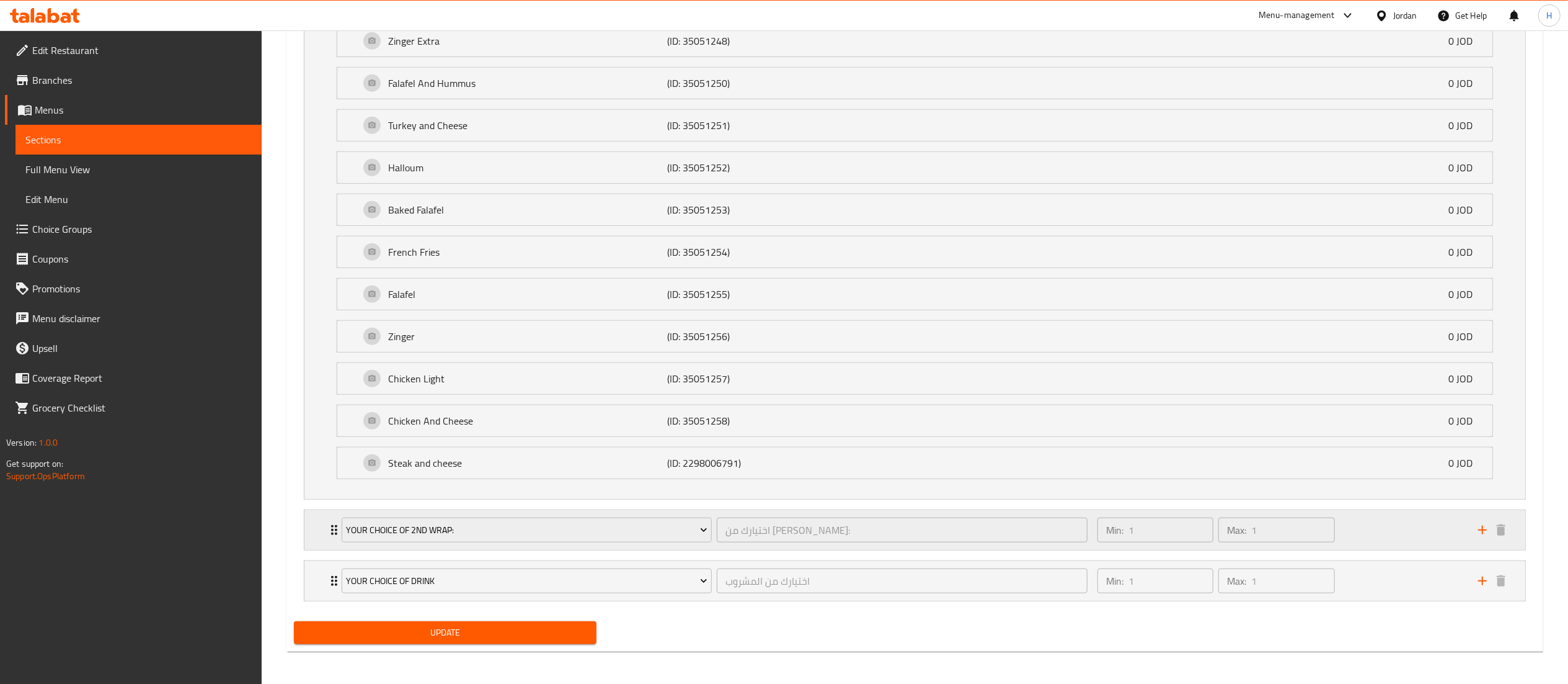
click at [1374, 535] on div "Min: 1 ​ Max: 1 ​" at bounding box center [1280, 530] width 380 height 40
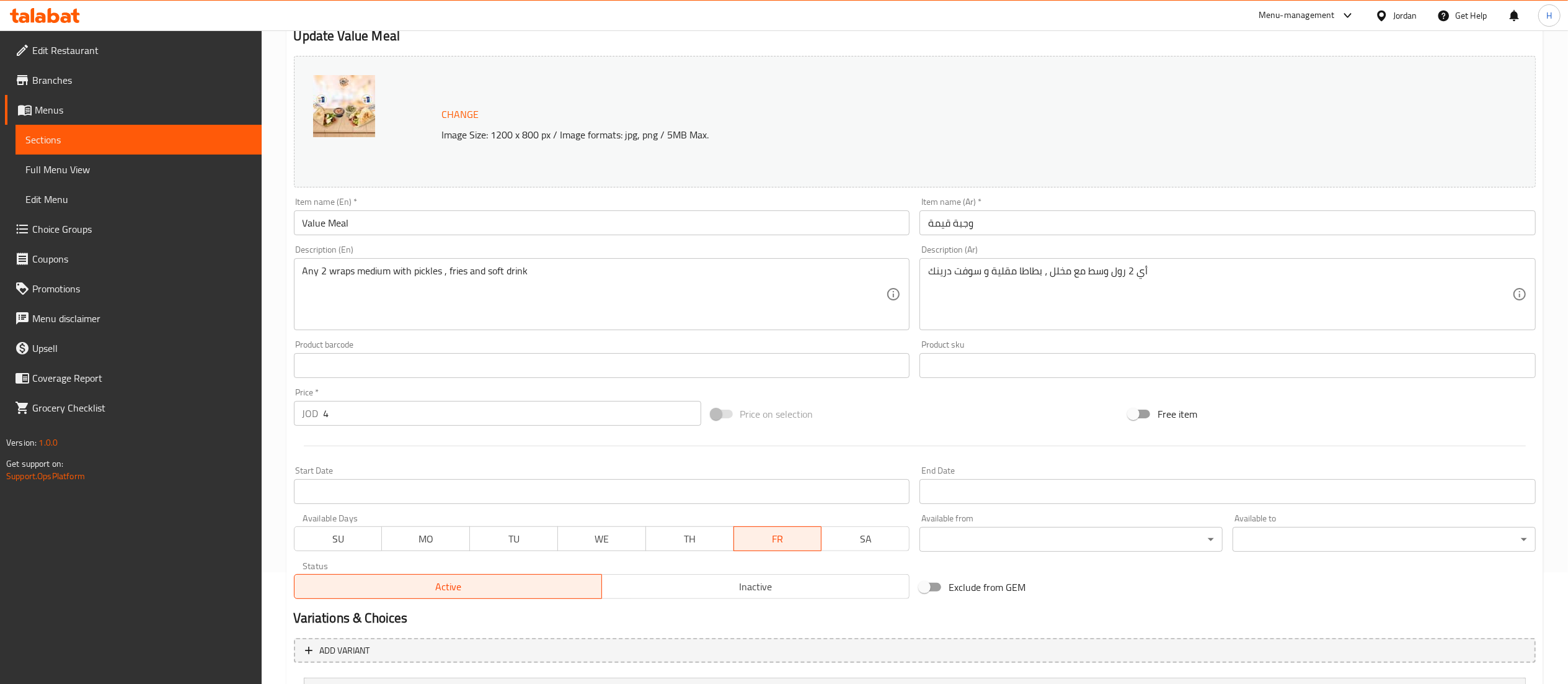
scroll to position [0, 0]
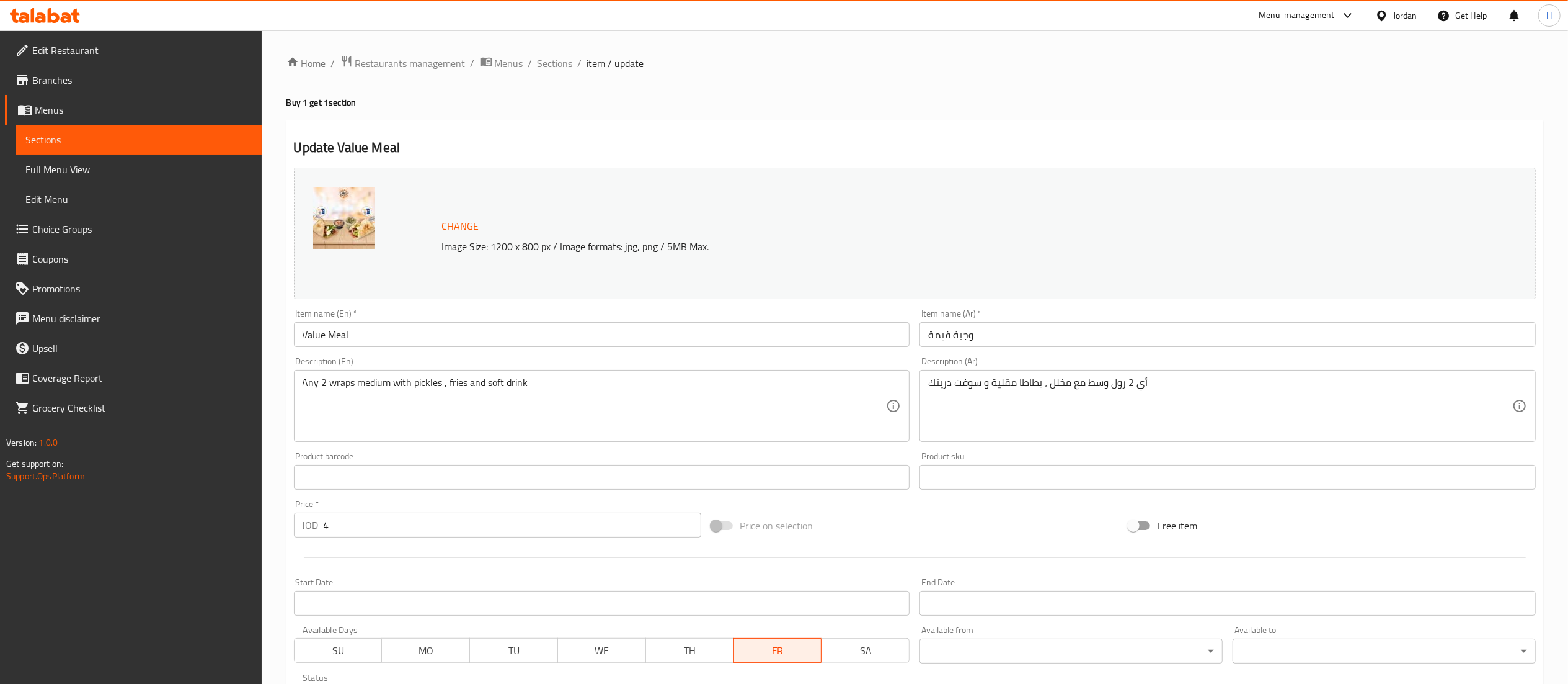
click at [561, 63] on span "Sections" at bounding box center [555, 63] width 35 height 15
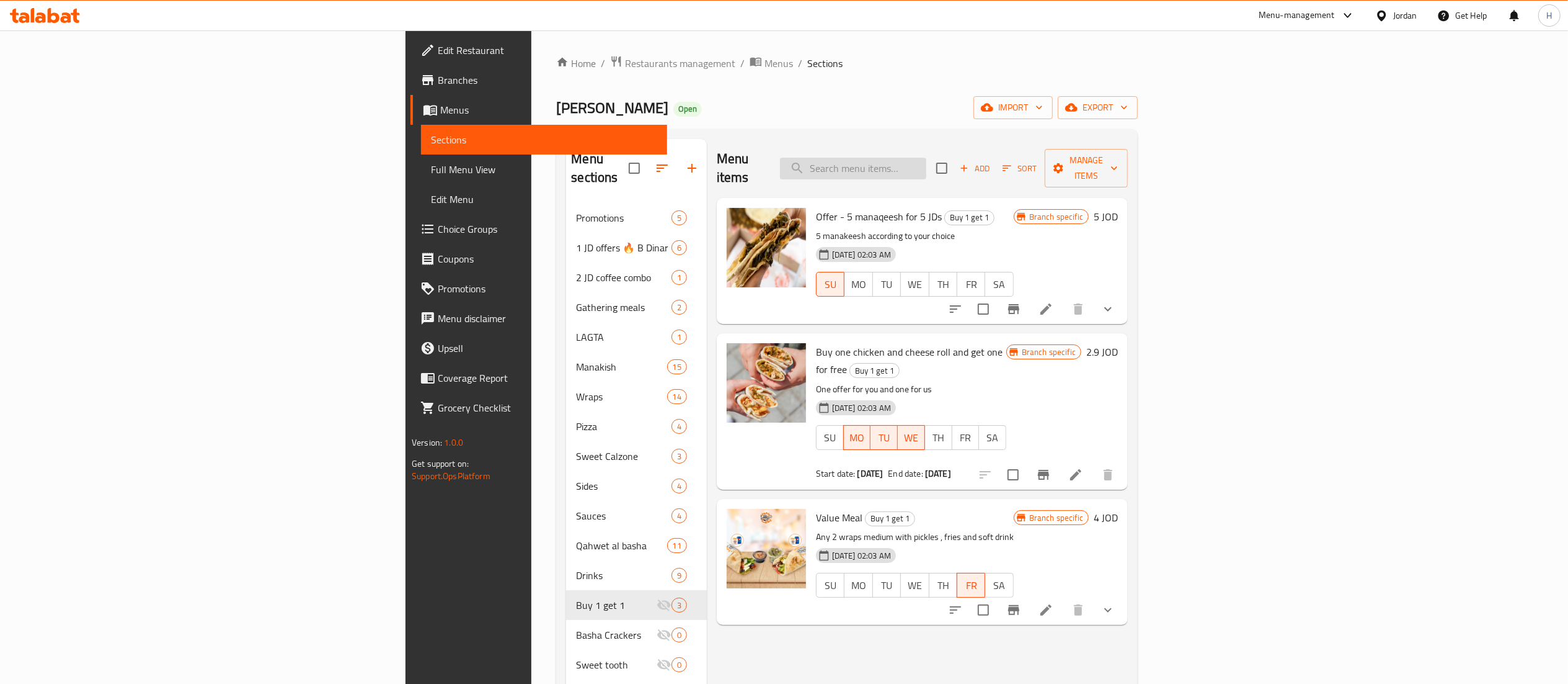
click at [926, 160] on input "search" at bounding box center [853, 169] width 146 height 22
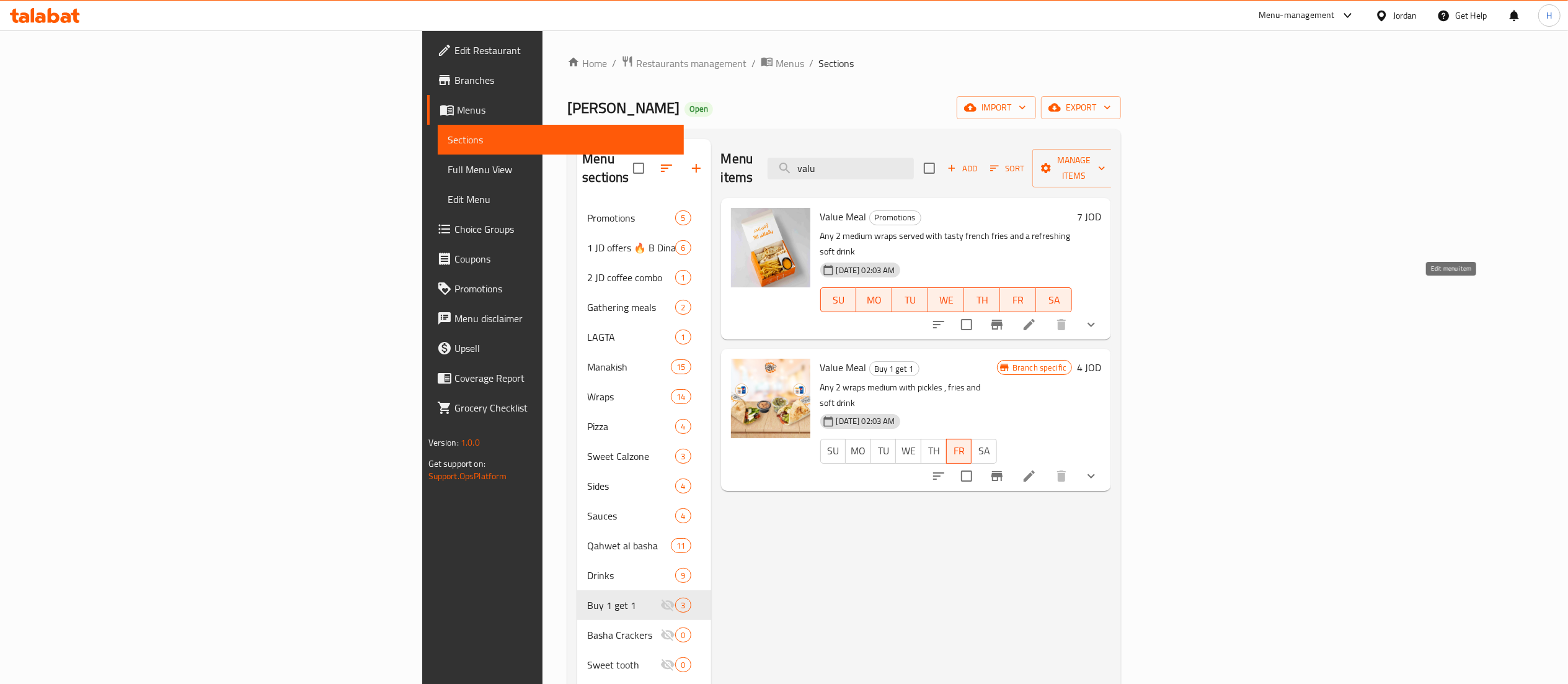
type input "valu"
click at [1037, 317] on icon at bounding box center [1029, 324] width 15 height 15
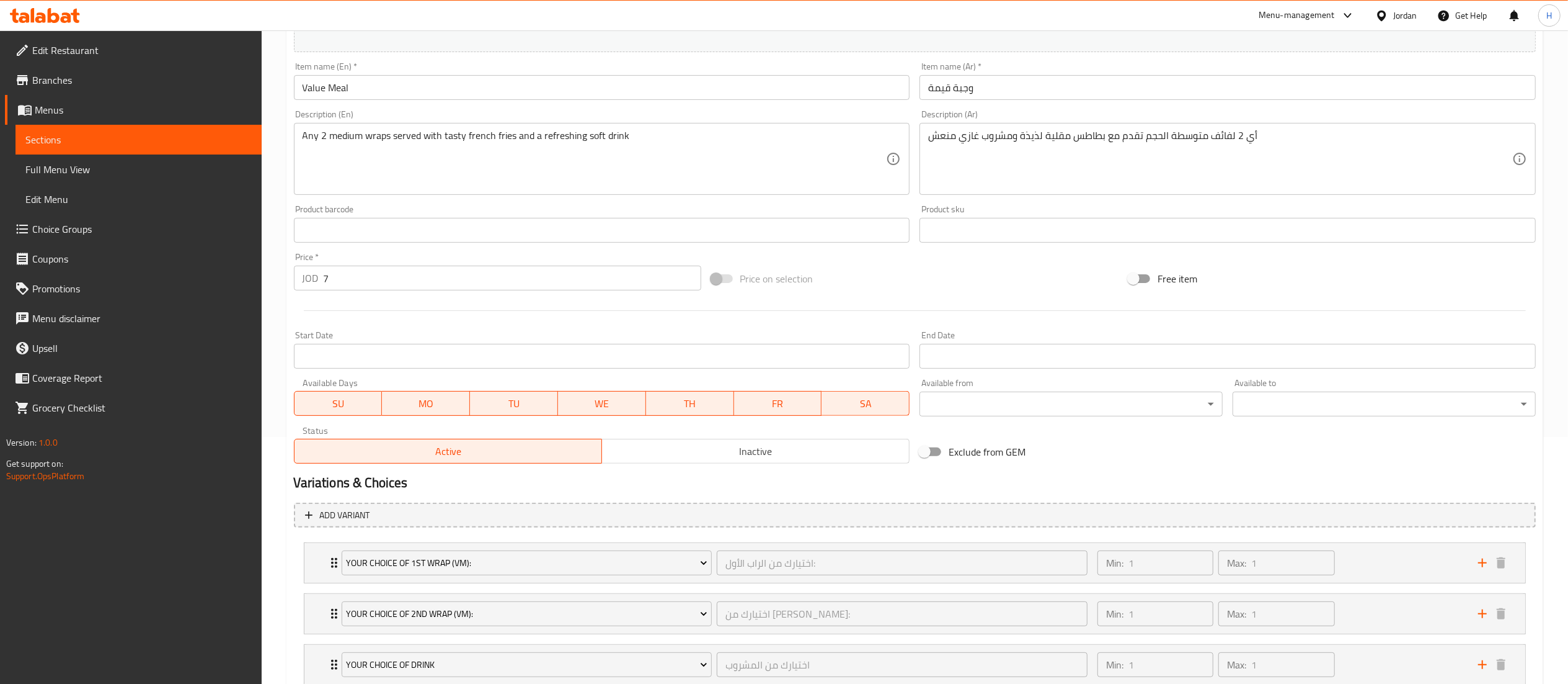
scroll to position [335, 0]
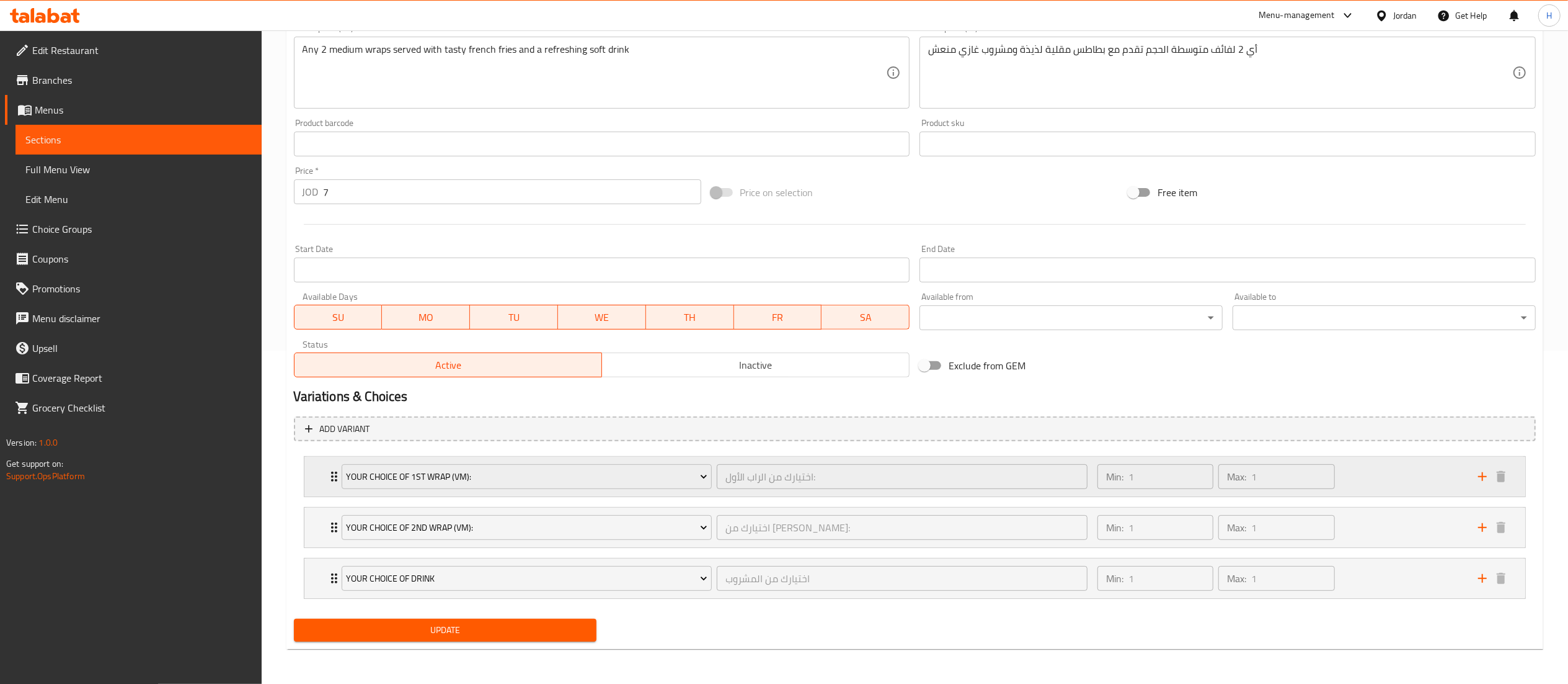
click at [1364, 477] on div "Min: 1 ​ Max: 1 ​" at bounding box center [1280, 477] width 380 height 40
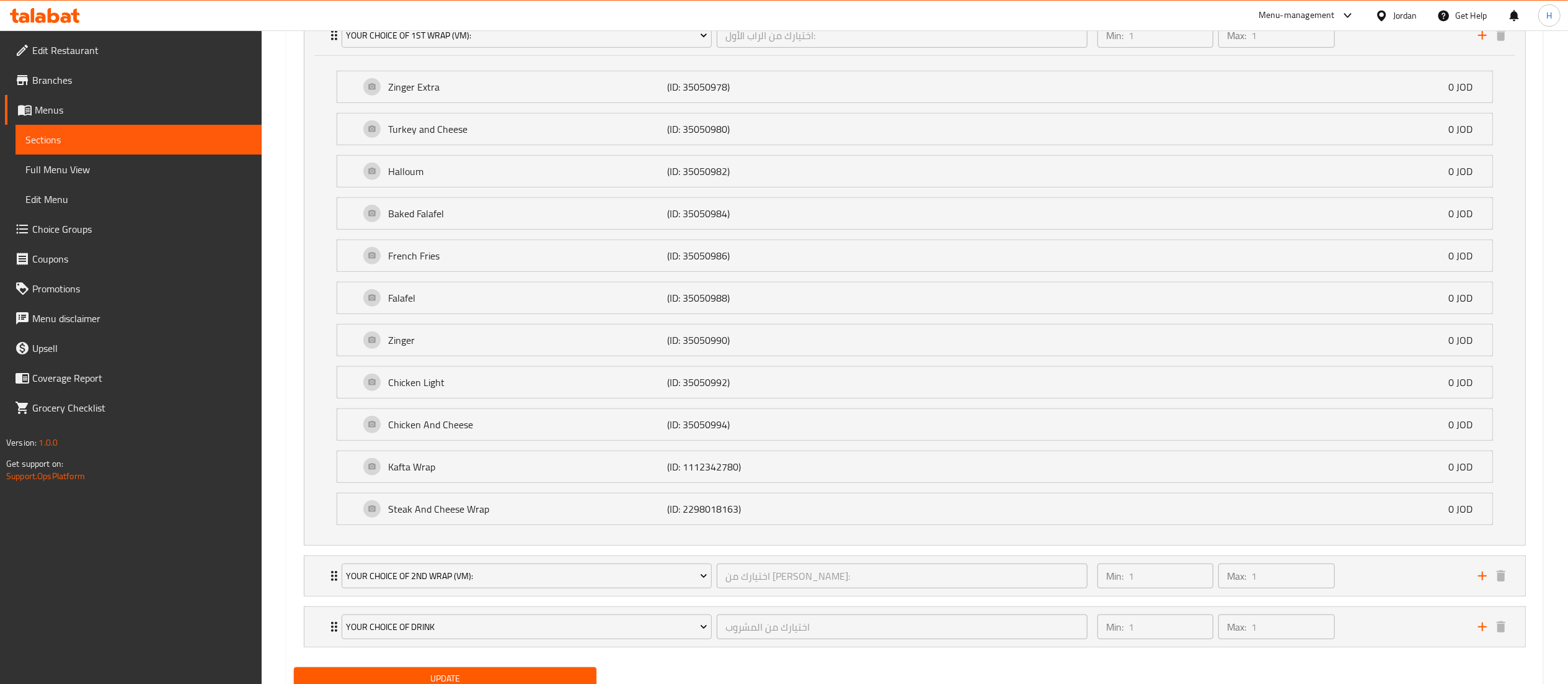
scroll to position [829, 0]
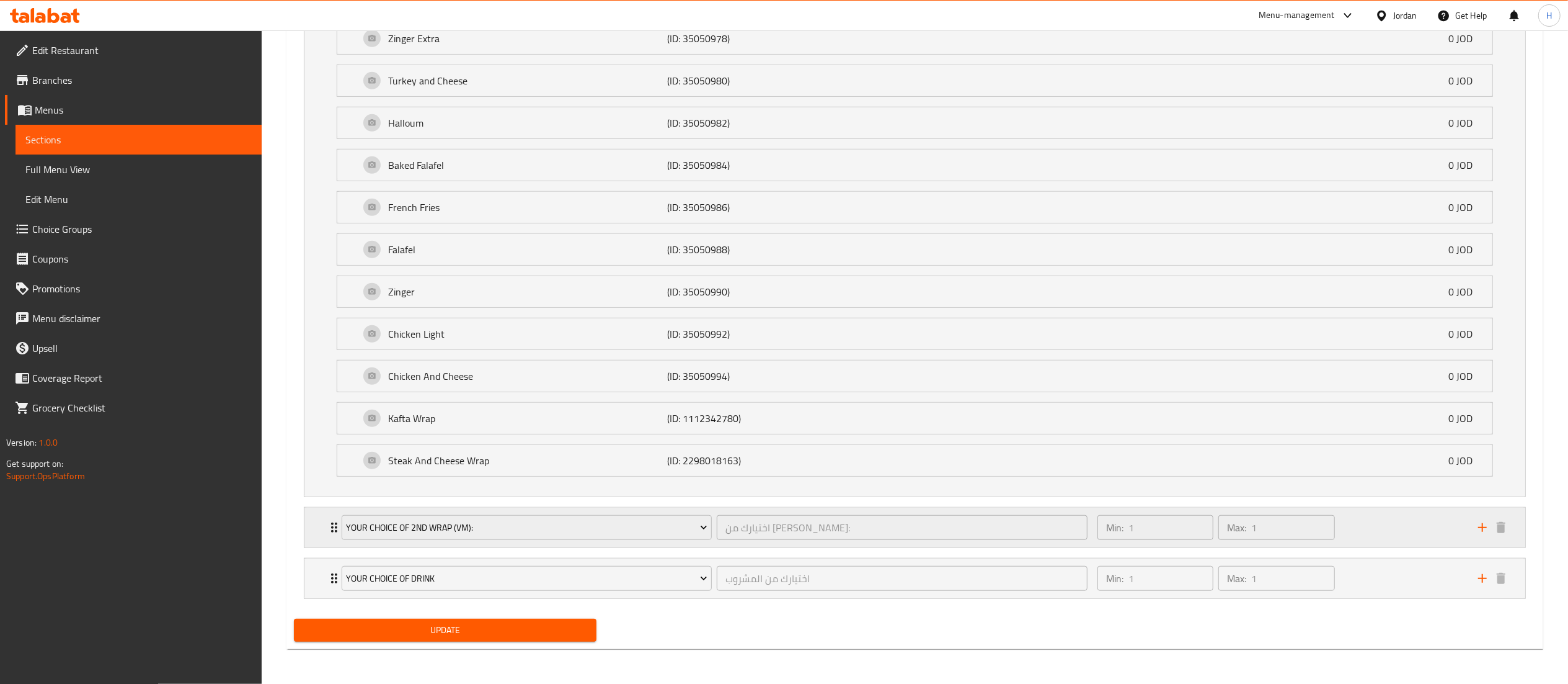
click at [1392, 531] on div "Min: 1 ​ Max: 1 ​" at bounding box center [1280, 527] width 380 height 40
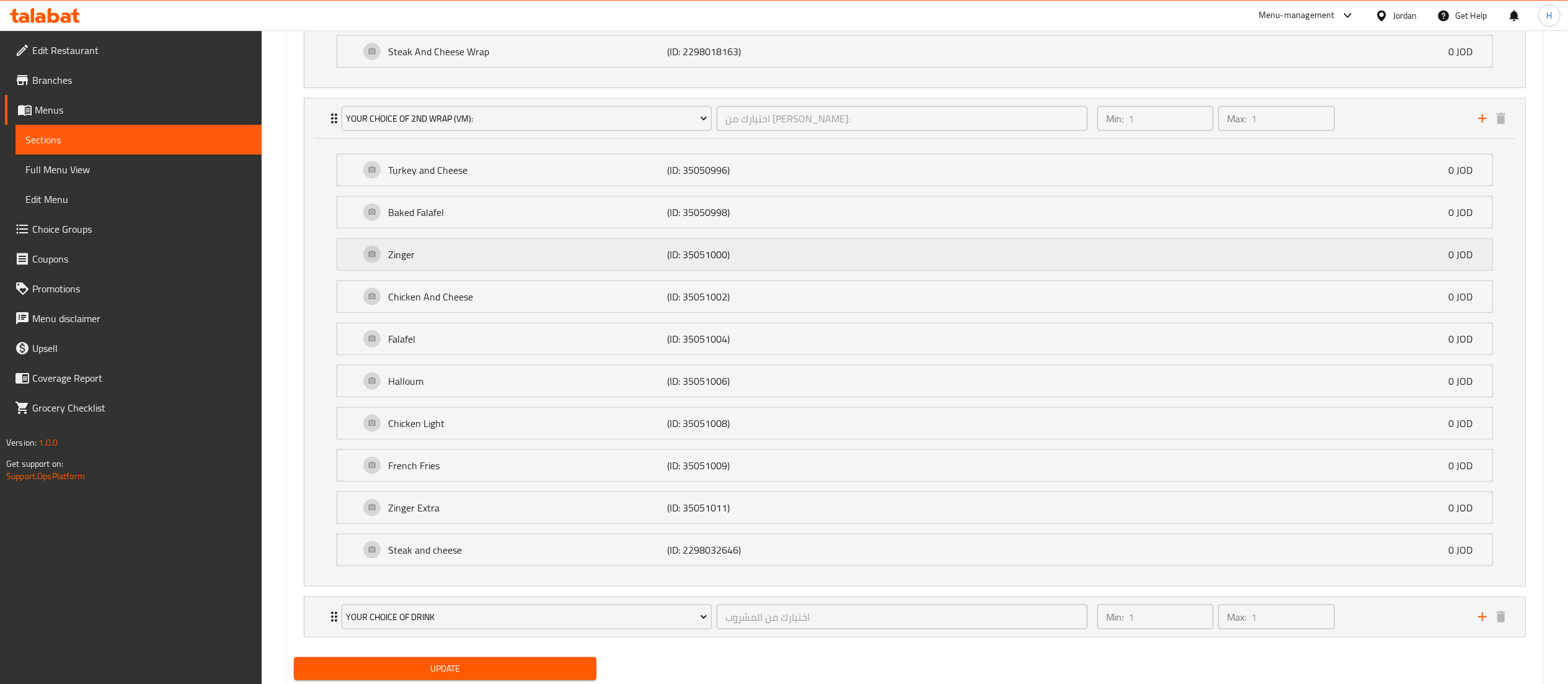
scroll to position [1280, 0]
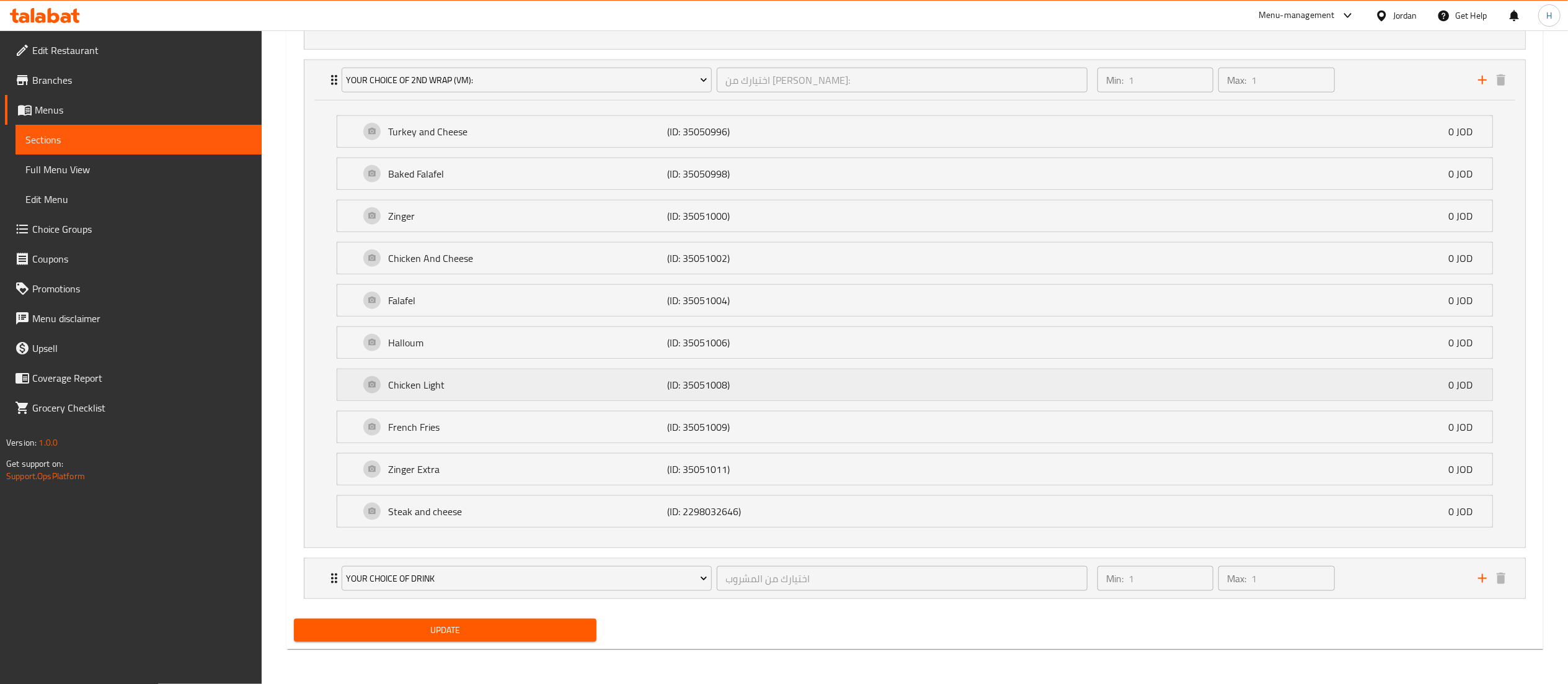
click at [806, 377] on p "(ID: 35051008)" at bounding box center [760, 385] width 186 height 15
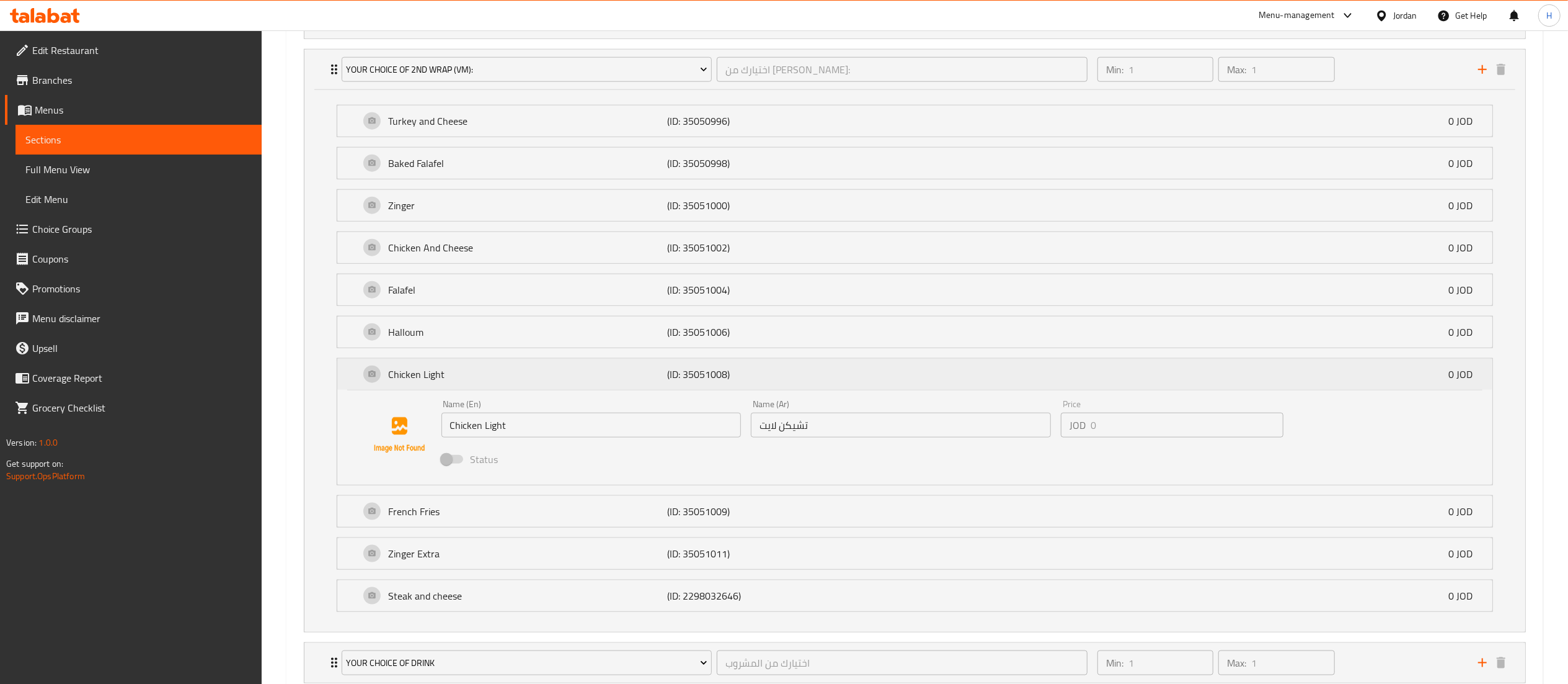
click at [774, 381] on p "(ID: 35051008)" at bounding box center [760, 374] width 186 height 15
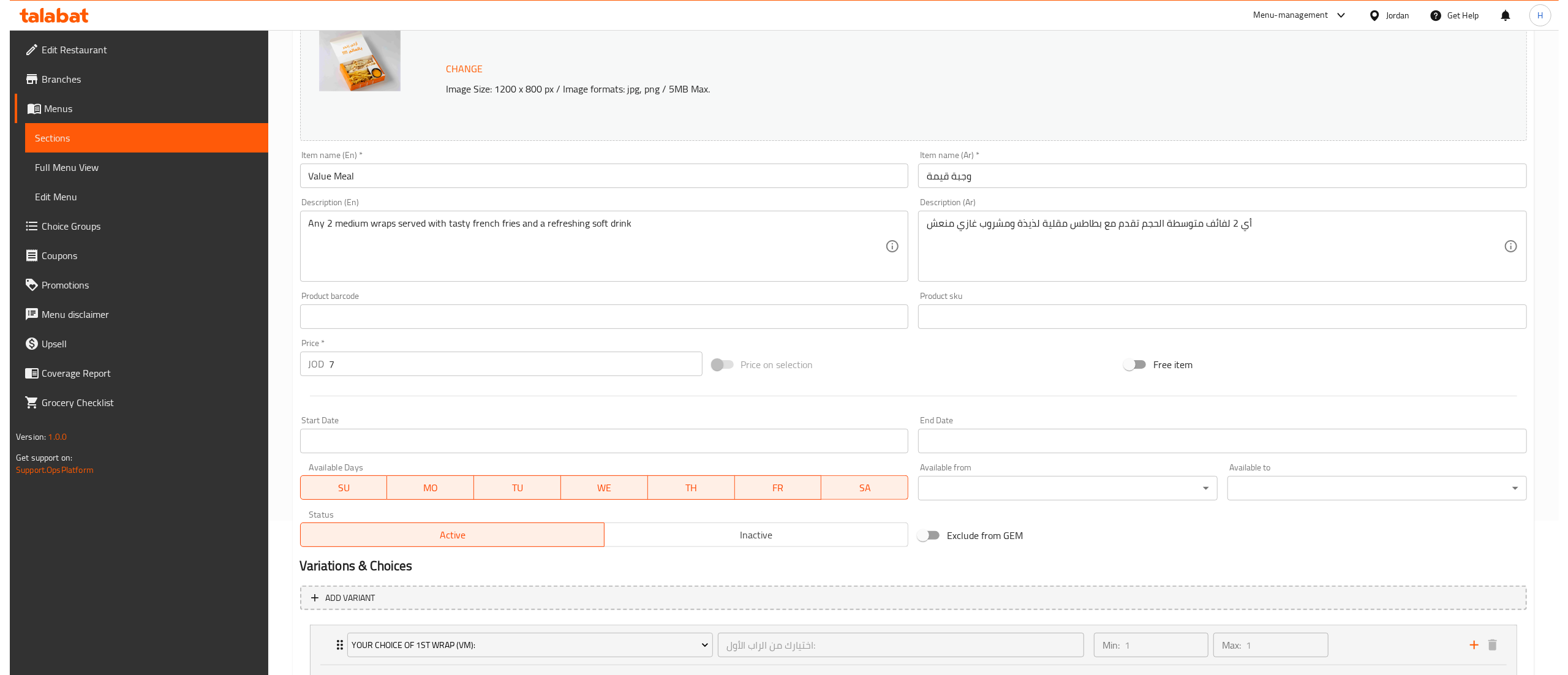
scroll to position [0, 0]
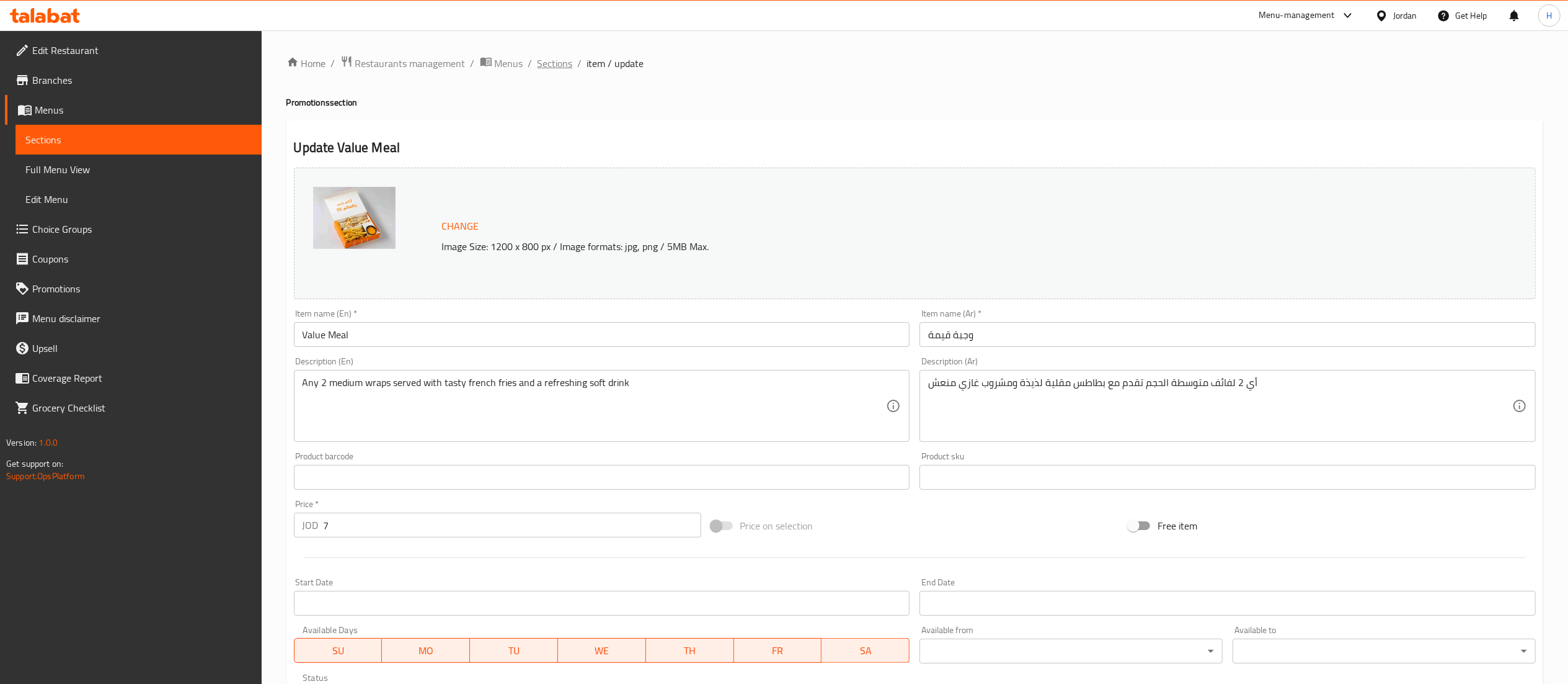
click at [558, 62] on span "Sections" at bounding box center [555, 63] width 35 height 15
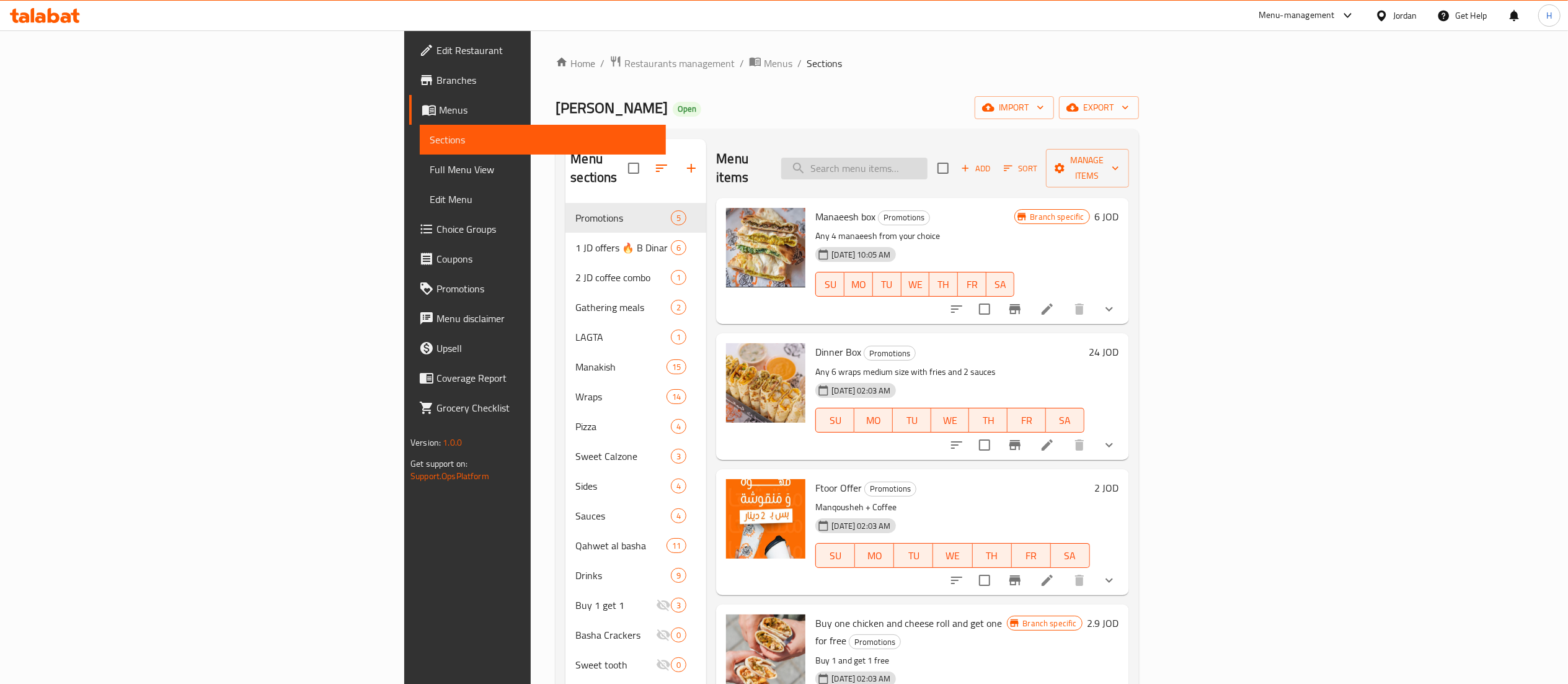
click at [928, 158] on input "search" at bounding box center [854, 169] width 146 height 22
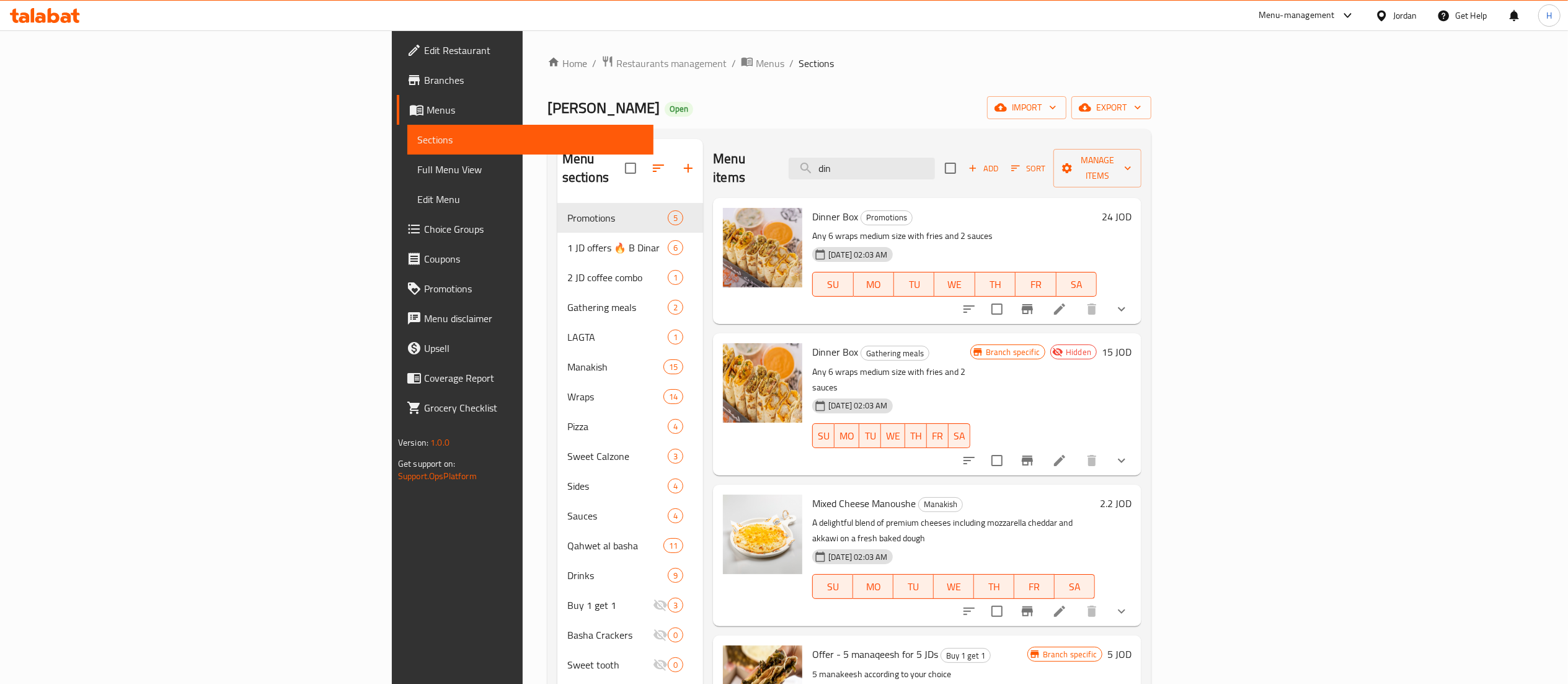
type input "din"
click at [1077, 299] on li at bounding box center [1059, 309] width 35 height 23
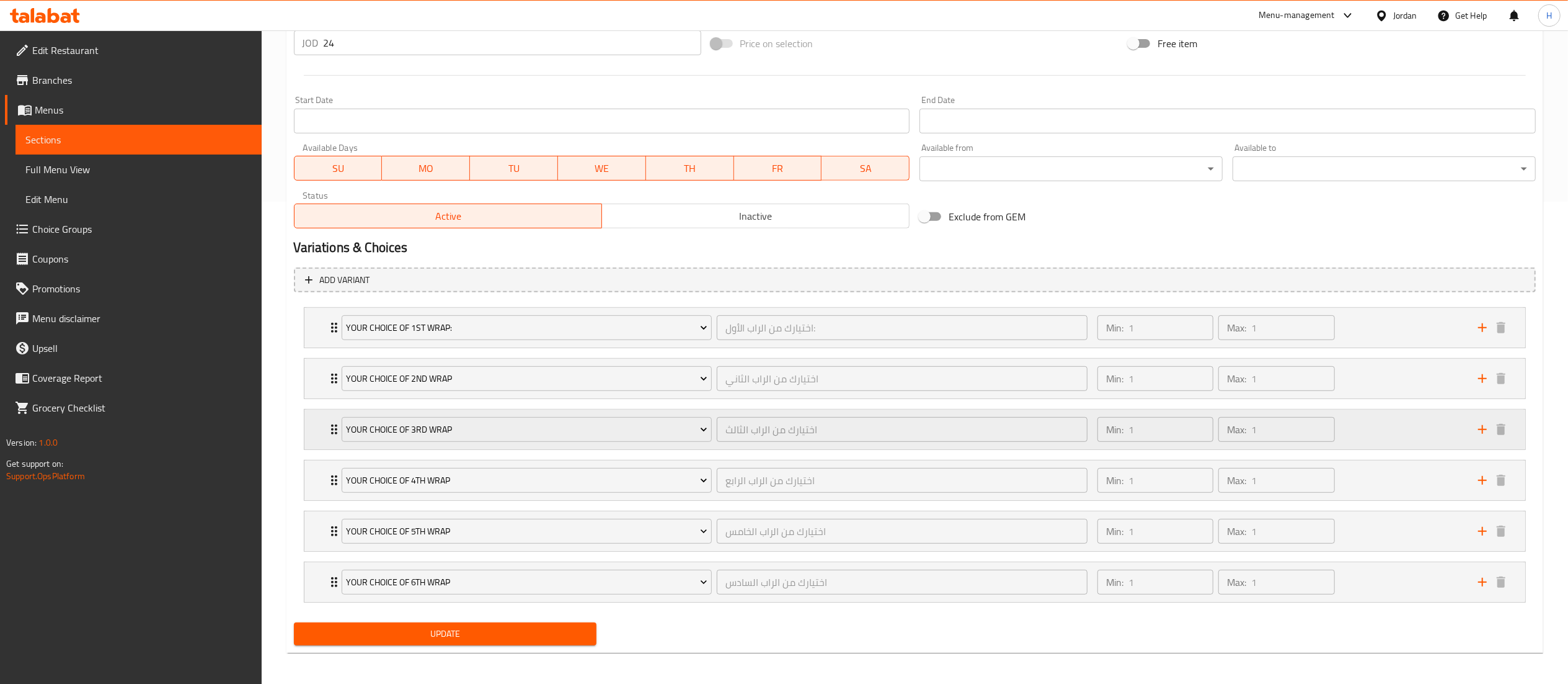
scroll to position [489, 0]
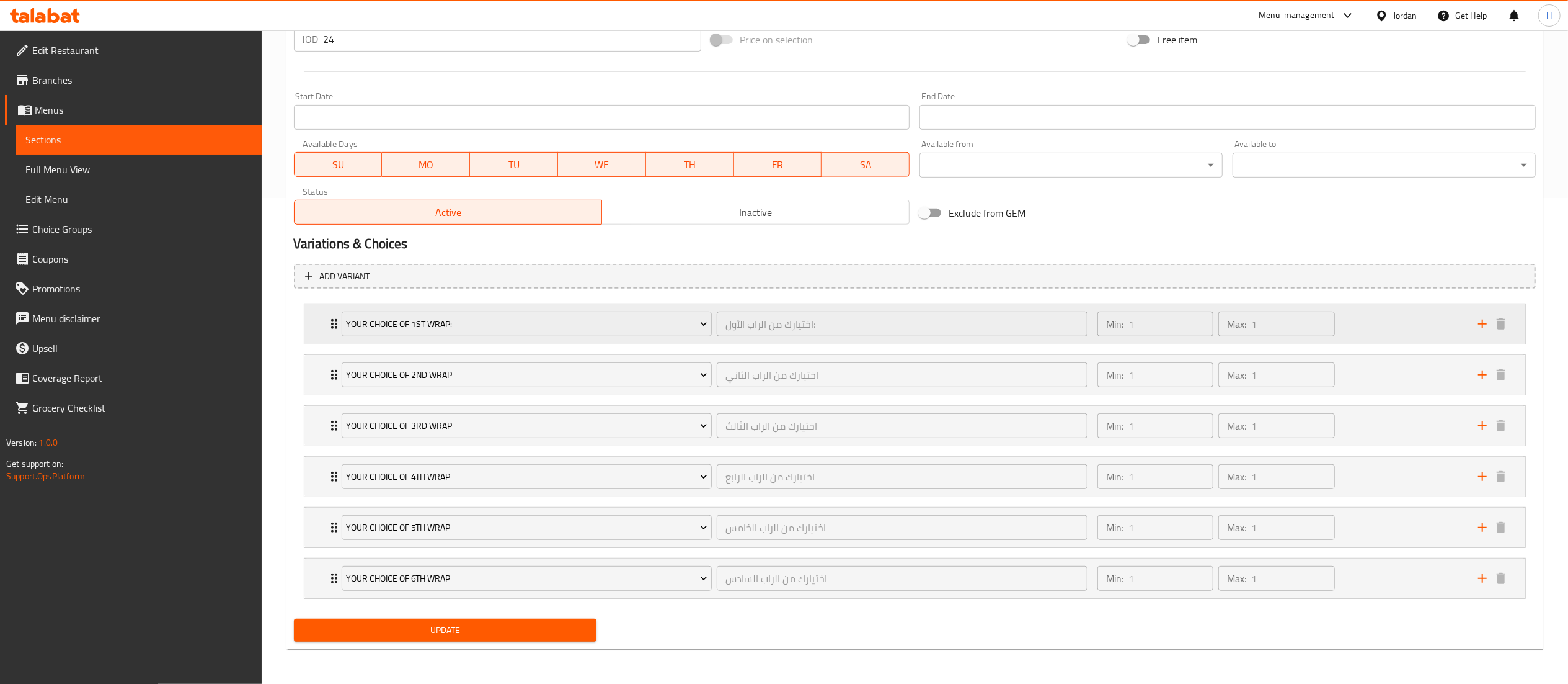
click at [1376, 321] on div "Min: 1 ​ Max: 1 ​" at bounding box center [1280, 324] width 380 height 40
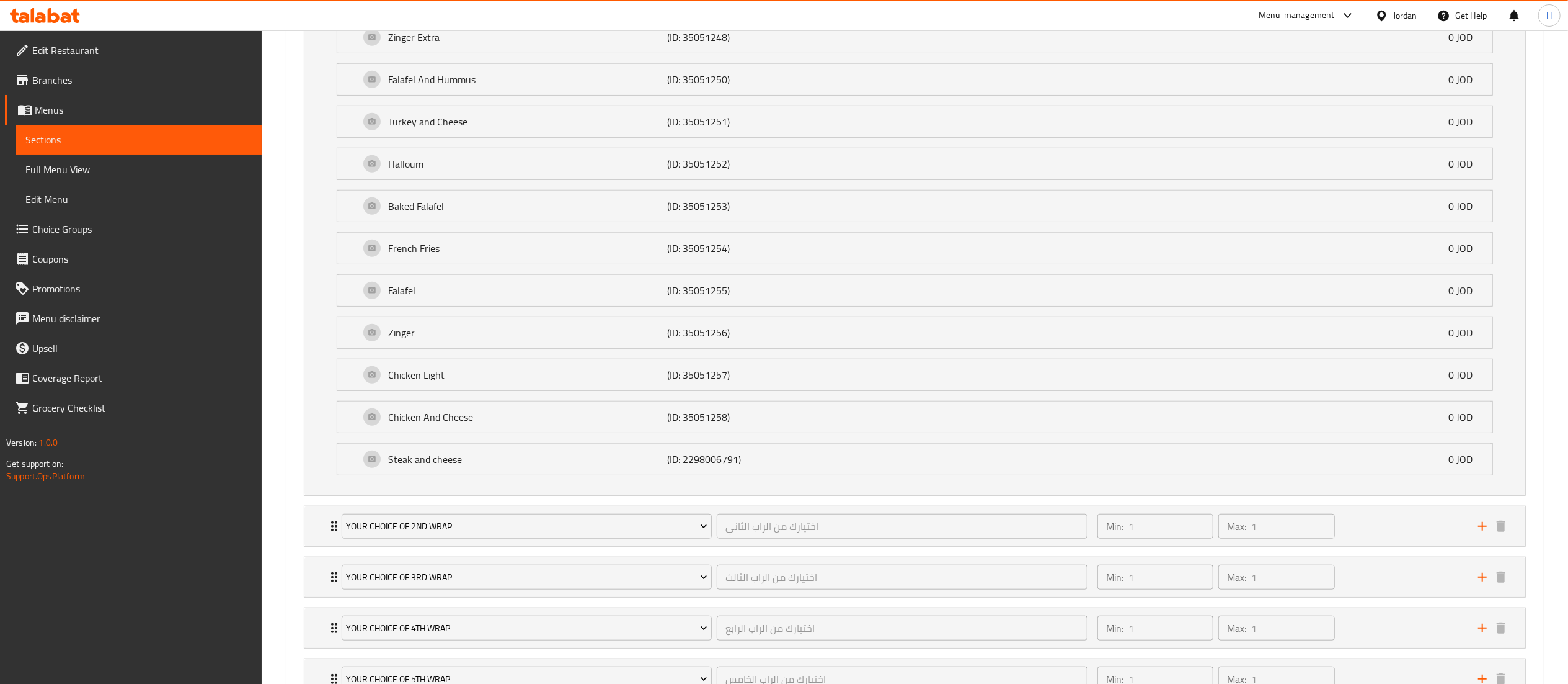
scroll to position [983, 0]
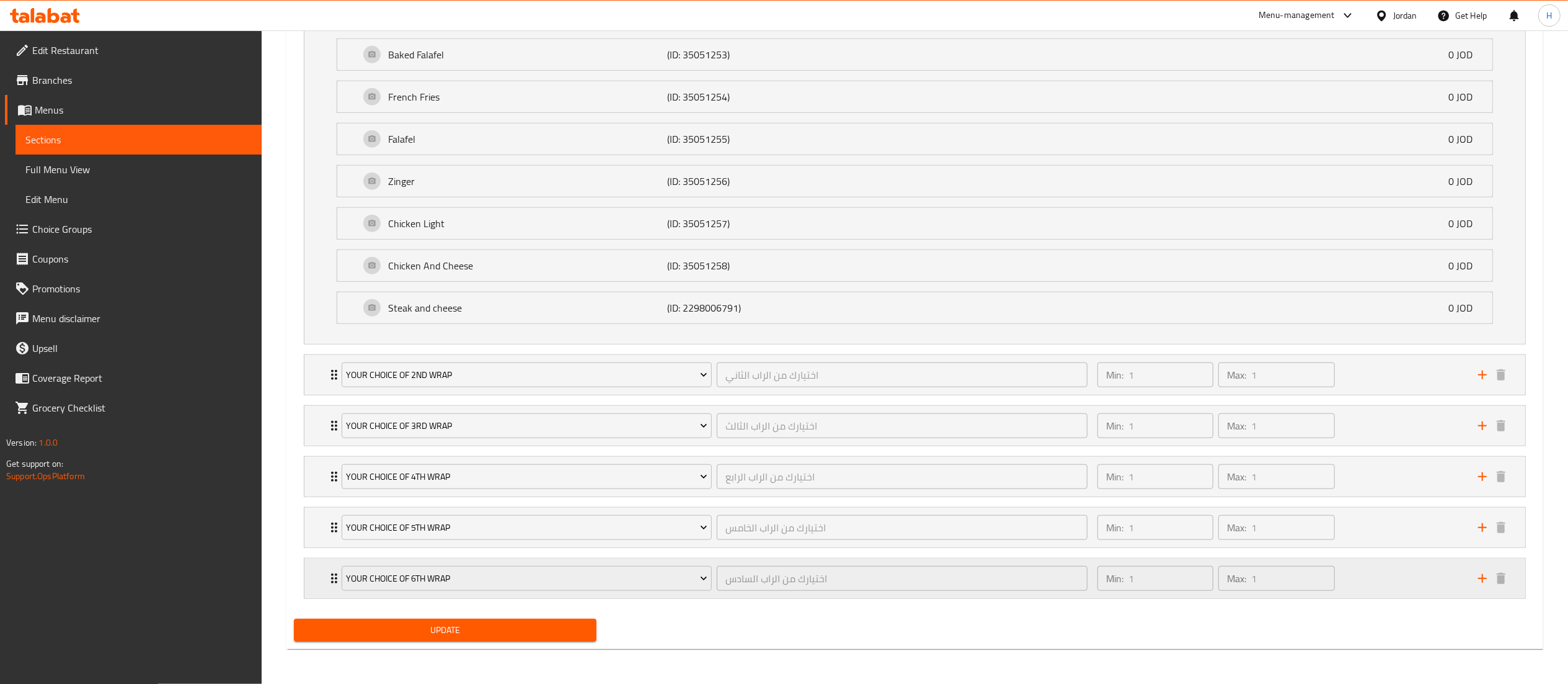
click at [1362, 570] on div "Min: 1 ​ Max: 1 ​" at bounding box center [1280, 578] width 380 height 40
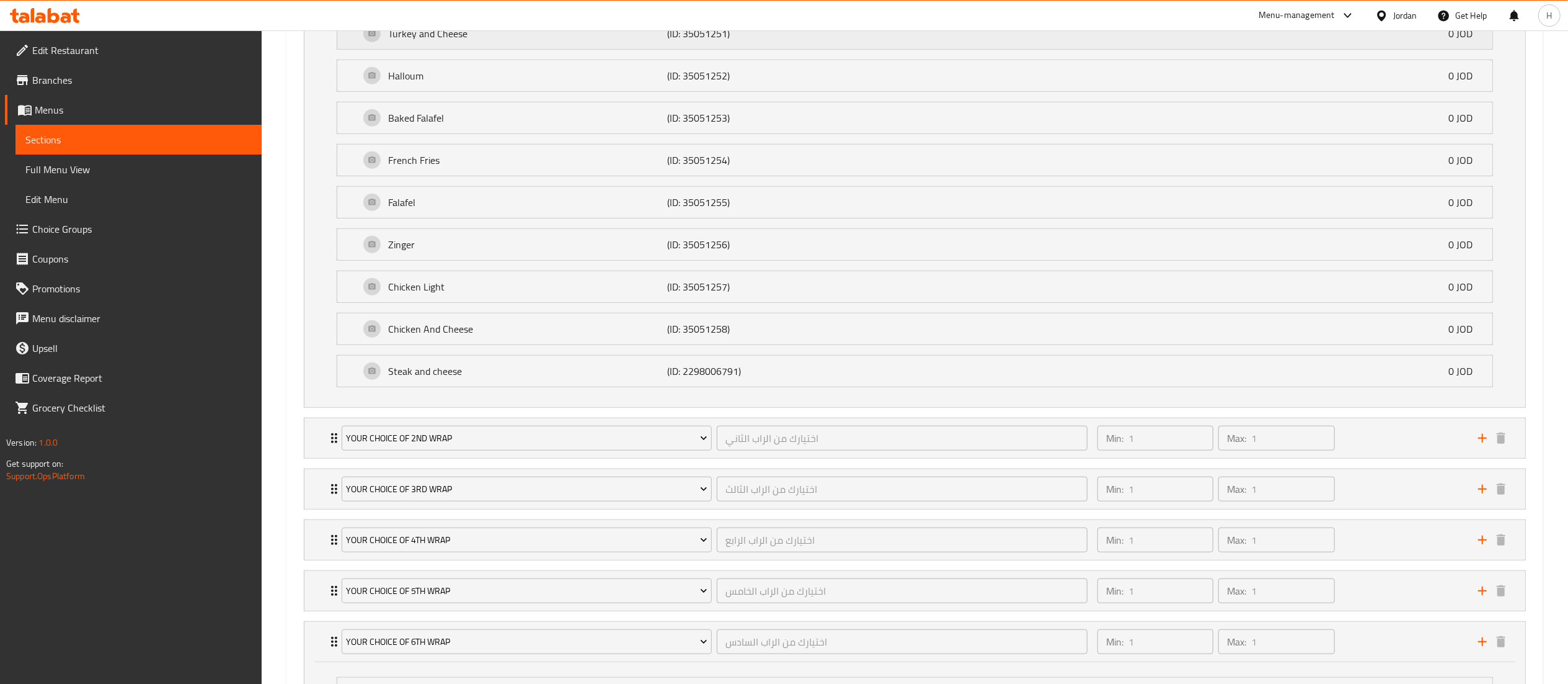
scroll to position [1023, 0]
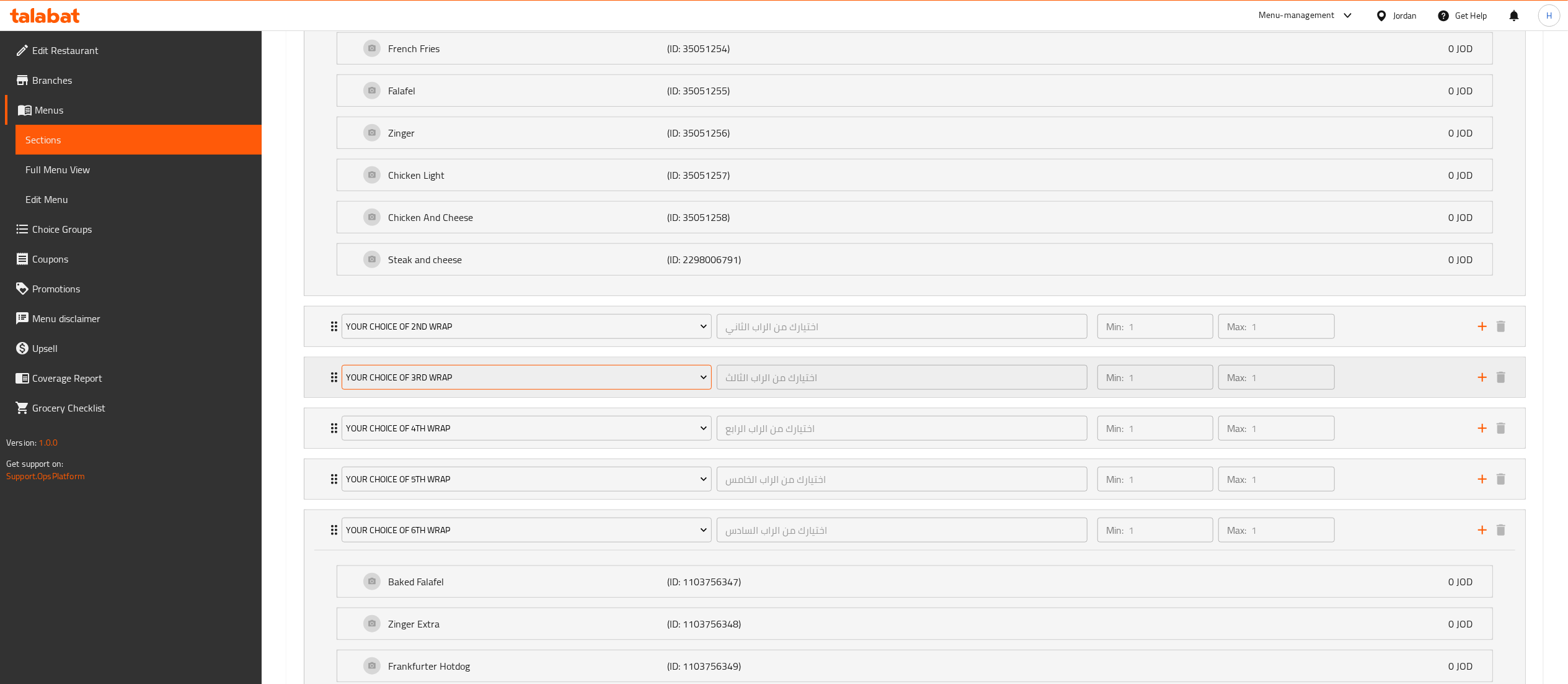
click at [541, 385] on span "Your Choice Of 3rd Wrap" at bounding box center [527, 377] width 362 height 15
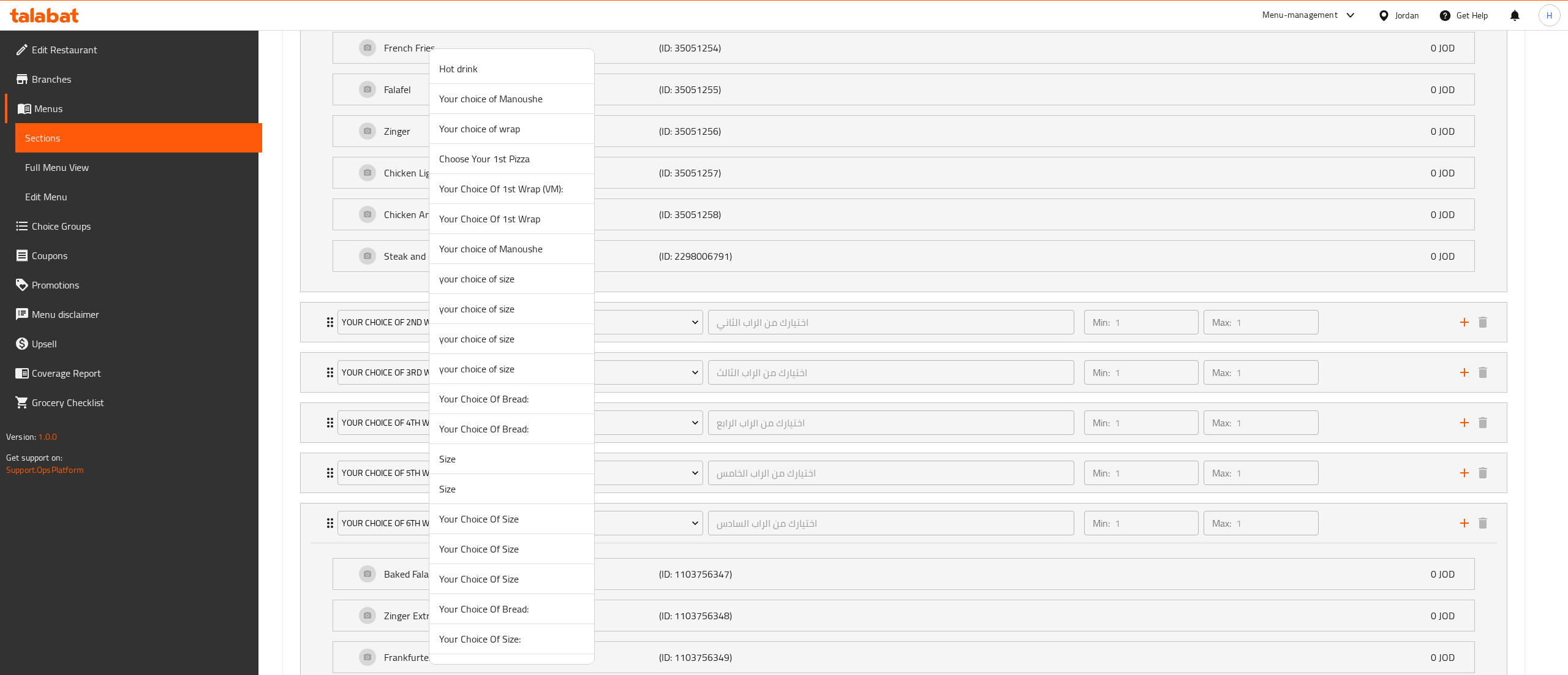
click at [674, 374] on div at bounding box center [784, 338] width 1568 height 675
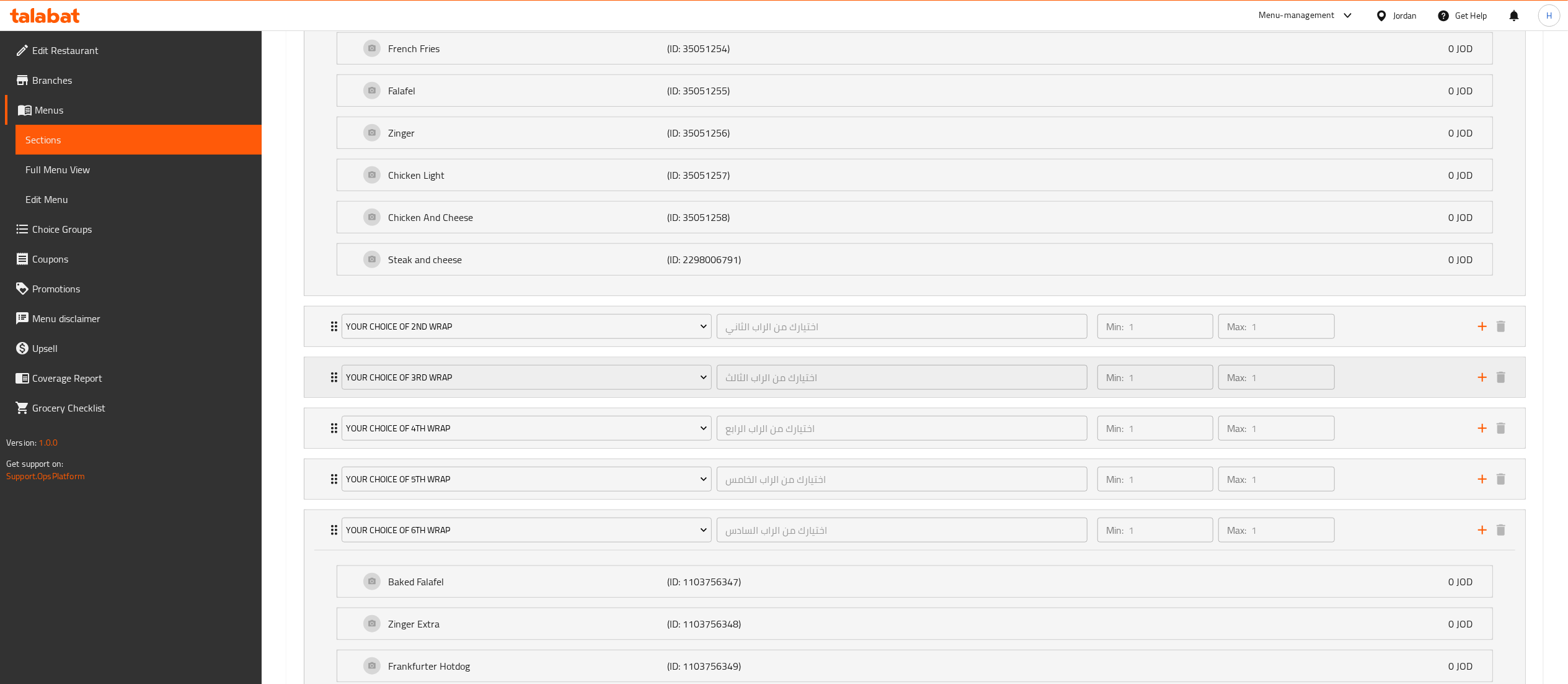
click at [1385, 380] on div "Min: 1 ​ Max: 1 ​" at bounding box center [1280, 377] width 380 height 40
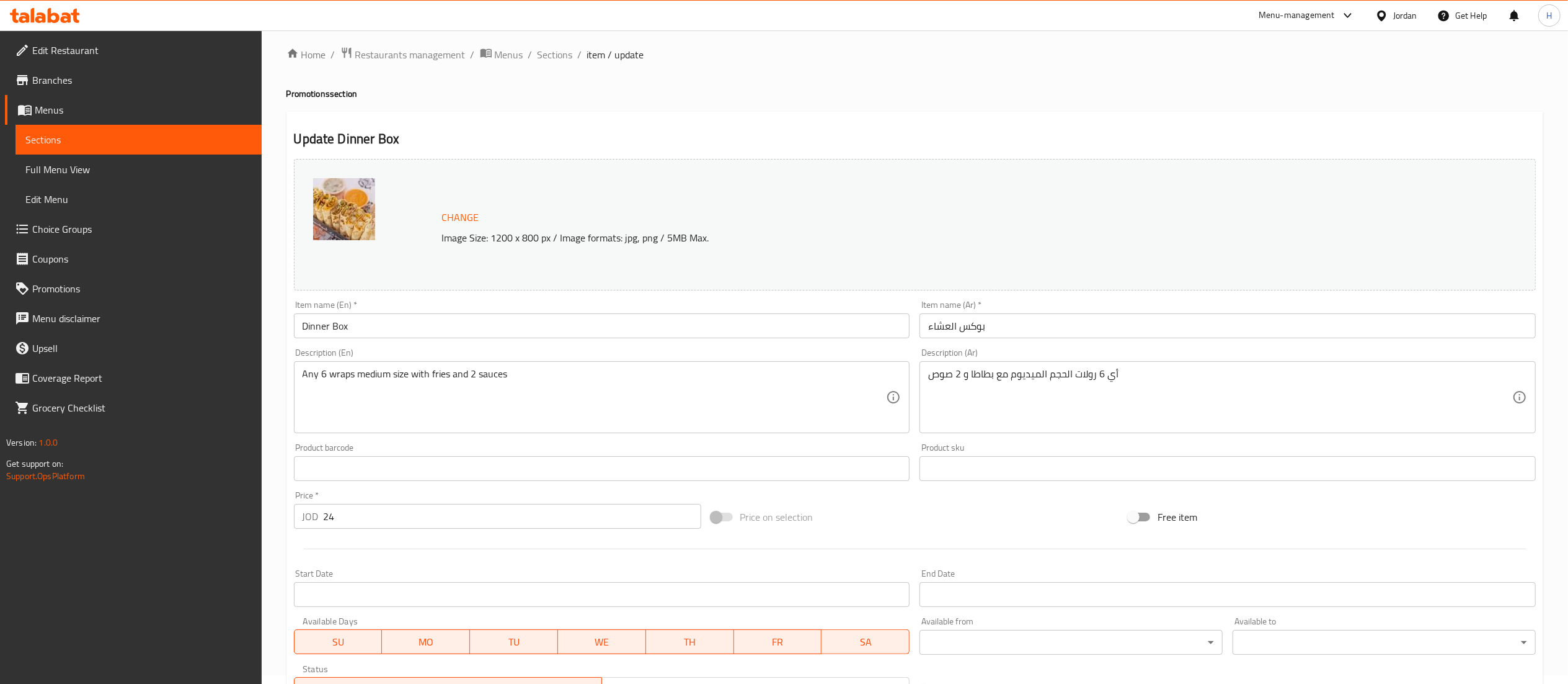
scroll to position [0, 0]
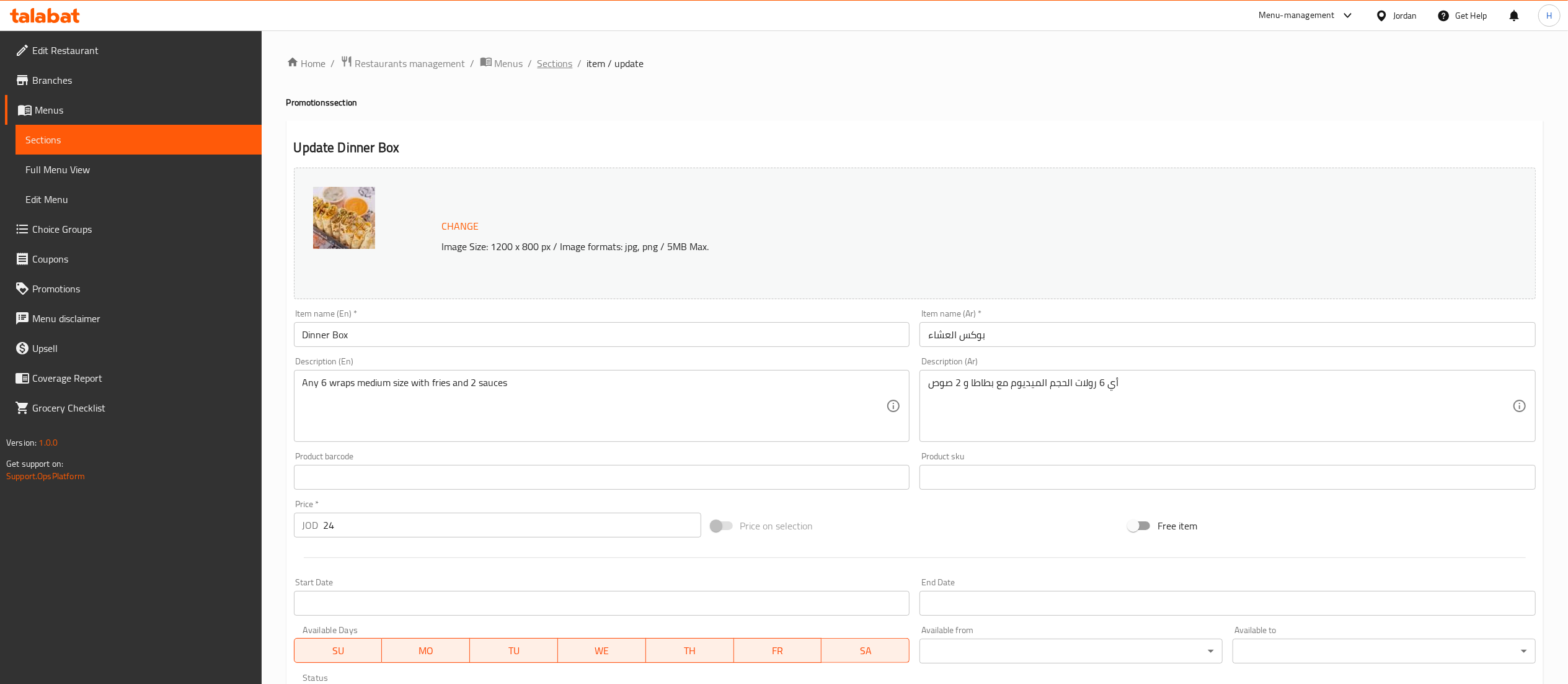
click at [549, 64] on span "Sections" at bounding box center [555, 63] width 35 height 15
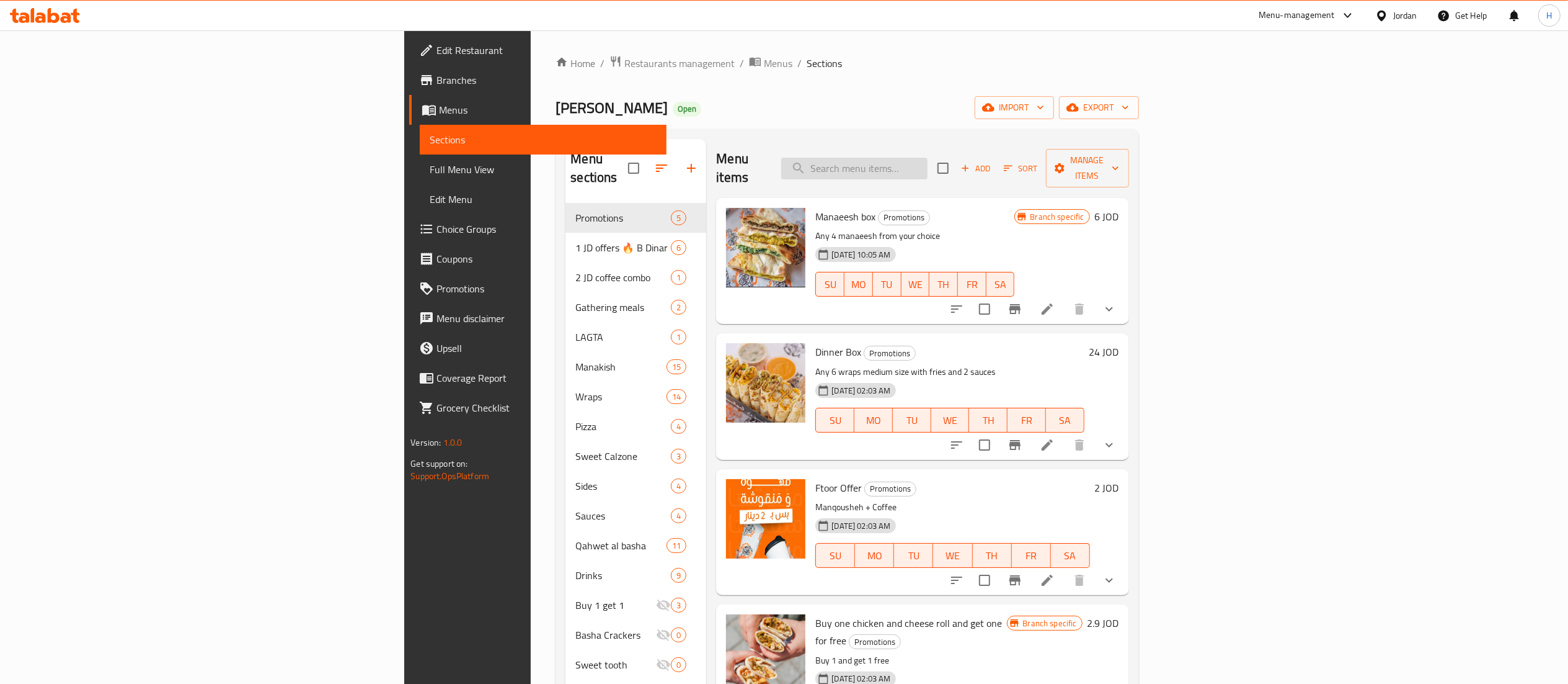
click at [928, 167] on input "search" at bounding box center [854, 169] width 146 height 22
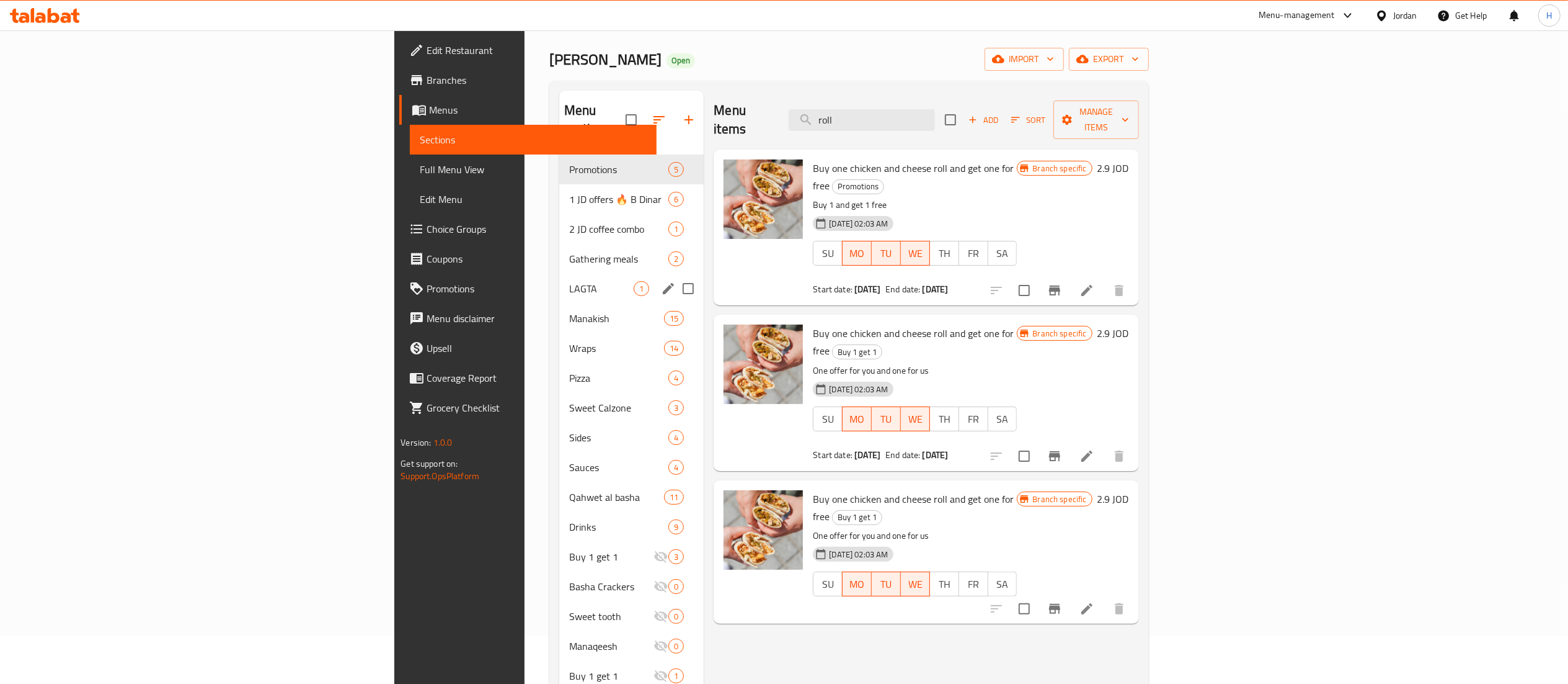
scroll to position [124, 0]
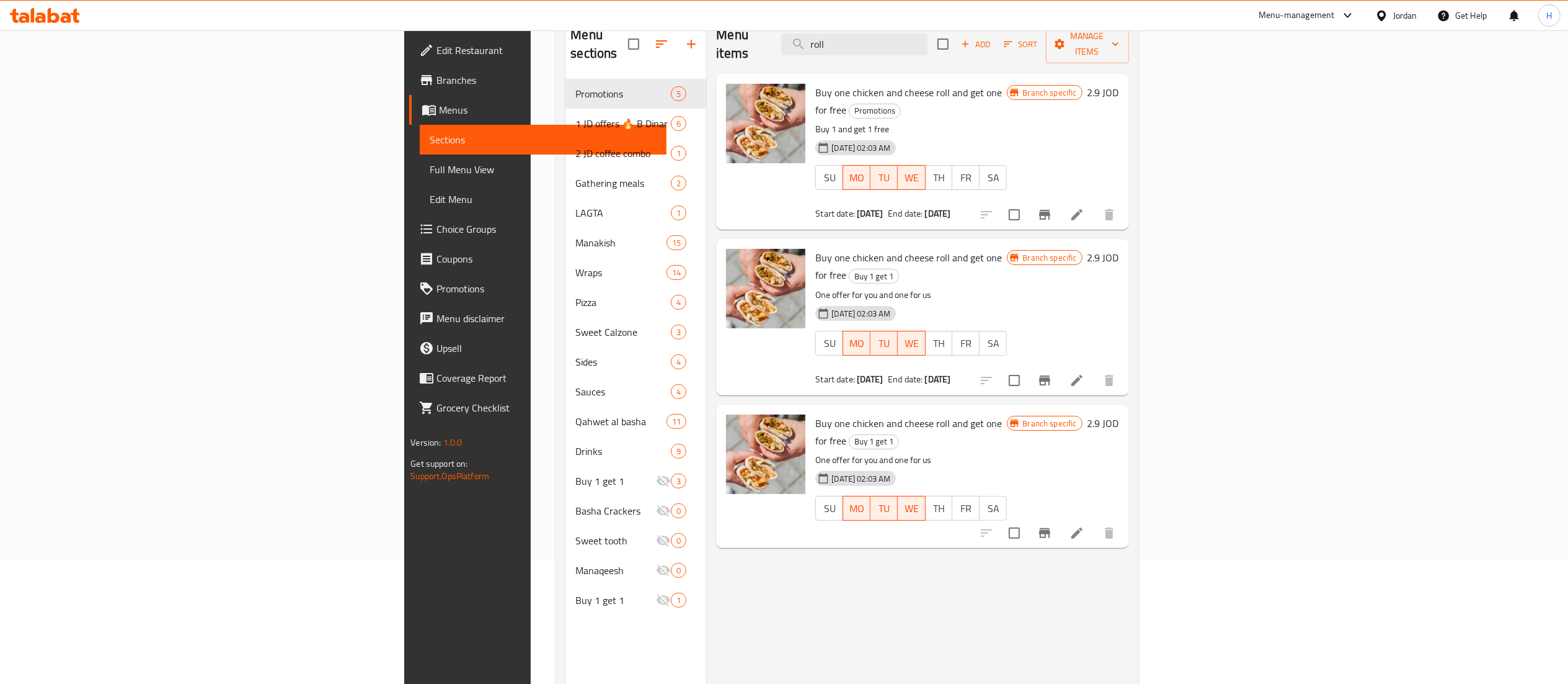
type input "roll"
click at [975, 602] on div "Menu items roll Add Sort Manage items Buy one chicken and cheese roll and get o…" at bounding box center [917, 357] width 422 height 684
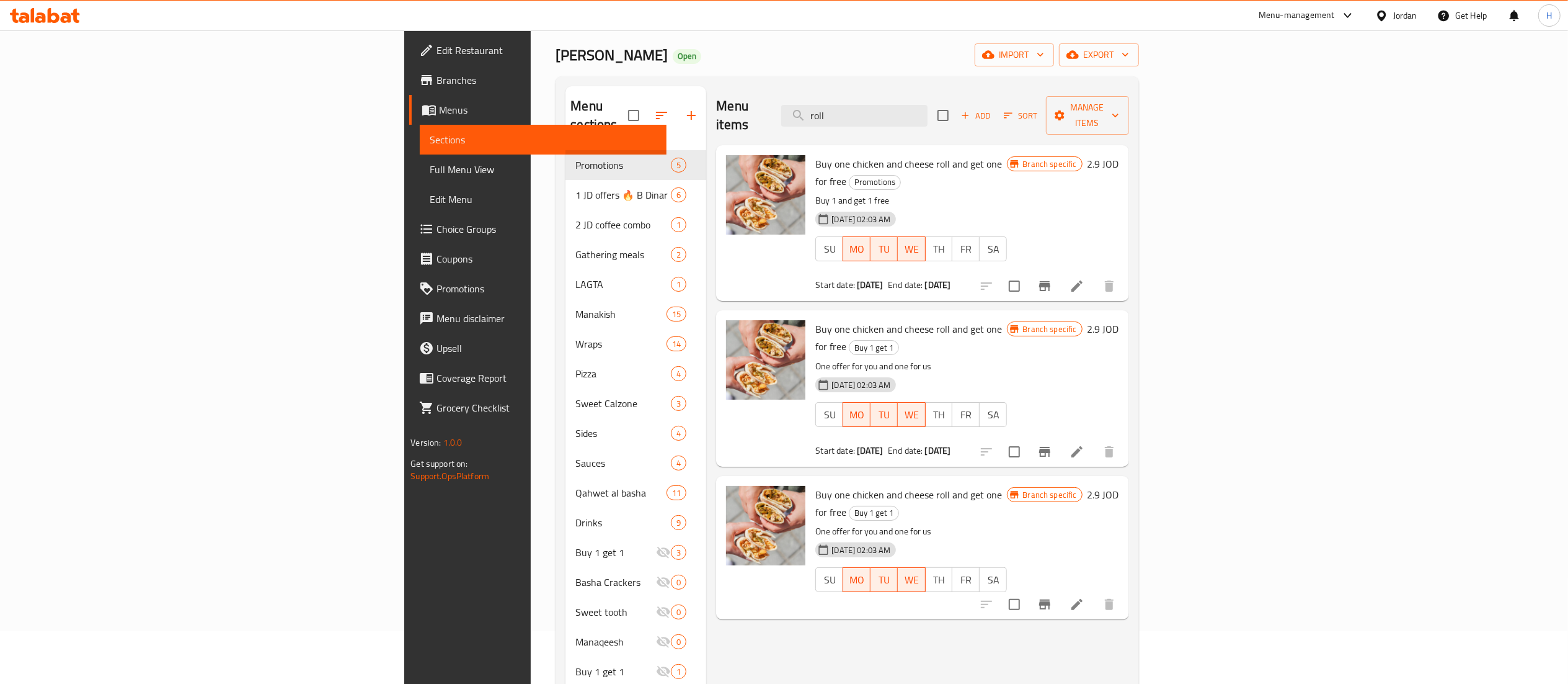
scroll to position [0, 0]
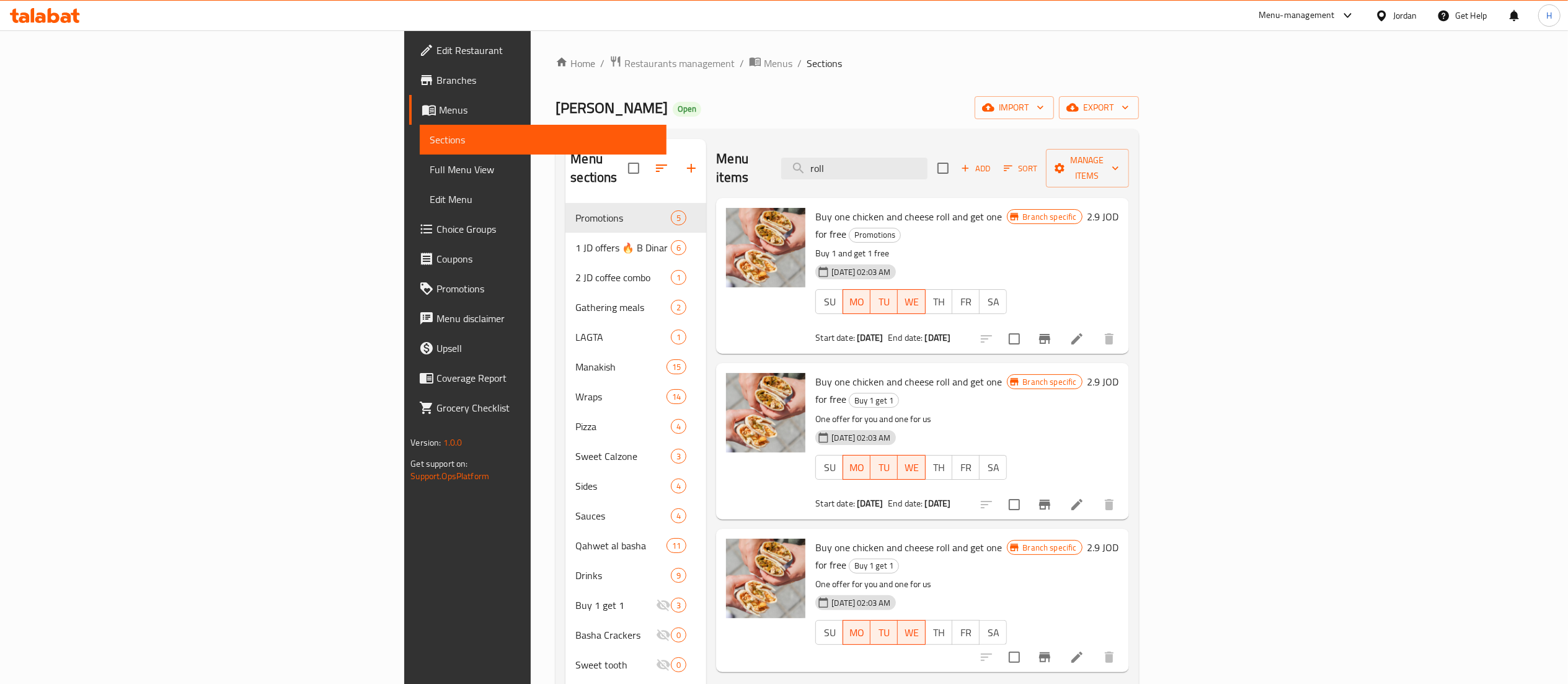
drag, startPoint x: 998, startPoint y: 154, endPoint x: 906, endPoint y: 146, distance: 92.3
click at [906, 146] on div "Menu items roll Add Sort Manage items" at bounding box center [922, 169] width 413 height 59
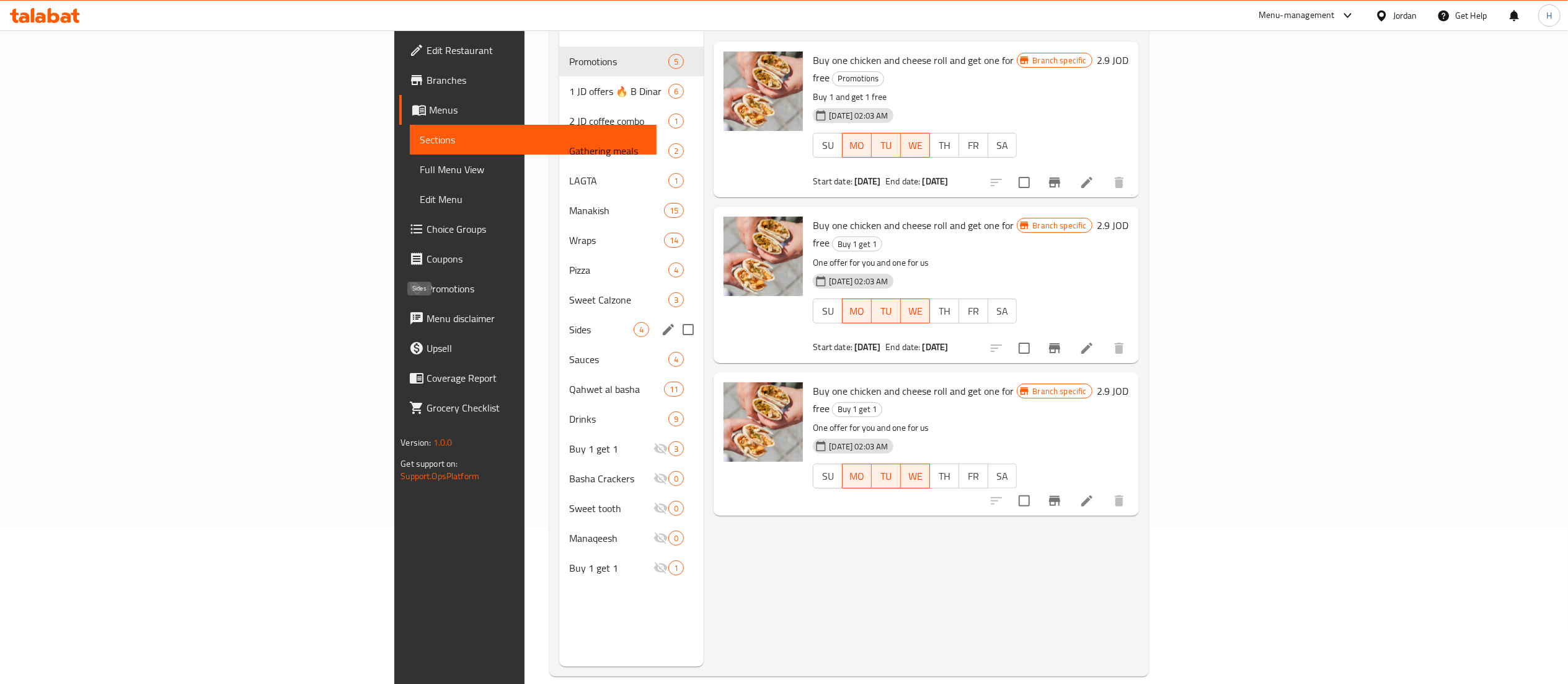
scroll to position [175, 0]
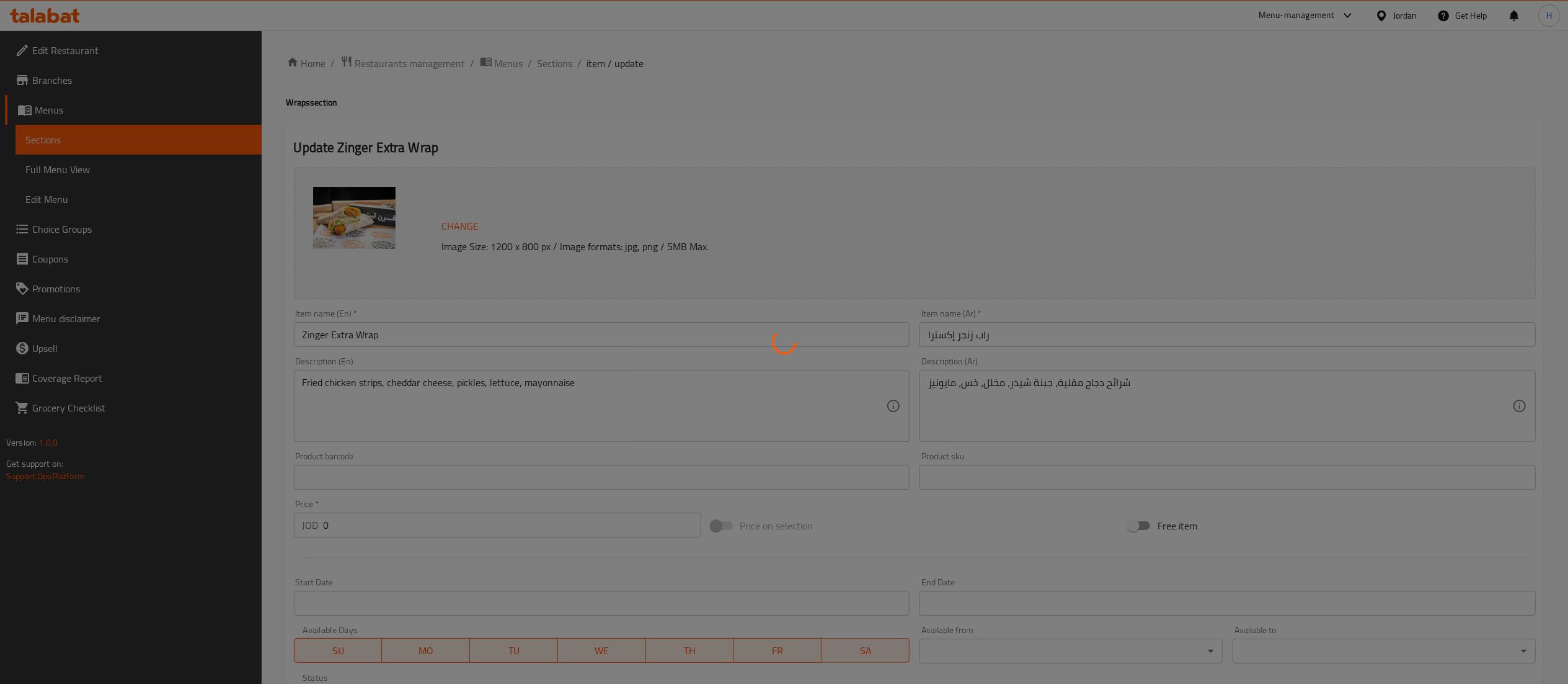
type input "إختيارك من الحجم:"
type input "1"
type input "إختيارك من الخيز:"
type input "1"
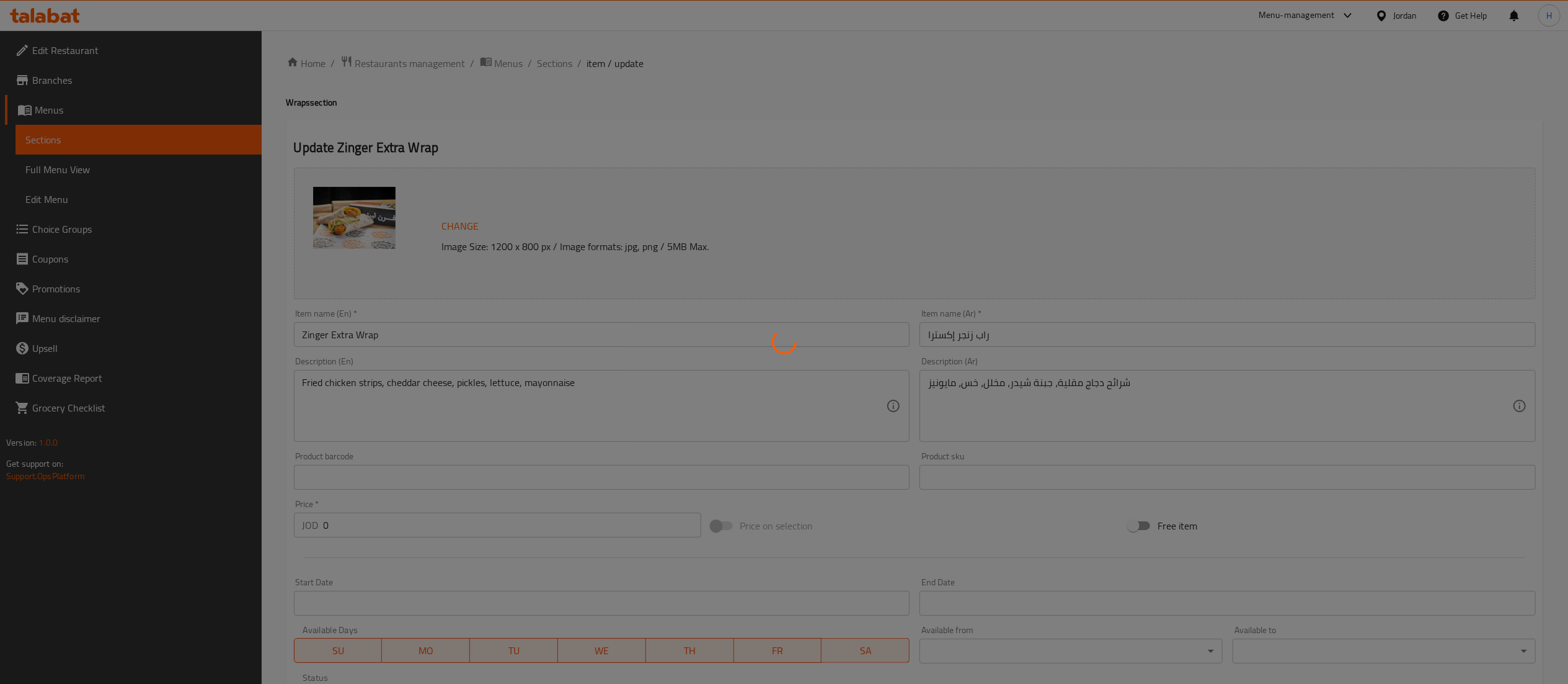
type input "1"
type input "إختيارك من الإضافات:"
type input "0"
type input "3"
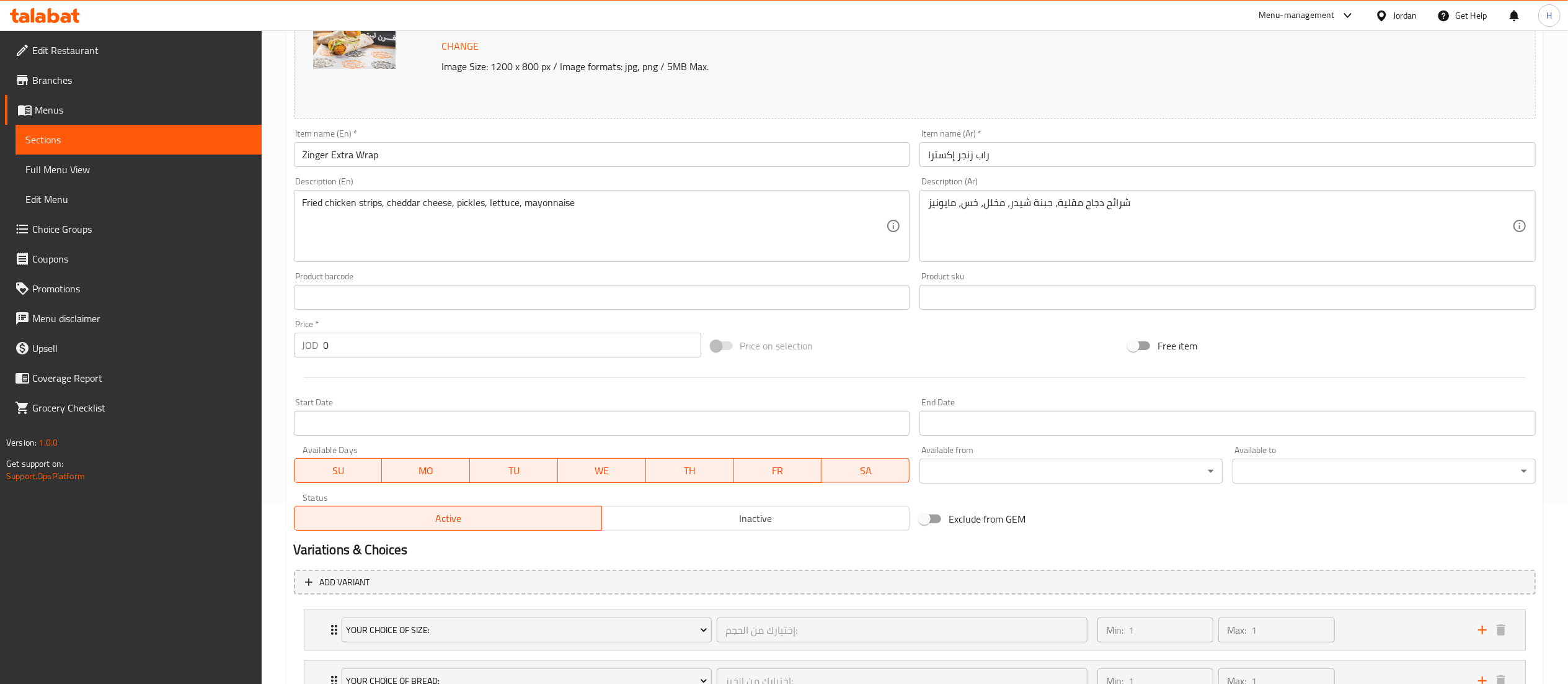
scroll to position [335, 0]
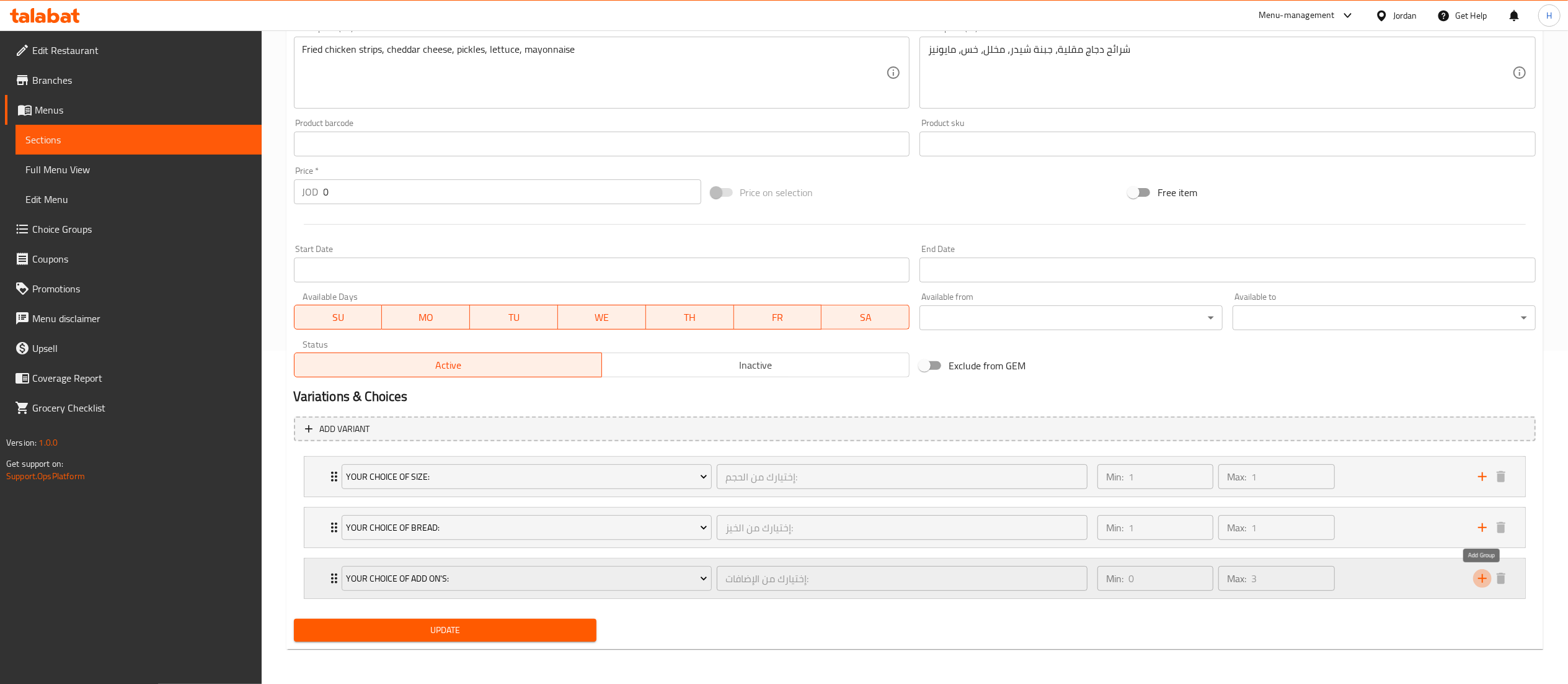
click at [1477, 578] on icon "add" at bounding box center [1482, 578] width 15 height 15
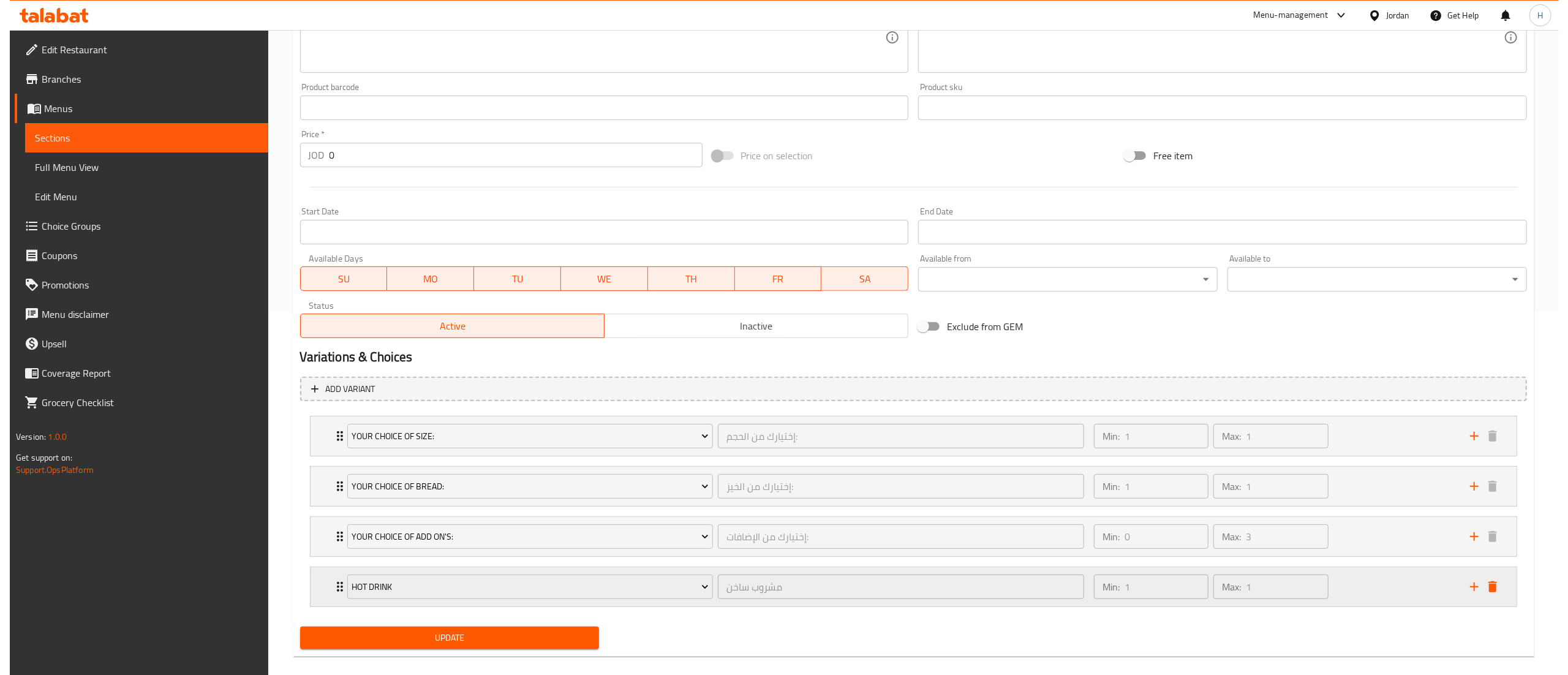
scroll to position [381, 0]
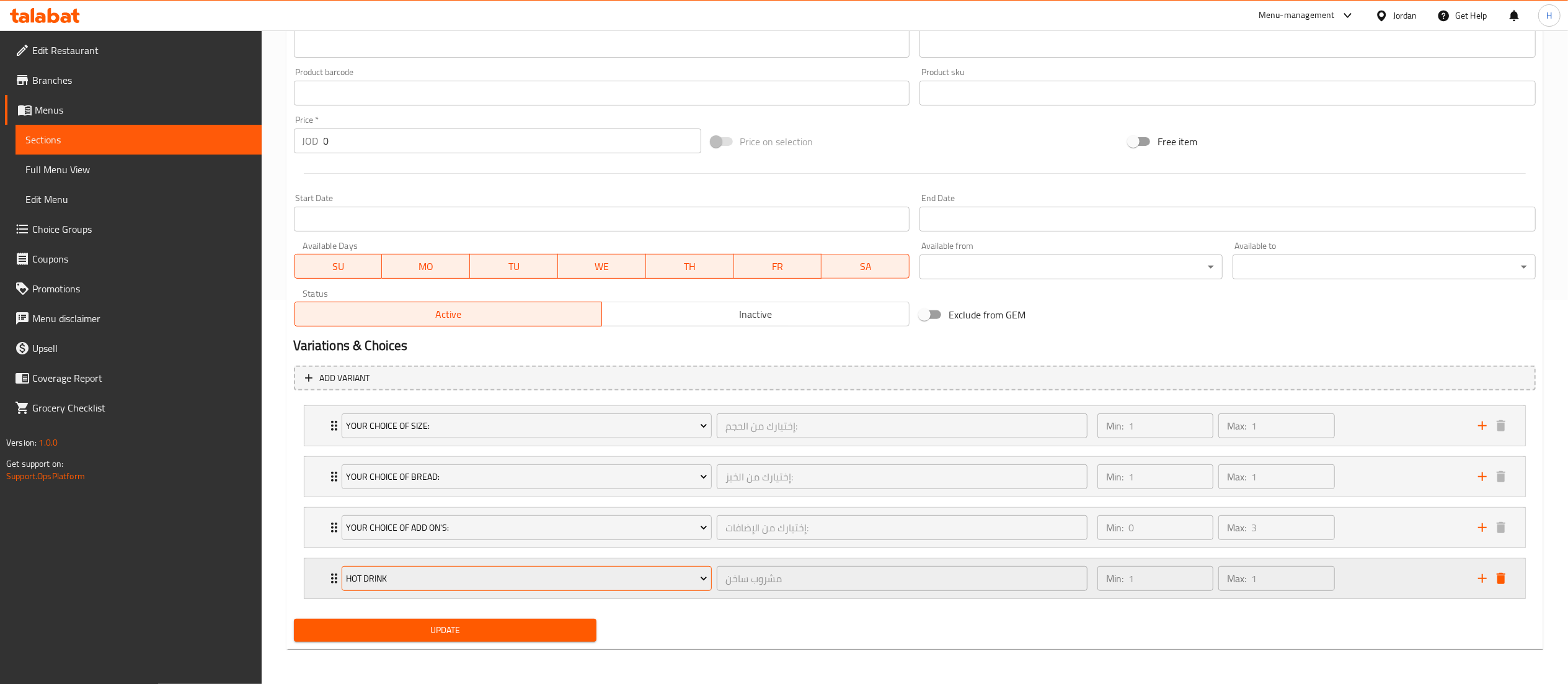
click at [420, 575] on span "Hot drink" at bounding box center [527, 578] width 362 height 15
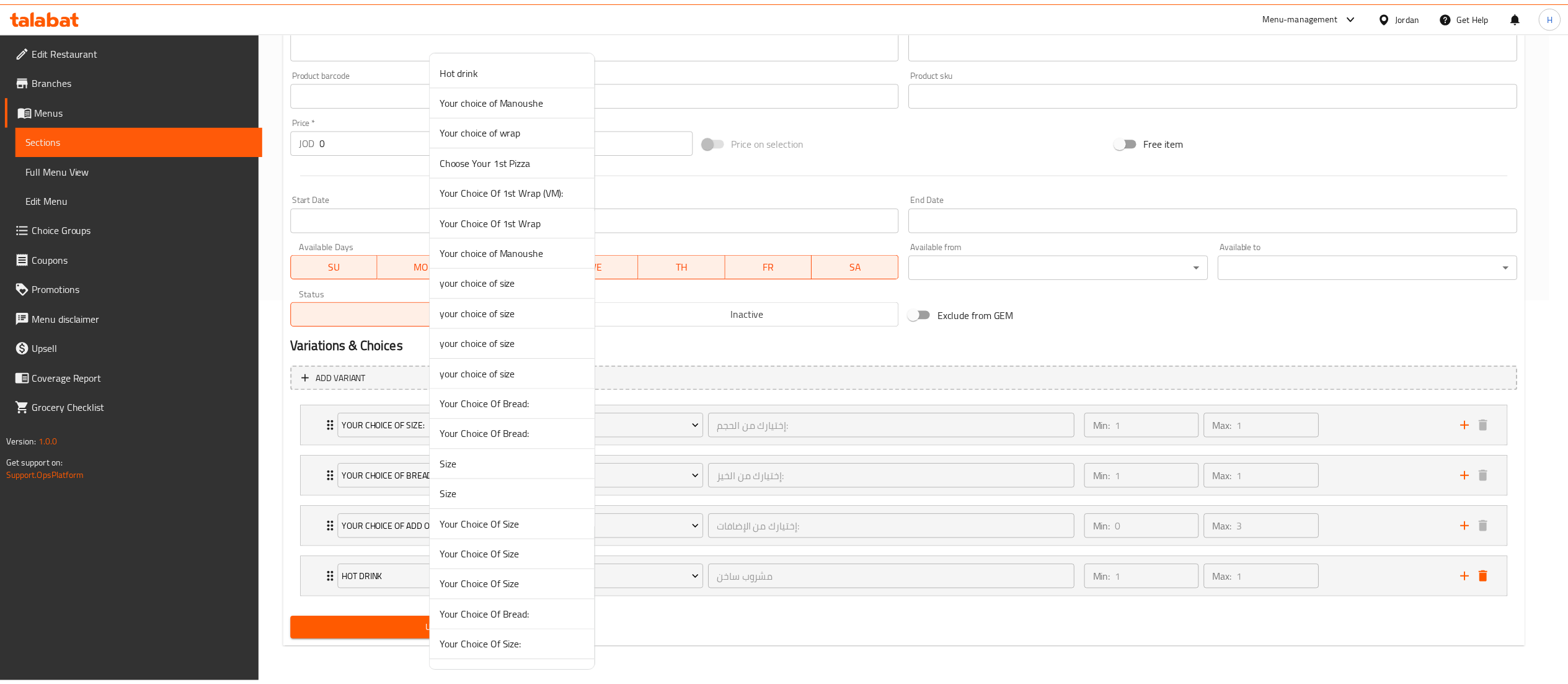
scroll to position [840, 0]
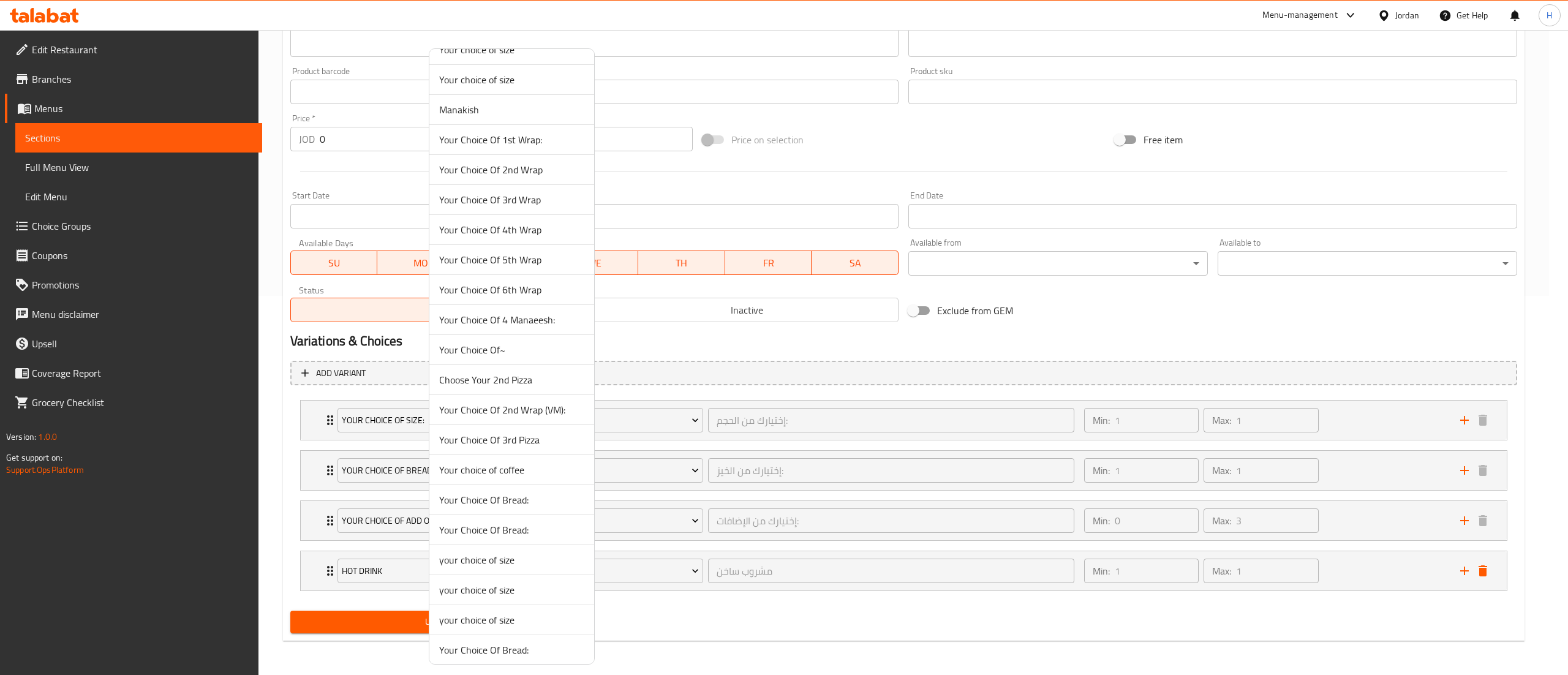
click at [533, 344] on li "Your Choice Of~" at bounding box center [511, 350] width 165 height 30
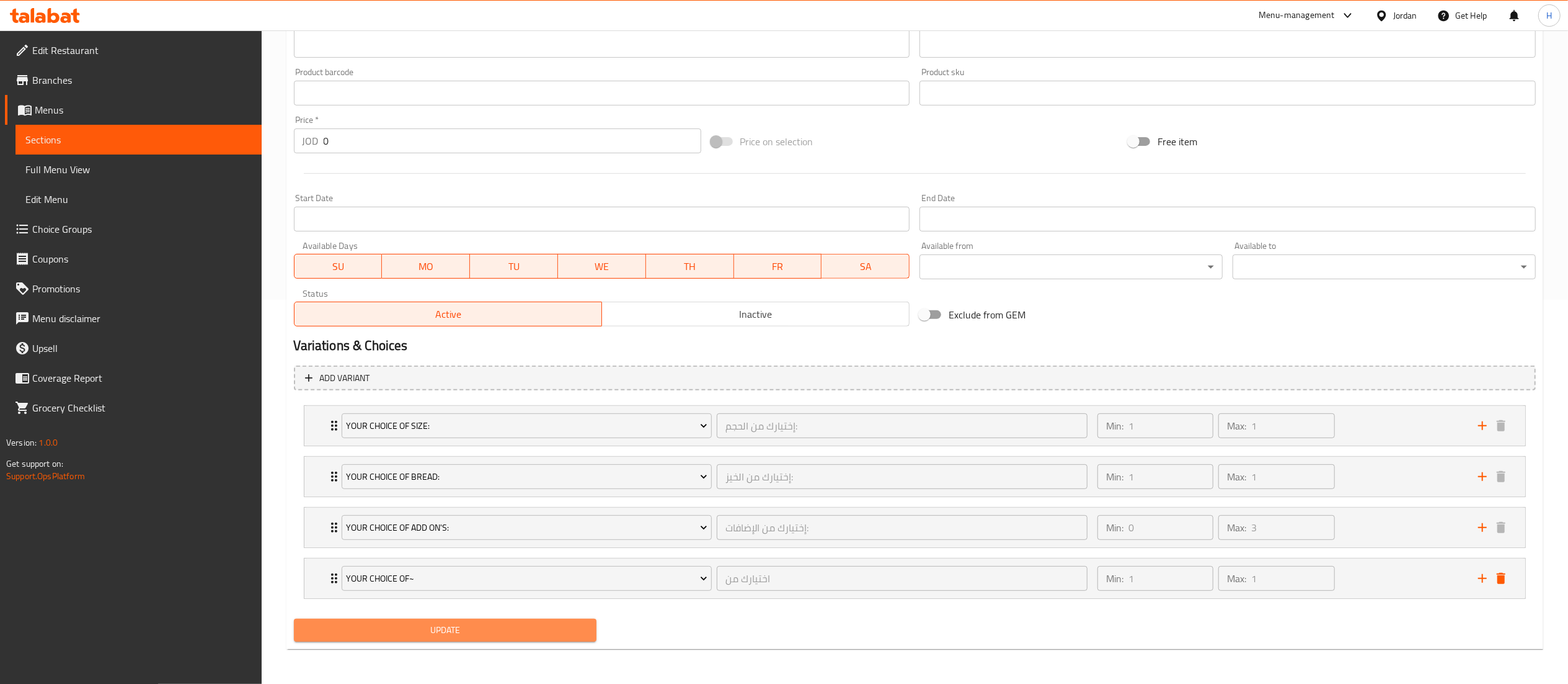
click at [501, 634] on span "Update" at bounding box center [445, 630] width 283 height 15
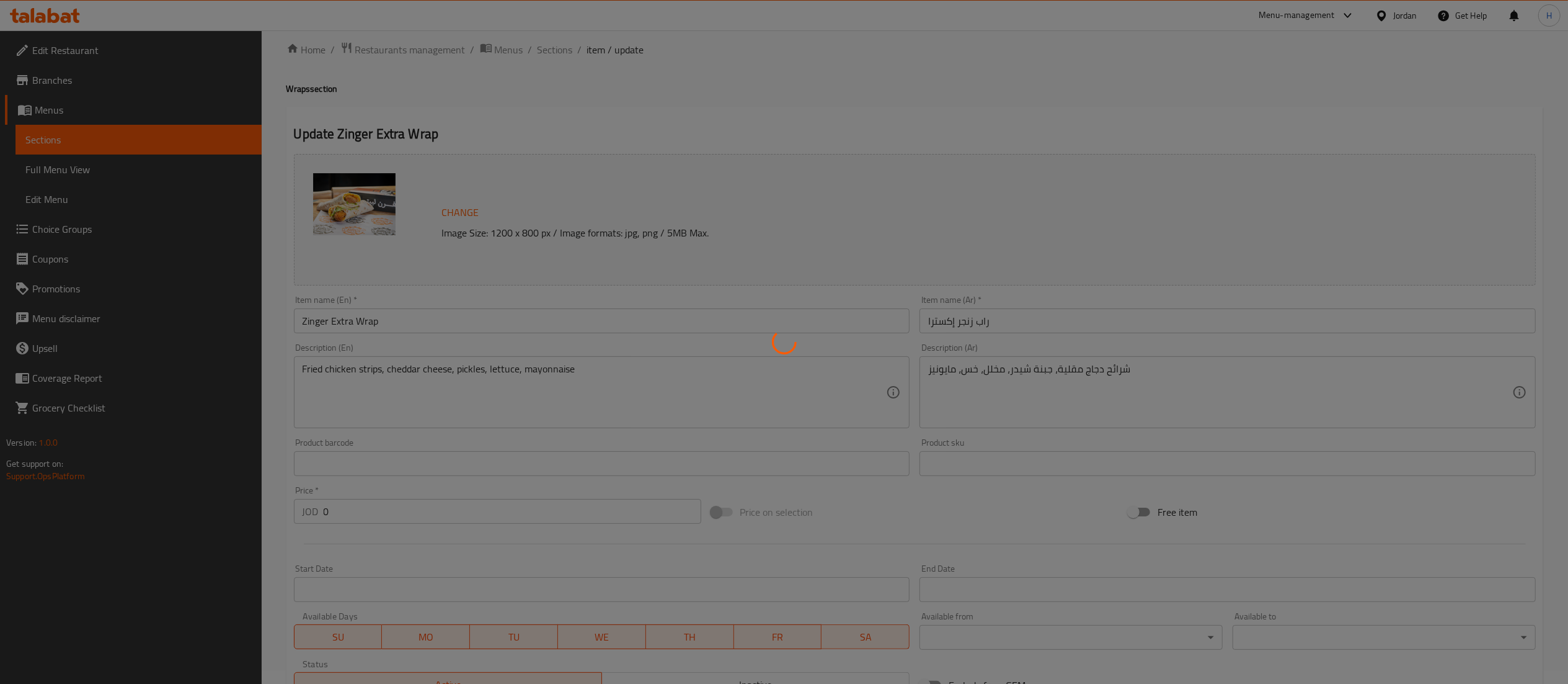
scroll to position [0, 0]
